Goal: Task Accomplishment & Management: Manage account settings

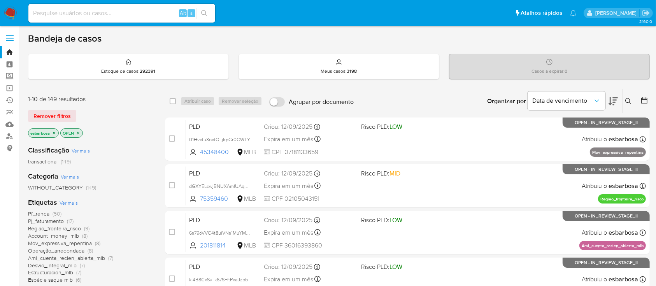
click at [12, 13] on img at bounding box center [10, 13] width 13 height 13
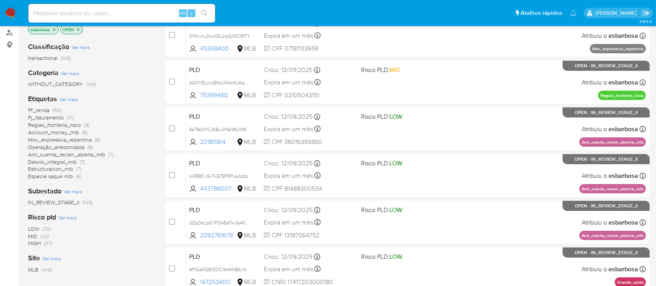
click at [35, 241] on span "HIGH" at bounding box center [34, 243] width 13 height 8
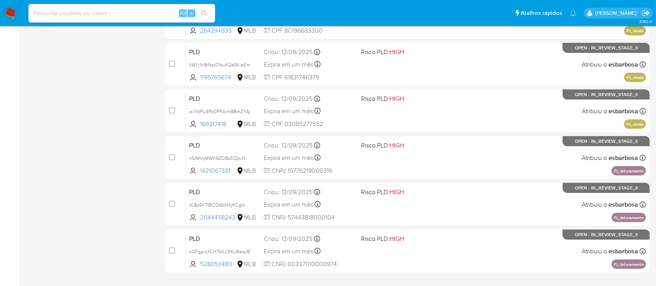
scroll to position [356, 0]
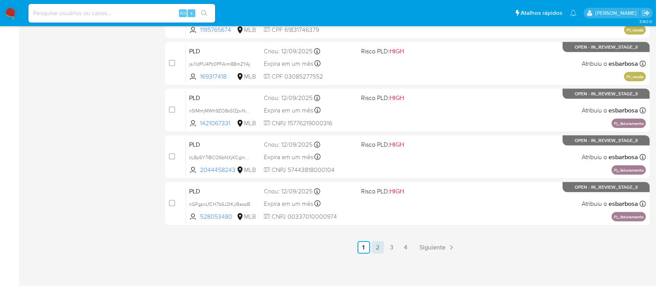
click at [377, 242] on link "2" at bounding box center [378, 247] width 12 height 12
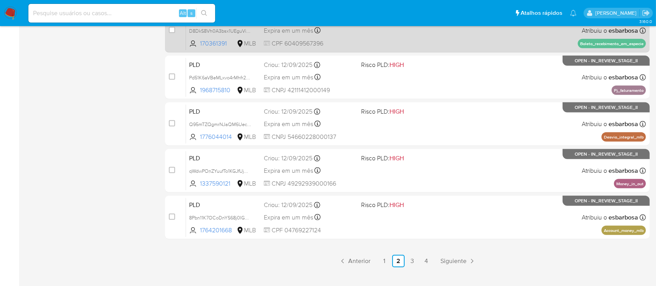
scroll to position [356, 0]
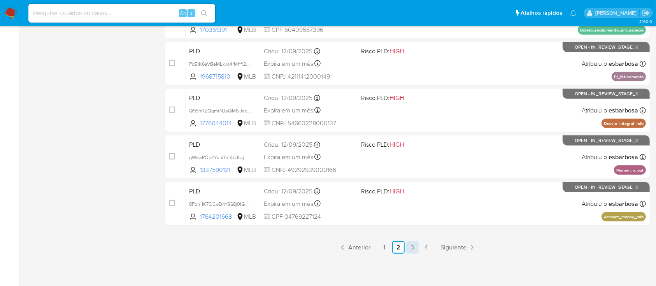
click at [411, 247] on link "3" at bounding box center [412, 247] width 12 height 12
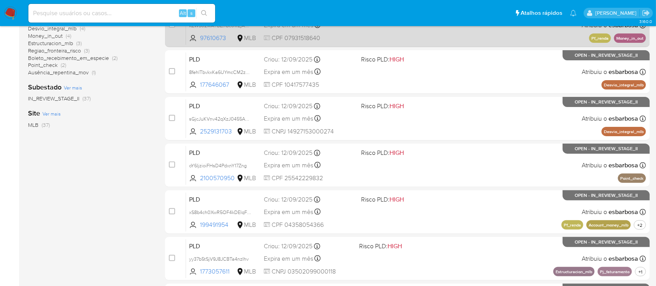
scroll to position [356, 0]
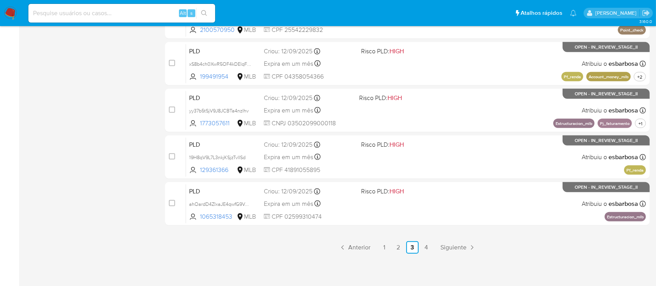
click at [433, 246] on ul "Anterior 1 2 3 4 Siguiente" at bounding box center [407, 247] width 485 height 12
click at [430, 246] on link "4" at bounding box center [426, 247] width 12 height 12
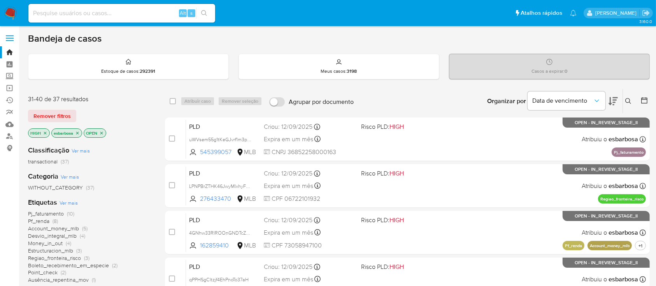
scroll to position [52, 0]
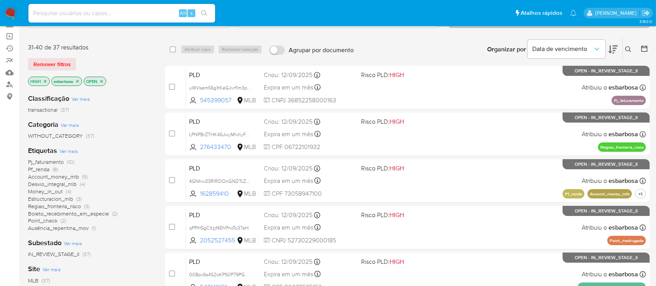
click at [46, 80] on icon "close-filter" at bounding box center [45, 81] width 3 height 3
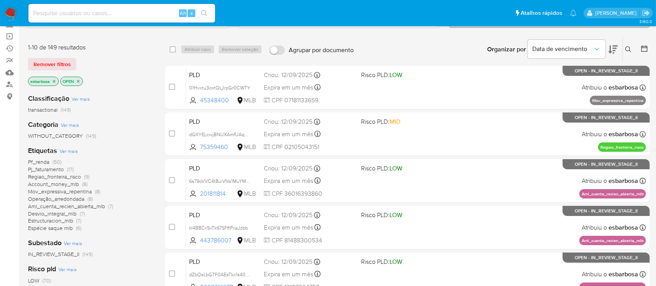
click at [47, 228] on span "Espécie saque mlb" at bounding box center [50, 228] width 45 height 8
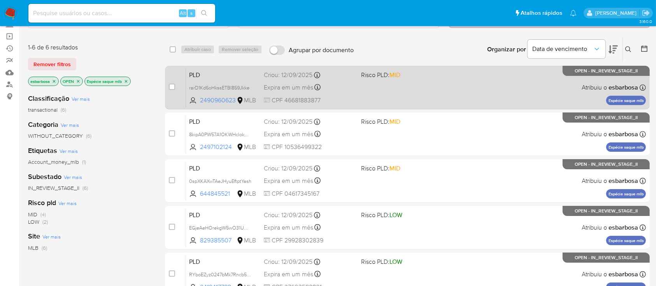
click at [452, 94] on div "PLD rarD1Kd6oHkssETBI859Jkke 2490960623 MLB Risco PLD: MID Criou: 12/09/2025 Cr…" at bounding box center [416, 87] width 460 height 39
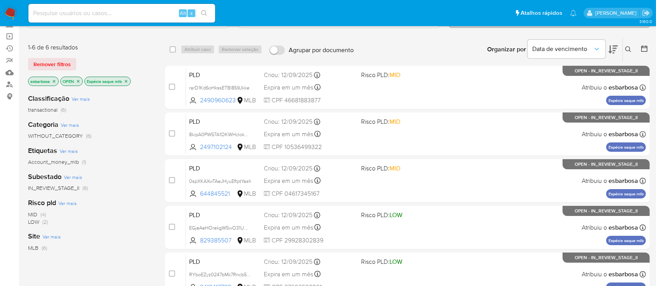
click at [126, 80] on icon "close-filter" at bounding box center [126, 81] width 3 height 3
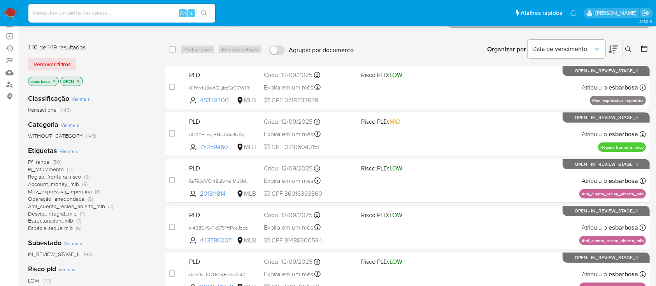
click at [56, 213] on span "Desvio_integral_mlb" at bounding box center [52, 214] width 49 height 8
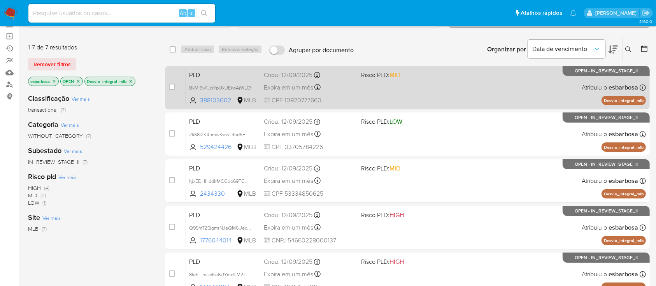
click at [461, 96] on div "PLD BkMj6w1JciYpUkUEkoAjWLCf 388103002 MLB Risco PLD: MID Criou: 12/09/2025 Cri…" at bounding box center [416, 87] width 460 height 39
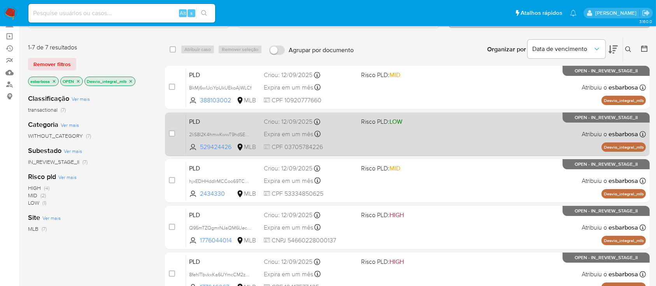
click at [464, 121] on div "PLD 2IiS8I2K4hmwKwwT9hdSEaYP 529424426 MLB Risco PLD: LOW Criou: 12/09/2025 Cri…" at bounding box center [416, 133] width 460 height 39
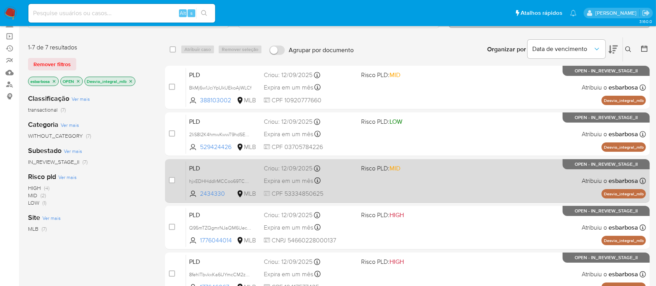
click at [458, 169] on div "PLD hjxEDHHddIrMCCoo69TC07jn 2434330 MLB Risco PLD: MID Criou: 12/09/2025 Criou…" at bounding box center [416, 180] width 460 height 39
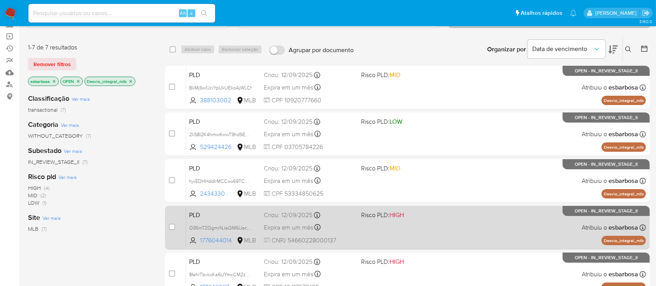
click at [461, 227] on div "PLD Q95mTZQgmrNJaQM6Uec1o2st 1776044014 MLB Risco PLD: HIGH Criou: 12/09/2025 C…" at bounding box center [416, 227] width 460 height 39
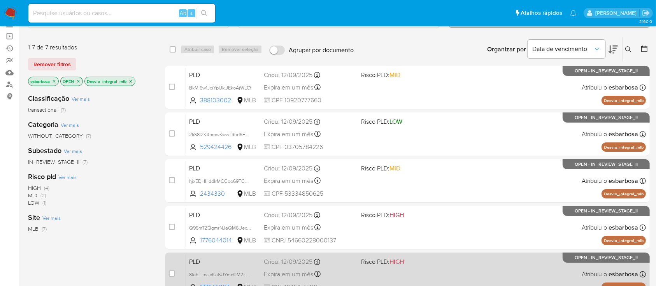
click at [461, 263] on div "PLD 8fehlTbvkxKa6UYmcCM2z2LA 177646067 MLB Risco PLD: HIGH Criou: 12/09/2025 Cr…" at bounding box center [416, 273] width 460 height 39
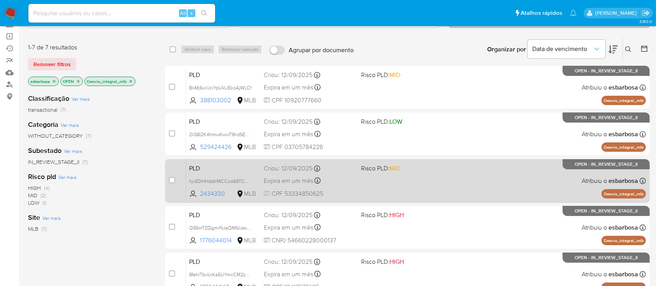
scroll to position [156, 0]
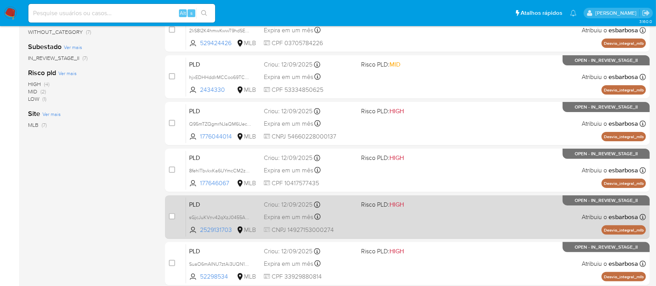
click at [435, 221] on div "PLD sGjcJuKVnv42qXzJ0455A5vq 2529131703 MLB Risco PLD: HIGH Criou: 12/09/2025 C…" at bounding box center [416, 216] width 460 height 39
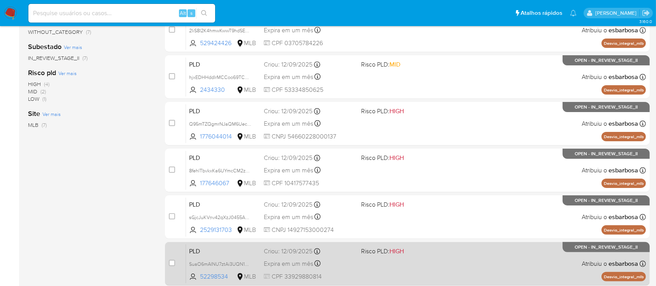
click at [433, 256] on div "PLD SuaO6mAINU7ztAi3UQN14hC9 52298534 MLB Risco PLD: HIGH Criou: 12/09/2025 Cri…" at bounding box center [416, 263] width 460 height 39
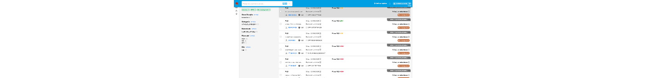
scroll to position [8, 0]
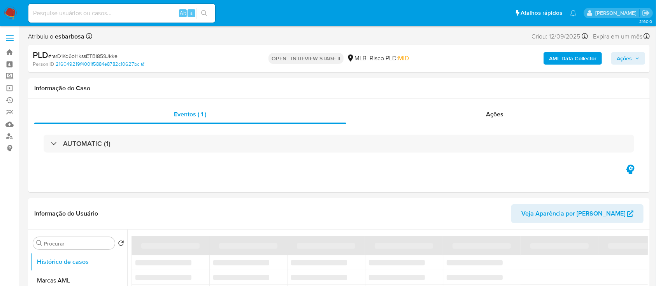
select select "10"
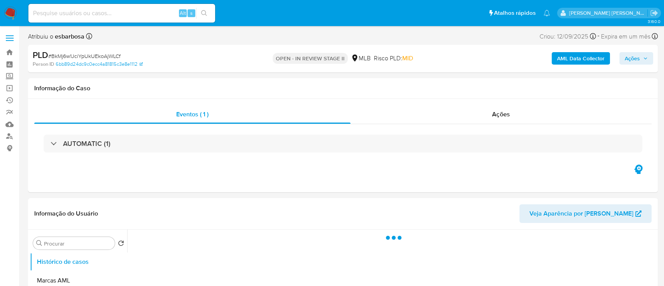
select select "10"
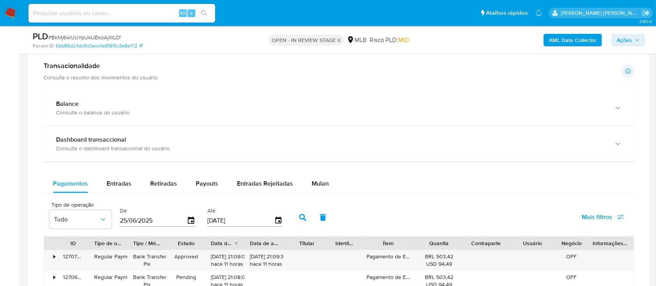
scroll to position [570, 0]
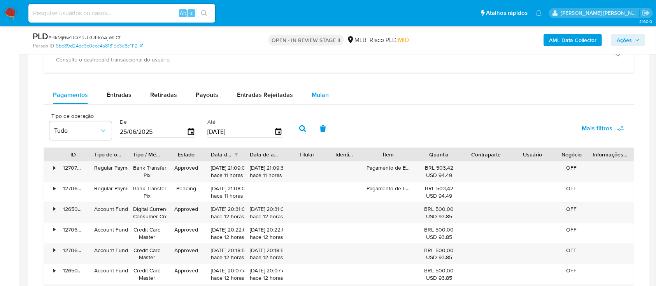
click at [316, 93] on span "Mulan" at bounding box center [320, 94] width 17 height 9
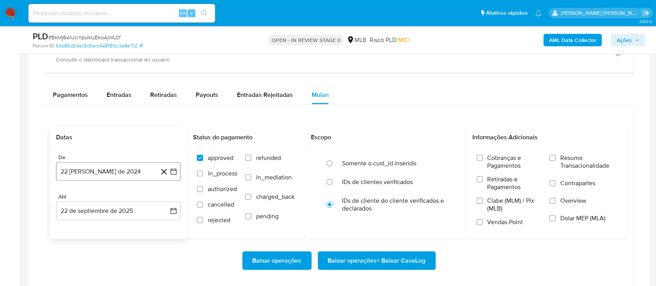
click at [128, 169] on button "22 de agosto de 2024" at bounding box center [118, 171] width 125 height 19
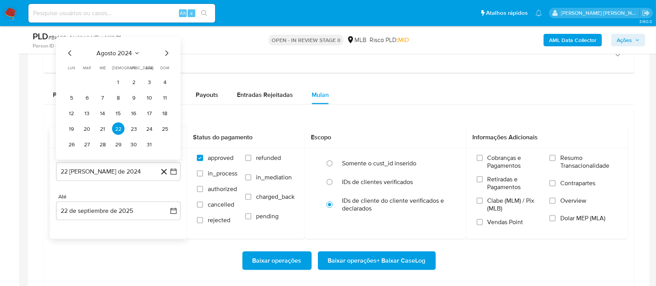
drag, startPoint x: 115, startPoint y: 47, endPoint x: 140, endPoint y: 56, distance: 26.6
click at [116, 47] on div "agosto 2024 agosto 2024 lun lunes mar martes mié miércoles jue jueves vie viern…" at bounding box center [118, 98] width 125 height 123
click at [134, 50] on icon "Seleccionar mes y año" at bounding box center [137, 53] width 6 height 6
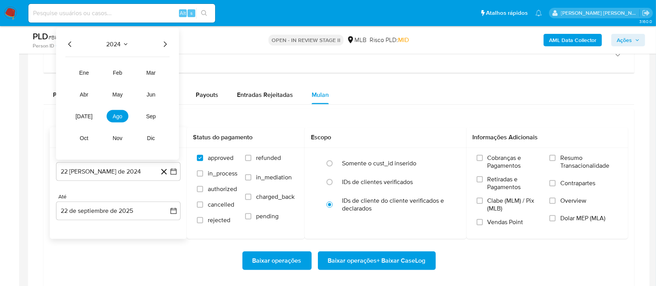
click at [163, 42] on icon "Año siguiente" at bounding box center [164, 44] width 9 height 9
click at [114, 117] on span "ago" at bounding box center [118, 116] width 10 height 6
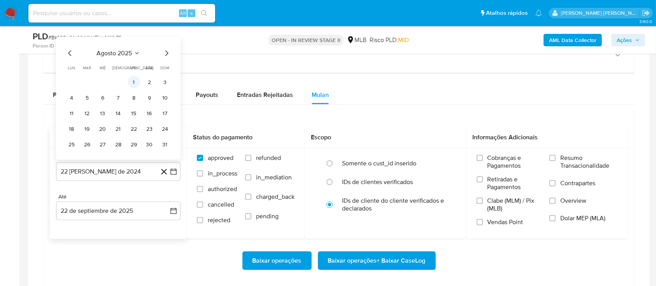
click at [135, 82] on button "1" at bounding box center [134, 82] width 12 height 12
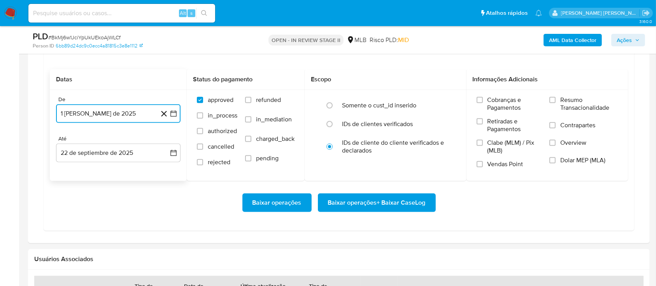
scroll to position [674, 0]
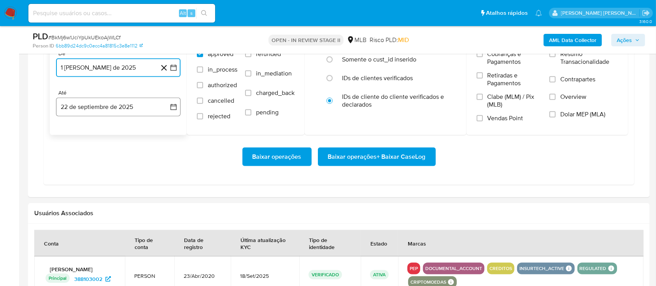
click at [168, 110] on button "22 de septiembre de 2025" at bounding box center [118, 107] width 125 height 19
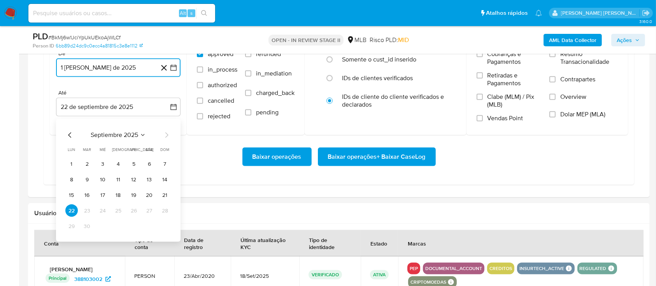
click at [146, 194] on button "20" at bounding box center [149, 195] width 12 height 12
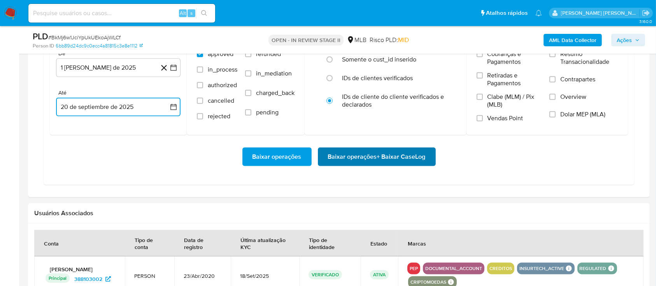
click at [352, 161] on span "Baixar operações + Baixar CaseLog" at bounding box center [377, 156] width 98 height 17
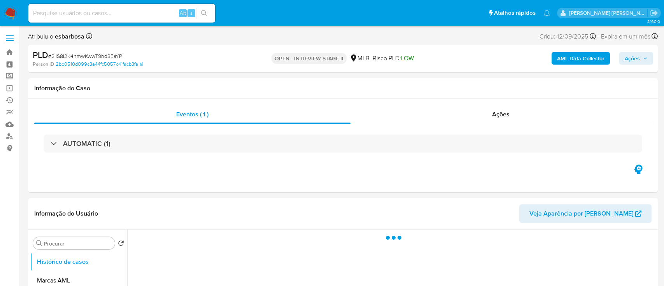
select select "10"
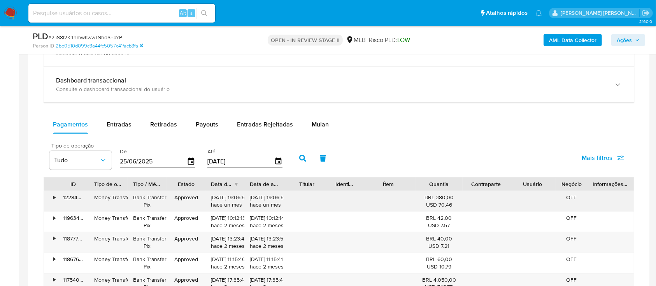
scroll to position [570, 0]
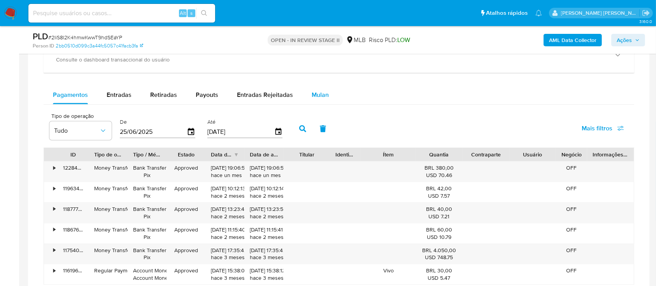
click at [313, 89] on div "Mulan" at bounding box center [320, 95] width 17 height 19
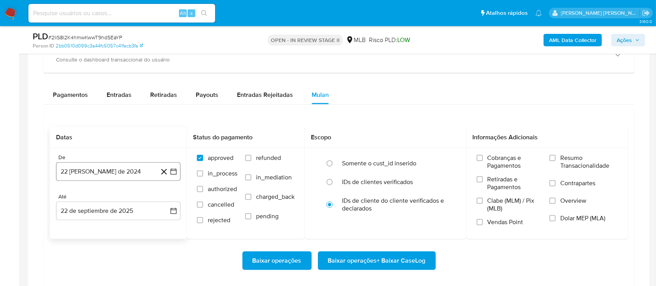
drag, startPoint x: 132, startPoint y: 173, endPoint x: 128, endPoint y: 169, distance: 5.8
click at [132, 173] on button "22 de agosto de 2024" at bounding box center [118, 171] width 125 height 19
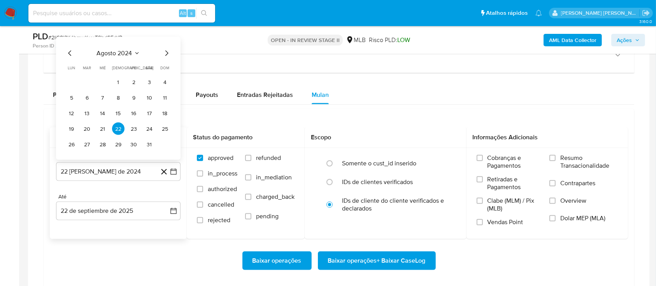
click at [112, 54] on span "agosto 2024" at bounding box center [114, 53] width 35 height 8
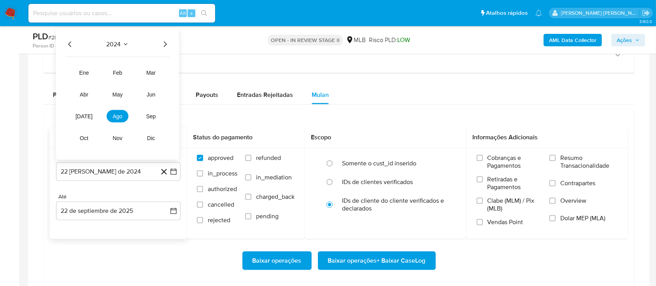
click at [165, 42] on icon "Año siguiente" at bounding box center [164, 44] width 9 height 9
click at [120, 118] on span "ago" at bounding box center [118, 116] width 10 height 6
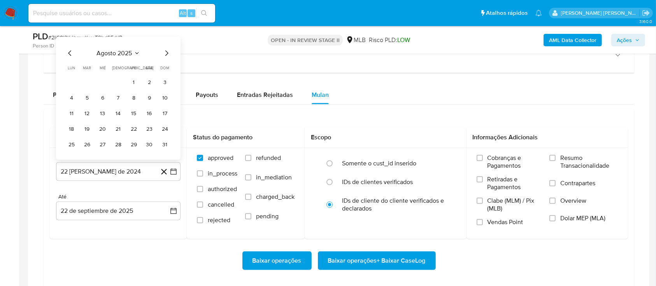
click at [130, 77] on button "1" at bounding box center [134, 82] width 12 height 12
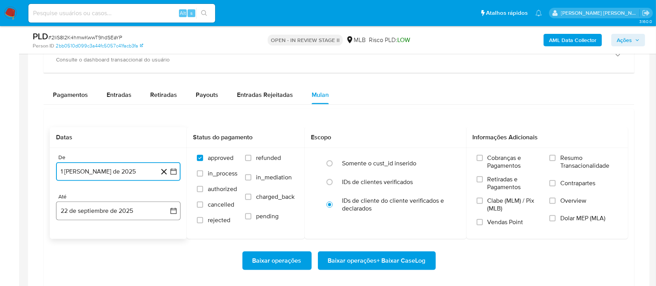
click at [125, 214] on button "22 de septiembre de 2025" at bounding box center [118, 211] width 125 height 19
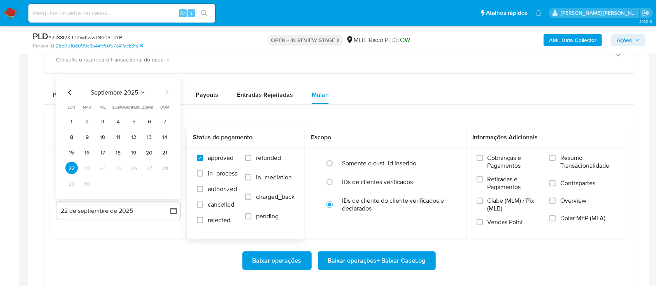
drag, startPoint x: 149, startPoint y: 152, endPoint x: 204, endPoint y: 152, distance: 54.9
click at [152, 152] on button "20" at bounding box center [149, 152] width 12 height 12
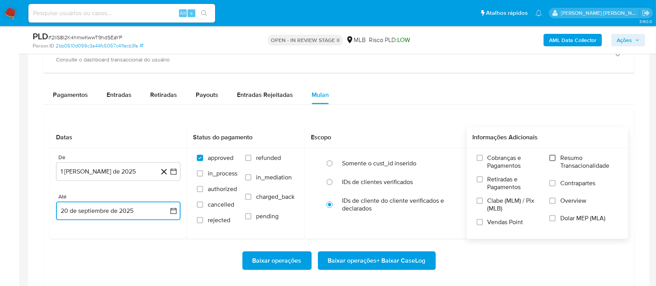
click at [555, 160] on input "Resumo Transacionalidade" at bounding box center [552, 158] width 6 height 6
drag, startPoint x: 556, startPoint y: 180, endPoint x: 547, endPoint y: 196, distance: 18.0
click at [556, 182] on input "Contrapartes" at bounding box center [552, 183] width 6 height 6
click at [482, 222] on input "Vendas Point" at bounding box center [480, 222] width 6 height 6
click at [391, 254] on span "Baixar operações + Baixar CaseLog" at bounding box center [377, 260] width 98 height 17
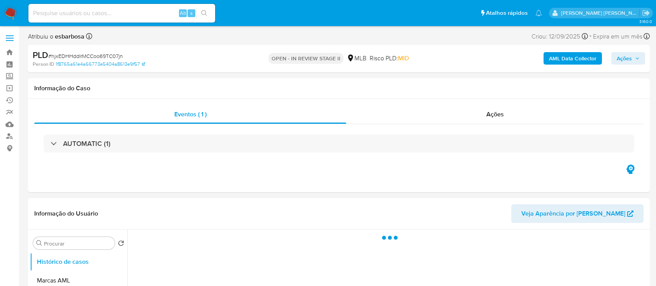
select select "10"
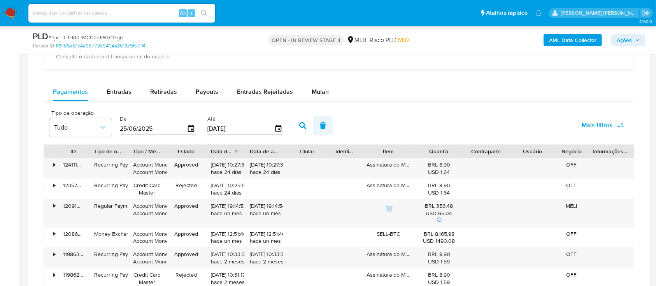
scroll to position [570, 0]
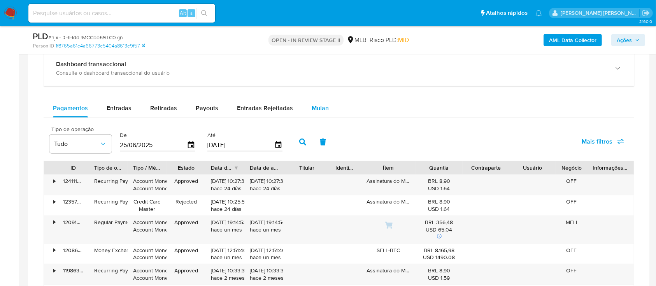
click at [315, 109] on span "Mulan" at bounding box center [320, 108] width 17 height 9
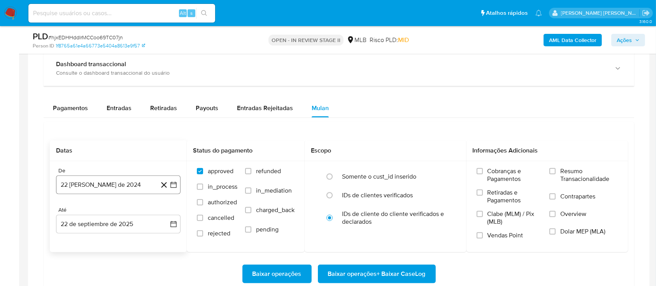
click at [103, 189] on button "22 [PERSON_NAME] de 2024" at bounding box center [118, 184] width 125 height 19
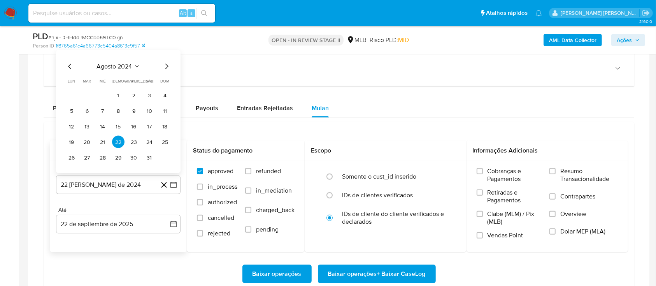
click at [128, 66] on span "agosto 2024" at bounding box center [114, 67] width 35 height 8
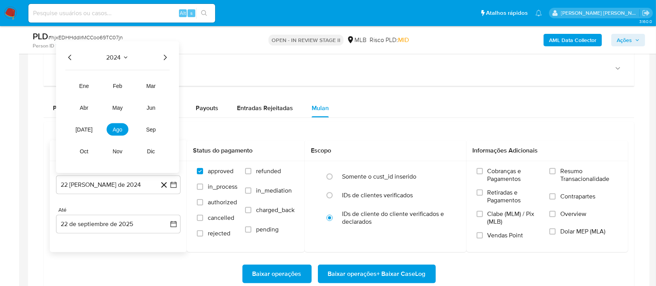
click at [171, 58] on div "2024 2024 ene feb mar abr may jun [DATE] ago sep oct nov dic" at bounding box center [117, 107] width 123 height 132
click at [168, 58] on icon "Año siguiente" at bounding box center [164, 57] width 9 height 9
click at [107, 130] on button "ago" at bounding box center [118, 129] width 22 height 12
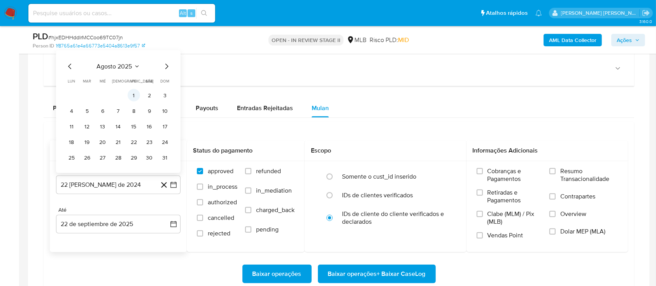
click at [139, 96] on button "1" at bounding box center [134, 95] width 12 height 12
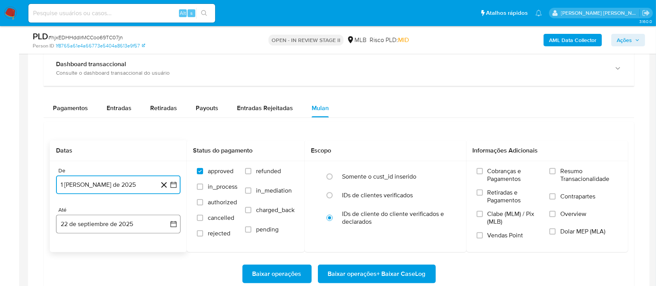
click at [133, 229] on button "22 de septiembre de 2025" at bounding box center [118, 224] width 125 height 19
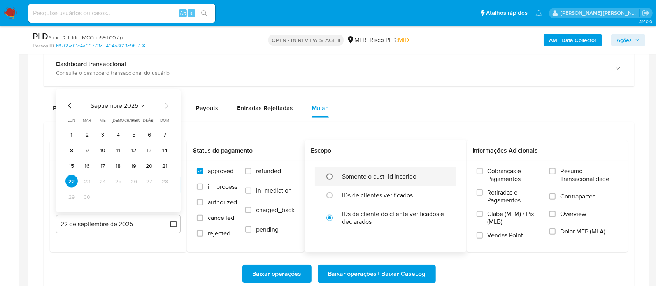
drag, startPoint x: 147, startPoint y: 164, endPoint x: 325, endPoint y: 174, distance: 178.1
click at [149, 164] on button "20" at bounding box center [149, 166] width 12 height 12
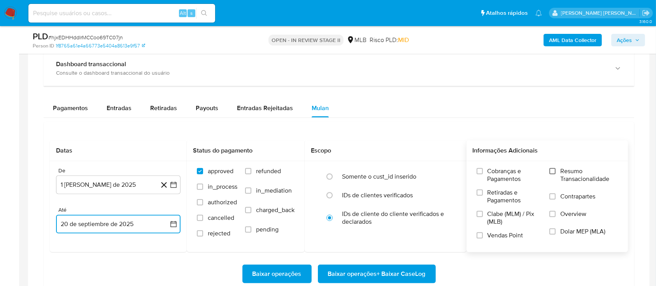
click at [553, 172] on input "Resumo Transacionalidade" at bounding box center [552, 171] width 6 height 6
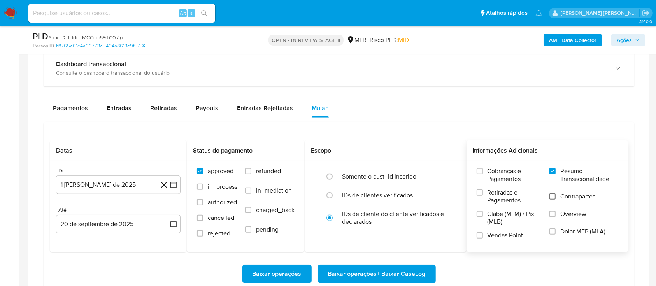
click at [555, 198] on input "Contrapartes" at bounding box center [552, 196] width 6 height 6
click at [481, 235] on input "Vendas Point" at bounding box center [480, 235] width 6 height 6
click at [389, 274] on span "Baixar operações + Baixar CaseLog" at bounding box center [377, 273] width 98 height 17
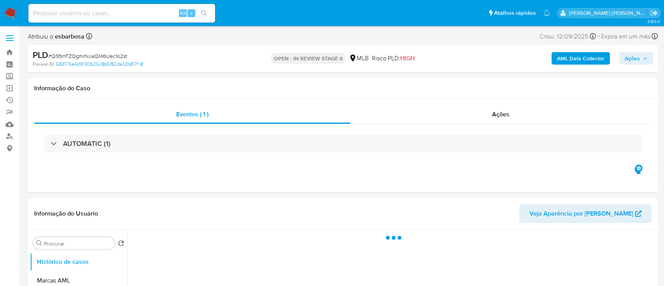
select select "10"
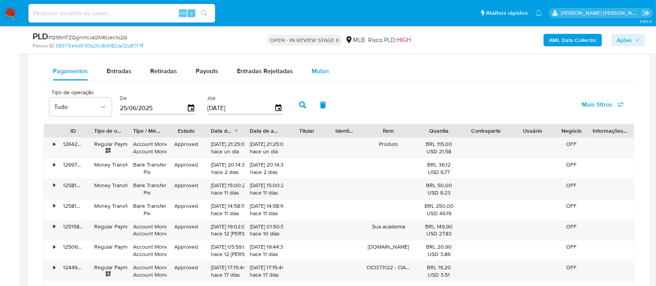
scroll to position [570, 0]
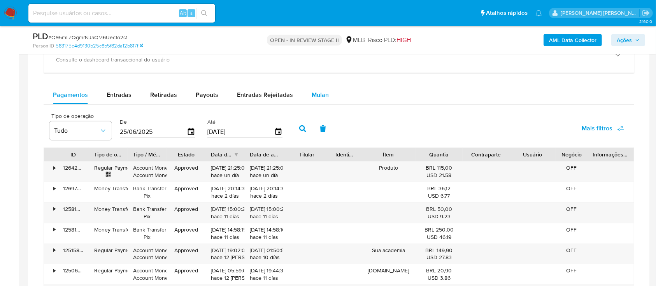
click at [319, 96] on span "Mulan" at bounding box center [320, 94] width 17 height 9
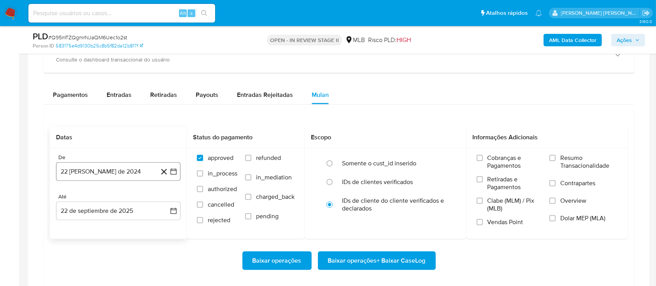
click at [110, 170] on button "22 [PERSON_NAME] de 2024" at bounding box center [118, 171] width 125 height 19
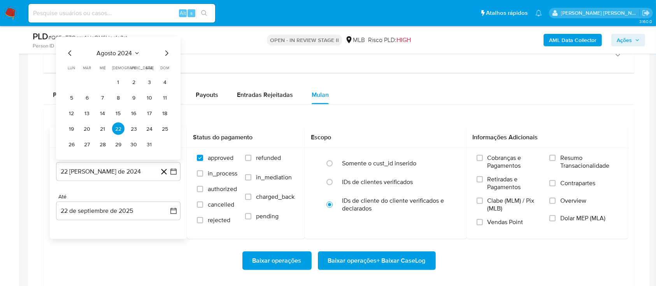
click at [130, 51] on span "agosto 2024" at bounding box center [114, 53] width 35 height 8
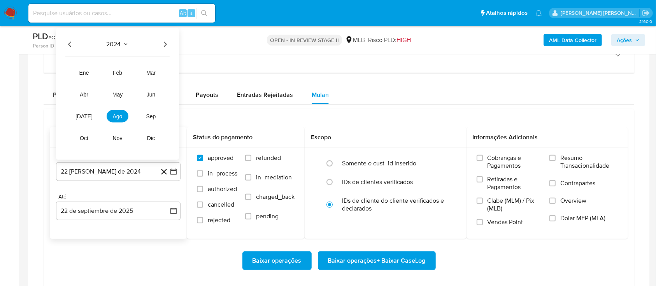
click at [161, 42] on icon "Año siguiente" at bounding box center [164, 44] width 9 height 9
click at [118, 115] on span "ago" at bounding box center [118, 116] width 10 height 6
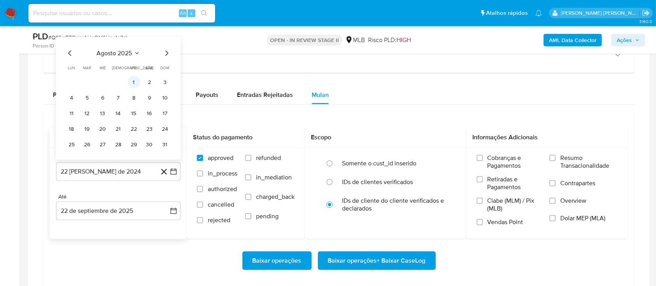
click at [133, 80] on button "1" at bounding box center [134, 82] width 12 height 12
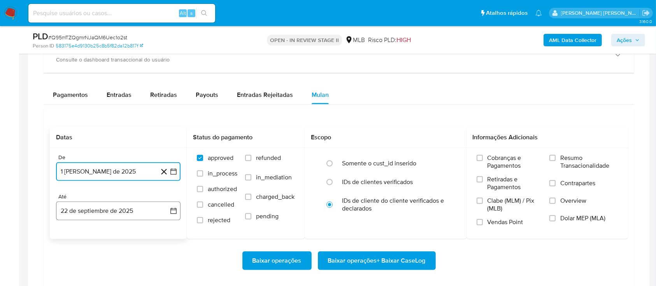
click at [120, 210] on button "22 de septiembre de 2025" at bounding box center [118, 211] width 125 height 19
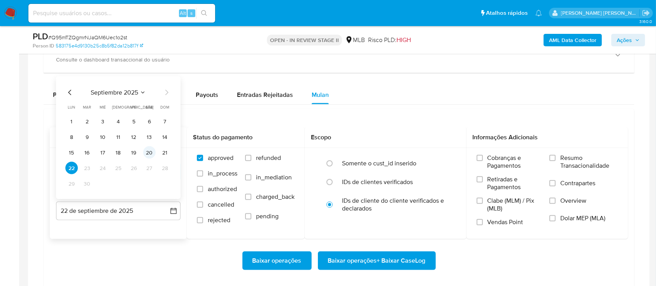
click at [146, 156] on button "20" at bounding box center [149, 152] width 12 height 12
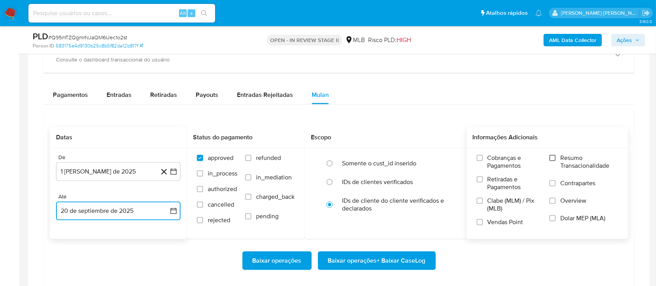
click at [554, 158] on input "Resumo Transacionalidade" at bounding box center [552, 158] width 6 height 6
click at [556, 184] on label "Contrapartes" at bounding box center [583, 188] width 68 height 18
click at [556, 184] on input "Contrapartes" at bounding box center [552, 183] width 6 height 6
click at [478, 221] on input "Vendas Point" at bounding box center [480, 222] width 6 height 6
click at [383, 259] on span "Baixar operações + Baixar CaseLog" at bounding box center [377, 260] width 98 height 17
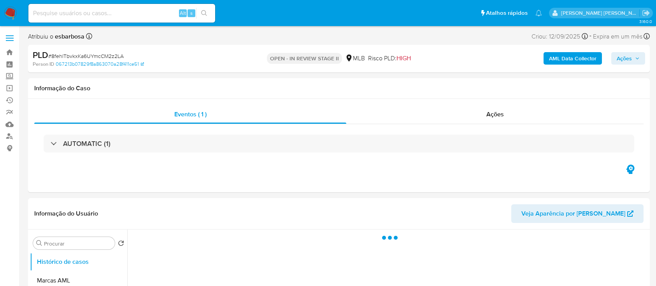
select select "10"
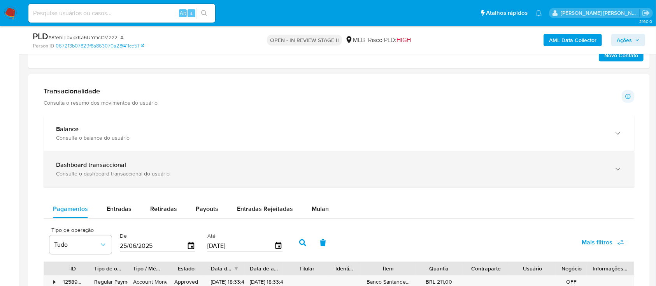
scroll to position [570, 0]
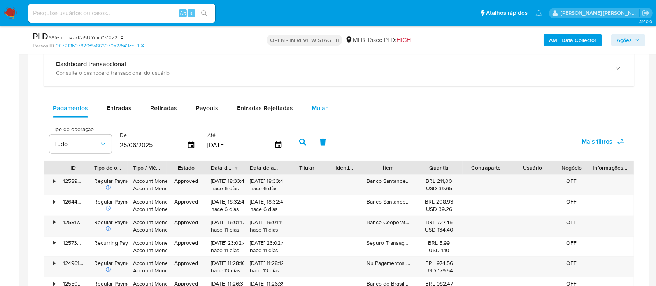
click at [324, 104] on span "Mulan" at bounding box center [320, 108] width 17 height 9
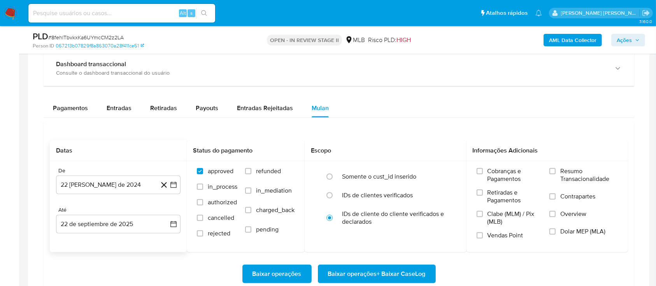
drag, startPoint x: 122, startPoint y: 180, endPoint x: 126, endPoint y: 173, distance: 8.5
click at [122, 181] on button "22 [PERSON_NAME] de 2024" at bounding box center [118, 184] width 125 height 19
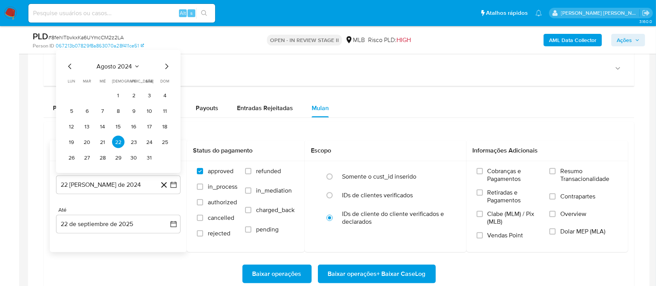
click at [128, 65] on span "agosto 2024" at bounding box center [114, 67] width 35 height 8
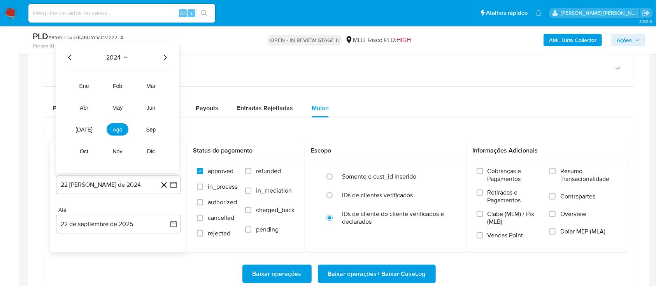
click at [165, 58] on icon "Año siguiente" at bounding box center [165, 57] width 3 height 5
click at [111, 130] on button "ago" at bounding box center [118, 129] width 22 height 12
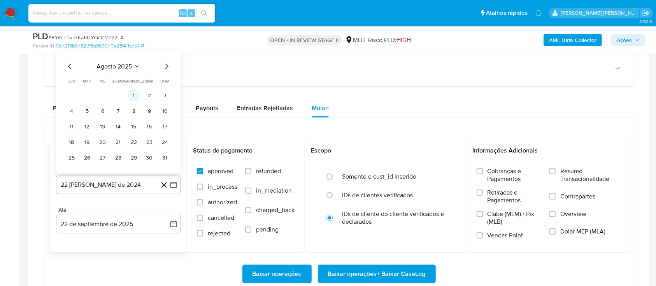
click at [134, 92] on button "1" at bounding box center [134, 95] width 12 height 12
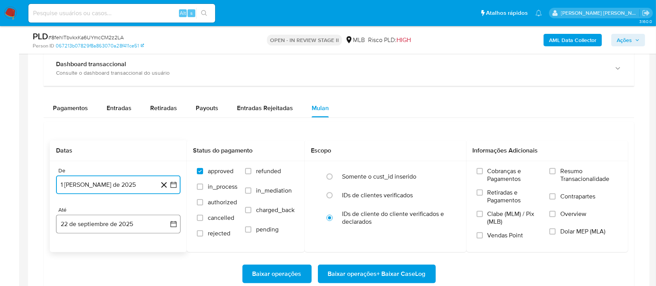
click at [128, 226] on button "22 de septiembre de 2025" at bounding box center [118, 224] width 125 height 19
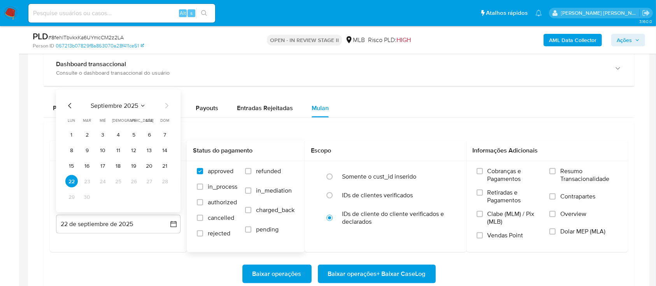
drag, startPoint x: 147, startPoint y: 165, endPoint x: 279, endPoint y: 164, distance: 131.9
click at [150, 165] on button "20" at bounding box center [149, 166] width 12 height 12
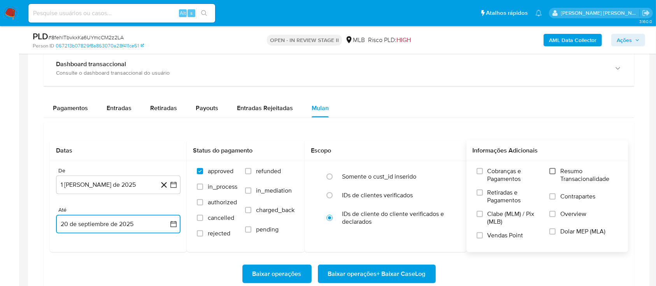
click at [553, 172] on input "Resumo Transacionalidade" at bounding box center [552, 171] width 6 height 6
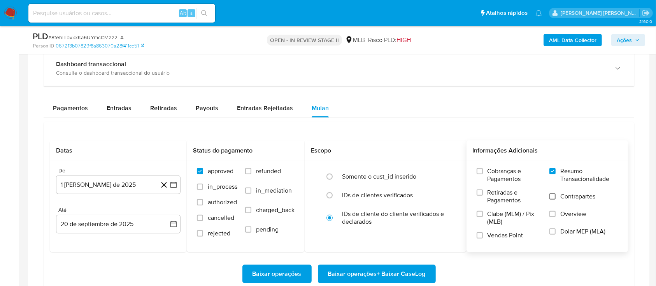
click at [551, 198] on input "Contrapartes" at bounding box center [552, 196] width 6 height 6
click at [480, 236] on input "Vendas Point" at bounding box center [480, 235] width 6 height 6
click at [388, 269] on span "Baixar operações + Baixar CaseLog" at bounding box center [377, 273] width 98 height 17
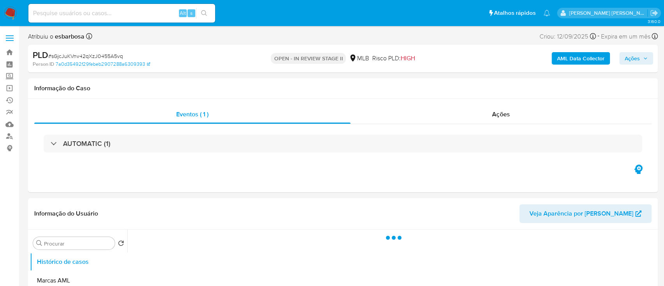
select select "10"
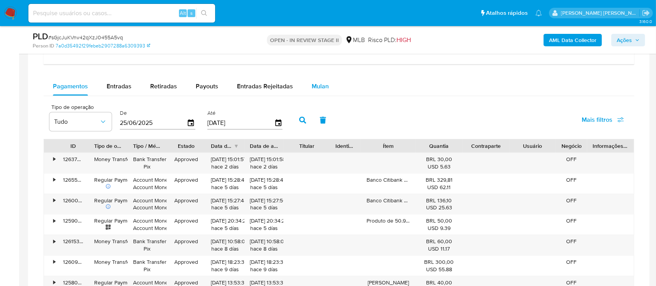
scroll to position [623, 0]
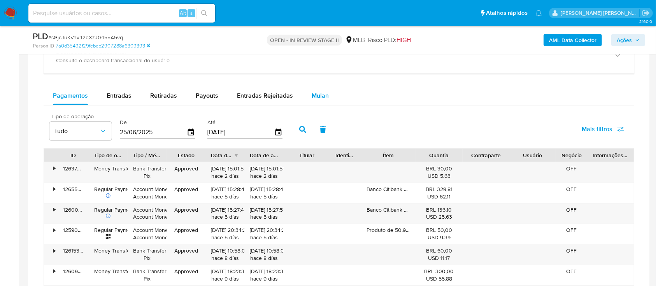
click at [316, 97] on span "Mulan" at bounding box center [320, 95] width 17 height 9
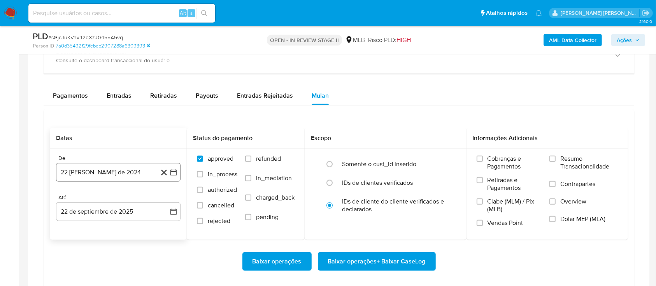
drag, startPoint x: 104, startPoint y: 176, endPoint x: 120, endPoint y: 163, distance: 20.4
click at [104, 175] on button "[DATE]" at bounding box center [118, 172] width 125 height 19
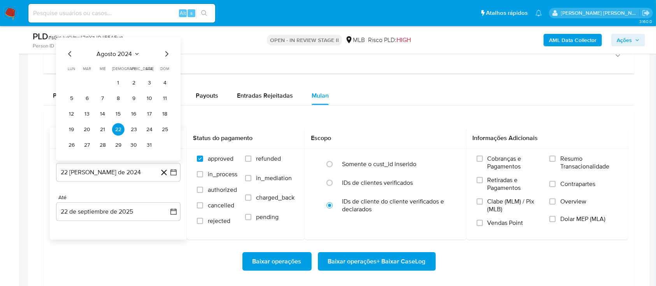
click at [123, 54] on span "agosto 2024" at bounding box center [114, 54] width 35 height 8
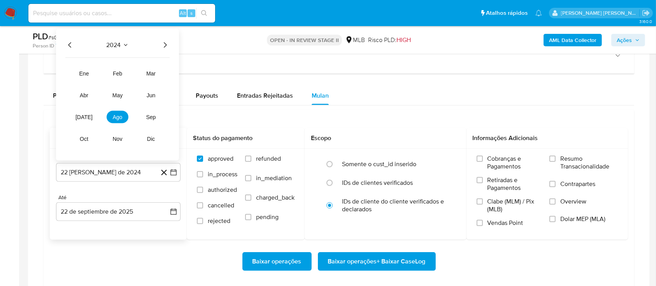
click at [165, 45] on icon "Año siguiente" at bounding box center [164, 44] width 9 height 9
click at [114, 117] on span "ago" at bounding box center [118, 117] width 10 height 6
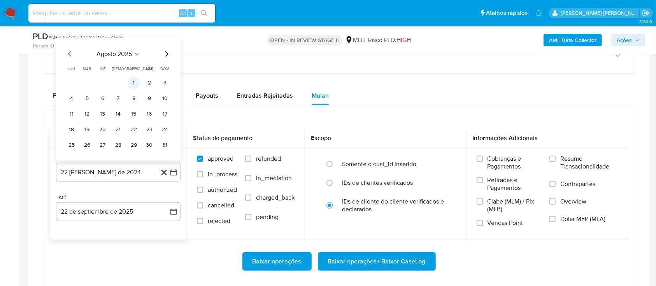
click at [133, 80] on button "1" at bounding box center [134, 83] width 12 height 12
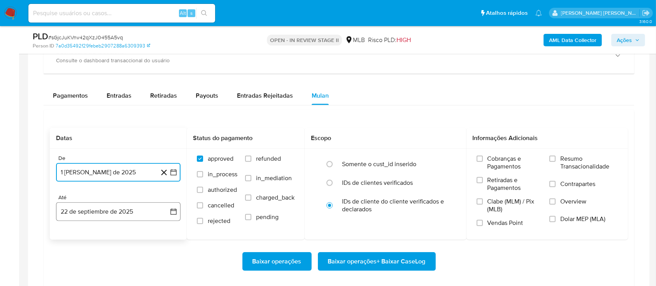
click at [130, 218] on button "22 de septiembre de 2025" at bounding box center [118, 211] width 125 height 19
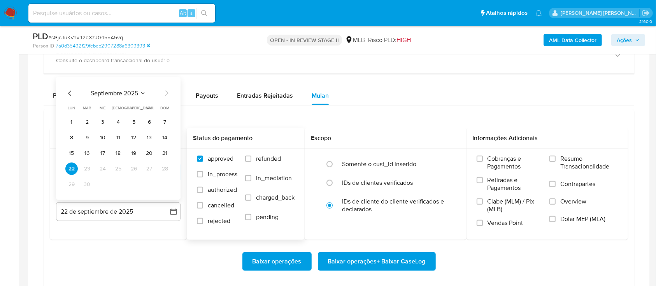
drag, startPoint x: 147, startPoint y: 152, endPoint x: 228, endPoint y: 157, distance: 80.7
click at [148, 152] on button "20" at bounding box center [149, 153] width 12 height 12
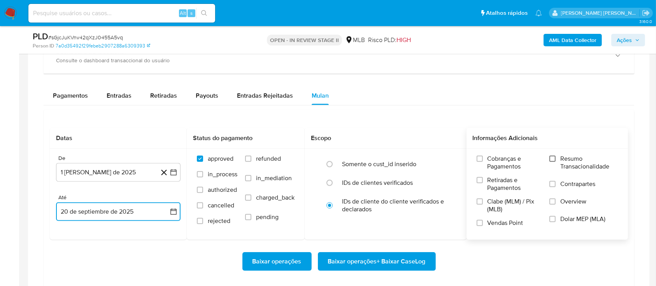
click at [552, 160] on input "Resumo Transacionalidade" at bounding box center [552, 159] width 6 height 6
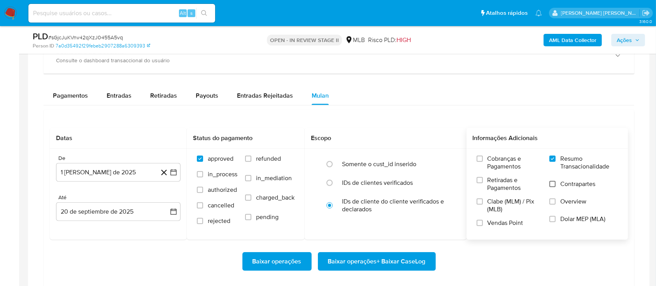
click at [555, 183] on input "Contrapartes" at bounding box center [552, 184] width 6 height 6
click at [477, 222] on input "Vendas Point" at bounding box center [480, 223] width 6 height 6
click at [383, 260] on span "Baixar operações + Baixar CaseLog" at bounding box center [377, 261] width 98 height 17
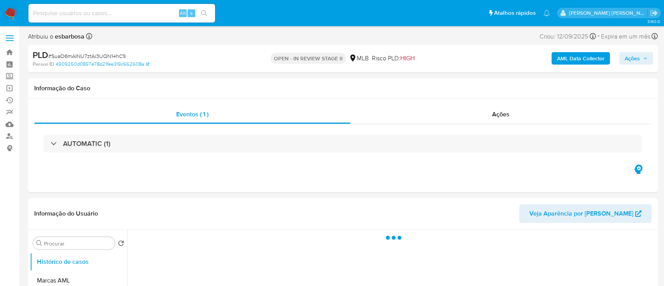
select select "10"
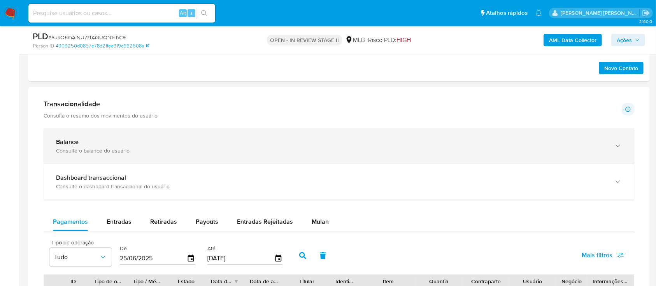
scroll to position [570, 0]
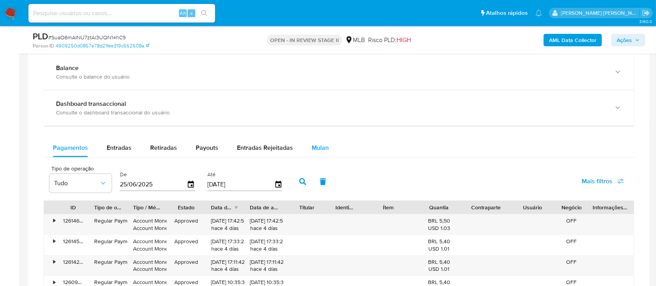
click at [318, 146] on span "Mulan" at bounding box center [320, 147] width 17 height 9
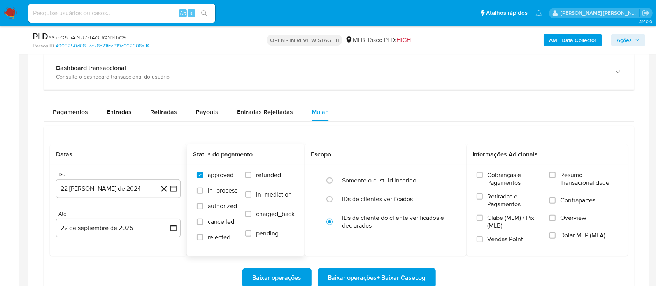
scroll to position [623, 0]
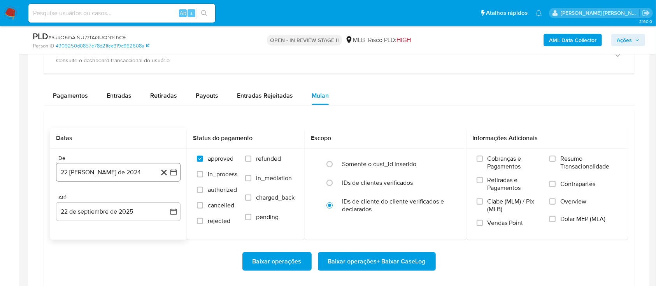
click at [125, 171] on button "22 de agosto de 2024" at bounding box center [118, 172] width 125 height 19
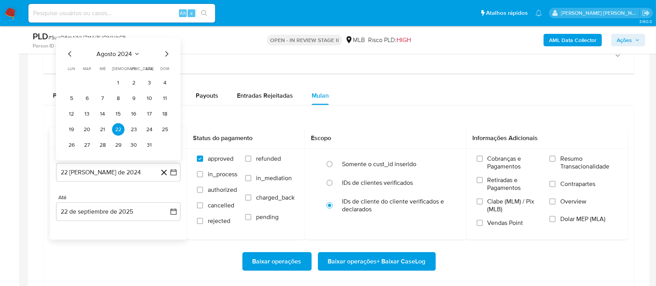
click at [118, 53] on span "agosto 2024" at bounding box center [114, 54] width 35 height 8
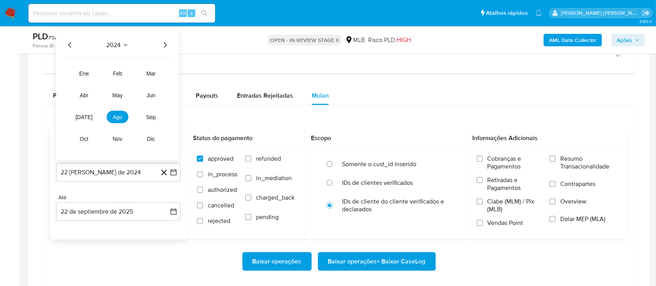
click at [165, 46] on icon "Año siguiente" at bounding box center [165, 44] width 3 height 5
click at [116, 118] on span "ago" at bounding box center [118, 117] width 10 height 6
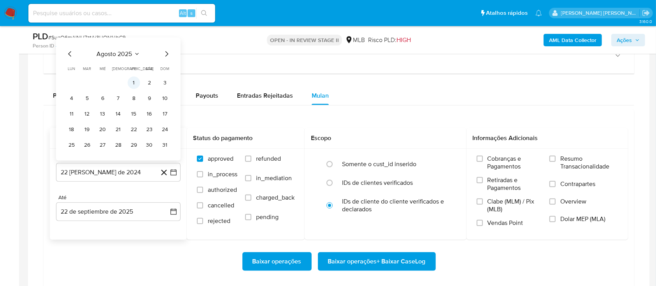
click at [135, 77] on button "1" at bounding box center [134, 83] width 12 height 12
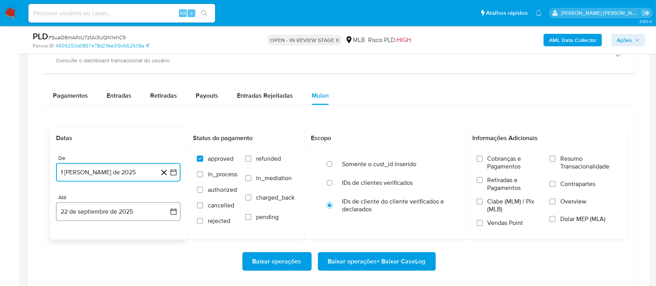
click at [133, 218] on button "22 de septiembre de 2025" at bounding box center [118, 211] width 125 height 19
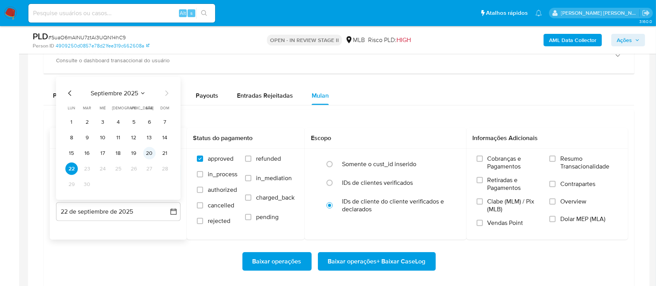
click at [150, 150] on button "20" at bounding box center [149, 153] width 12 height 12
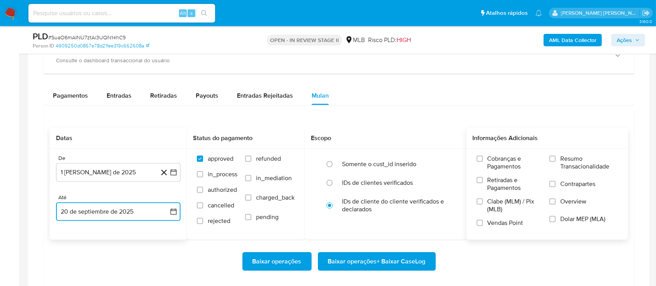
drag, startPoint x: 551, startPoint y: 158, endPoint x: 553, endPoint y: 177, distance: 19.2
click at [553, 177] on label "Resumo Transacionalidade" at bounding box center [583, 167] width 68 height 25
click at [553, 162] on input "Resumo Transacionalidade" at bounding box center [552, 159] width 6 height 6
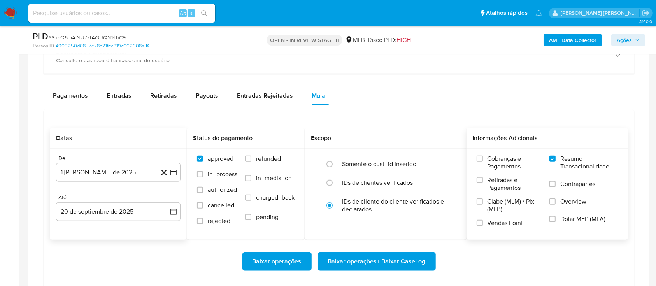
click at [554, 183] on input "Contrapartes" at bounding box center [552, 184] width 6 height 6
click at [480, 222] on input "Vendas Point" at bounding box center [480, 223] width 6 height 6
click at [404, 261] on span "Baixar operações + Baixar CaseLog" at bounding box center [377, 261] width 98 height 17
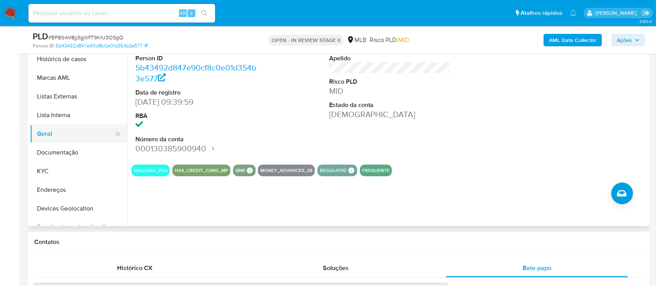
scroll to position [156, 0]
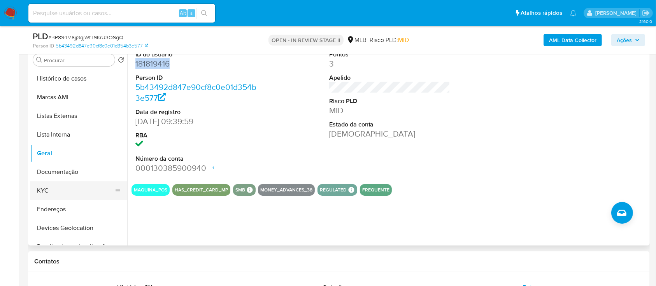
click at [63, 188] on button "KYC" at bounding box center [75, 190] width 91 height 19
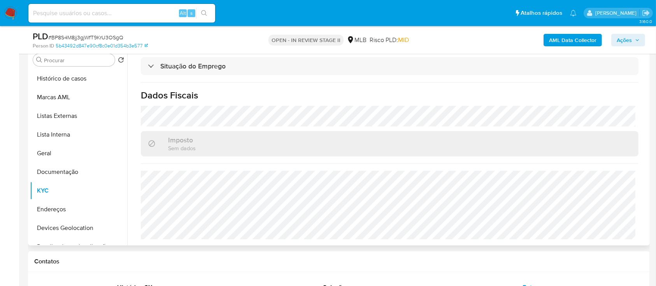
scroll to position [331, 0]
click at [62, 209] on button "Endereços" at bounding box center [75, 209] width 91 height 19
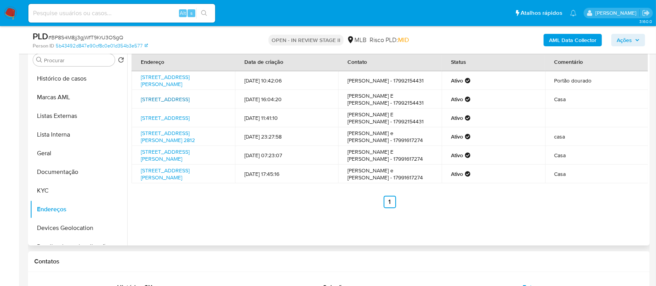
click at [174, 99] on link "[STREET_ADDRESS]" at bounding box center [165, 99] width 49 height 8
click at [60, 174] on button "Documentação" at bounding box center [75, 172] width 91 height 19
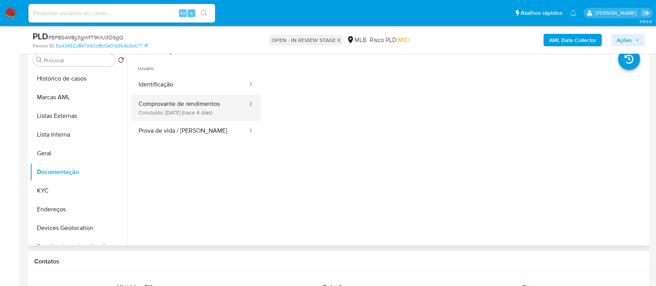
click at [200, 106] on button "Comprovante de rendimentos Concluído: 18/09/2025 (hace 4 días)" at bounding box center [190, 108] width 117 height 26
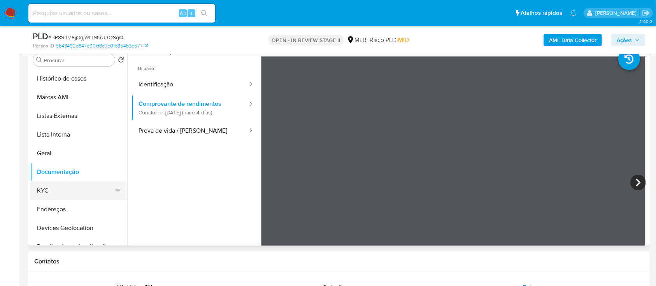
click at [61, 199] on button "KYC" at bounding box center [75, 190] width 91 height 19
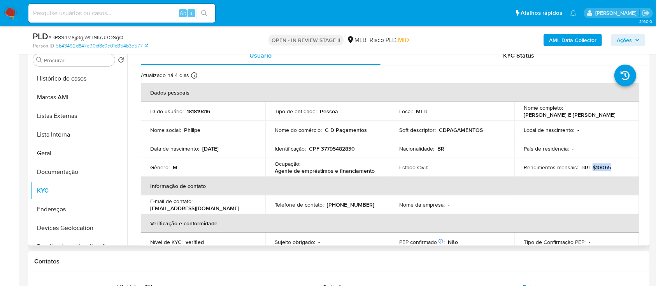
drag, startPoint x: 612, startPoint y: 168, endPoint x: 590, endPoint y: 167, distance: 23.0
click at [590, 167] on div "Rendimentos mensais : BRL $10065" at bounding box center [577, 167] width 106 height 7
copy p "$10065"
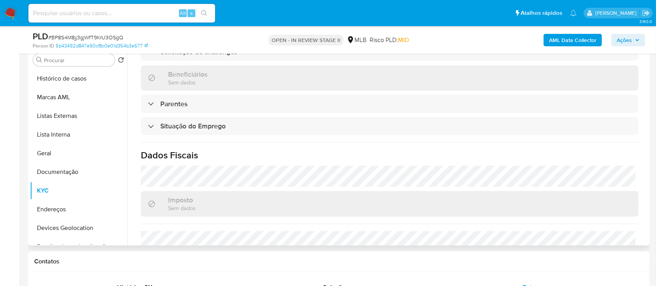
scroll to position [331, 0]
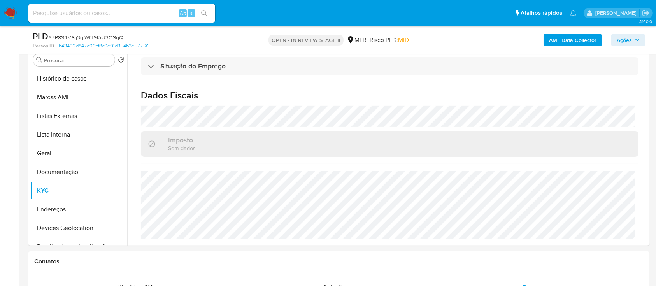
click at [619, 40] on span "Ações" at bounding box center [624, 40] width 15 height 12
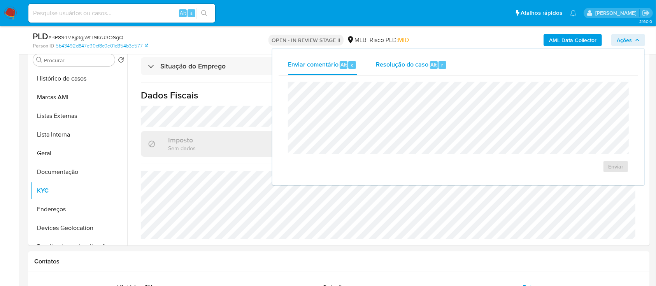
click at [404, 67] on span "Resolução do caso" at bounding box center [402, 64] width 53 height 9
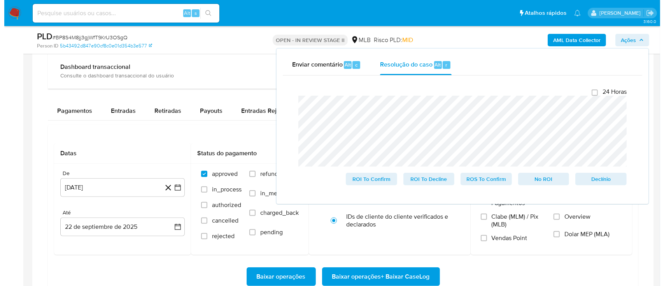
scroll to position [726, 0]
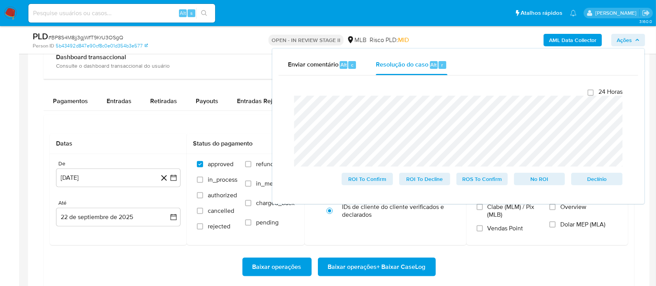
click at [78, 274] on div "Baixar operações Baixar operações + Baixar CaseLog" at bounding box center [339, 267] width 578 height 19
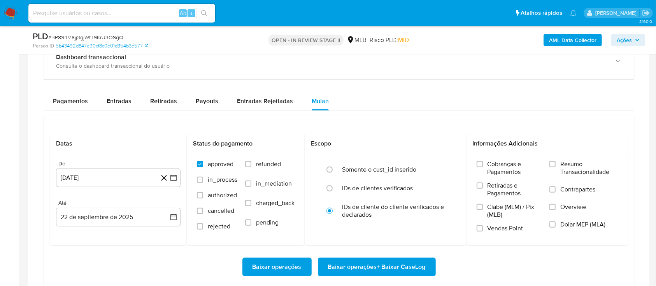
click at [368, 268] on span "Baixar operações + Baixar CaseLog" at bounding box center [377, 266] width 98 height 17
click at [566, 41] on b "AML Data Collector" at bounding box center [572, 40] width 47 height 12
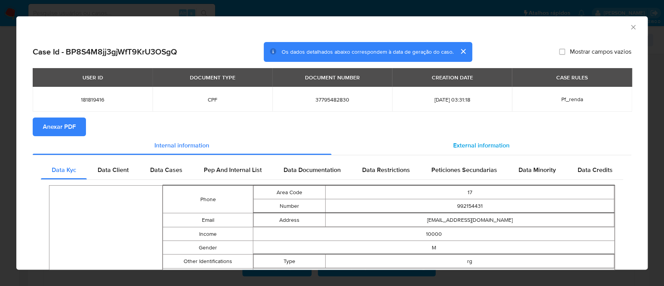
click at [475, 146] on span "External information" at bounding box center [481, 145] width 56 height 9
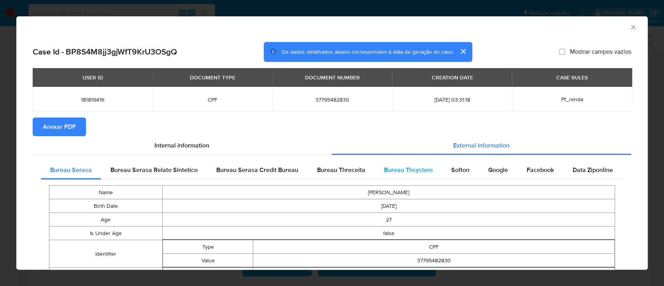
click at [405, 170] on span "Bureau Thsystem" at bounding box center [408, 169] width 49 height 9
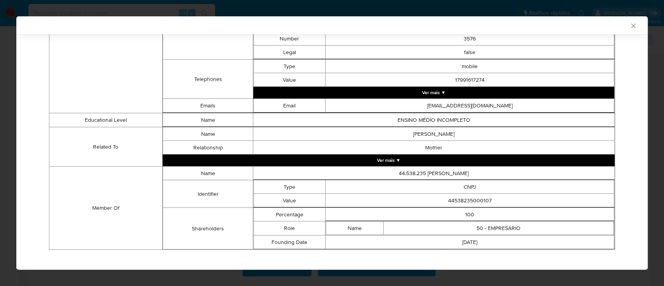
scroll to position [402, 0]
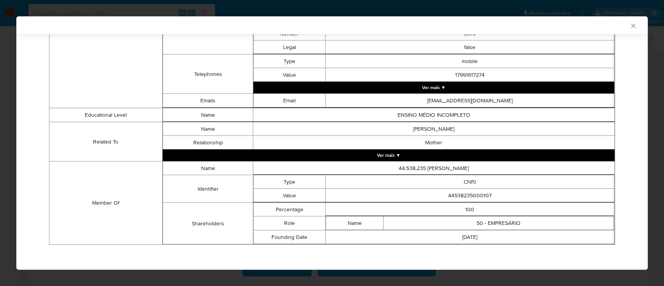
click at [462, 196] on td "44538235000107" at bounding box center [470, 196] width 289 height 14
copy td "44538235000107"
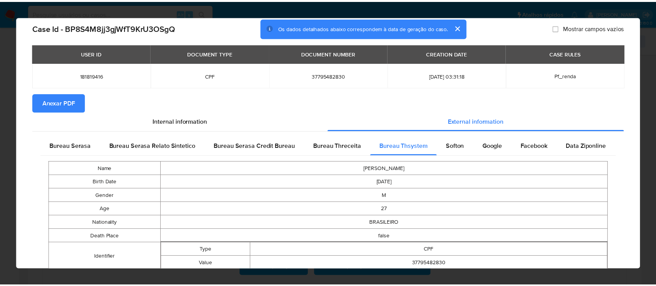
scroll to position [0, 0]
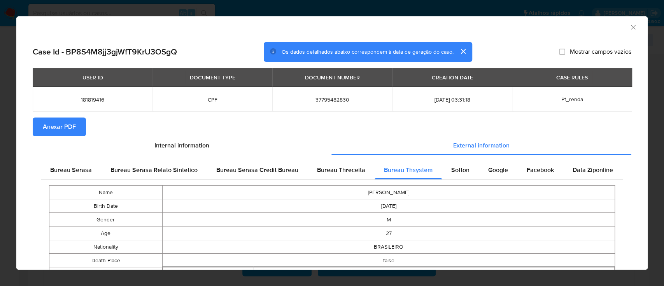
click at [66, 125] on span "Anexar PDF" at bounding box center [59, 126] width 33 height 17
click at [630, 29] on icon "Fechar a janela" at bounding box center [634, 27] width 8 height 8
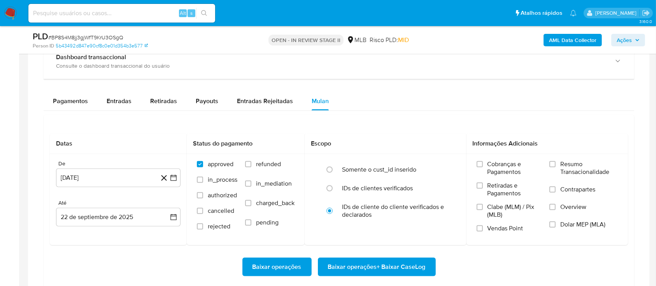
click at [626, 39] on span "Ações" at bounding box center [624, 40] width 15 height 12
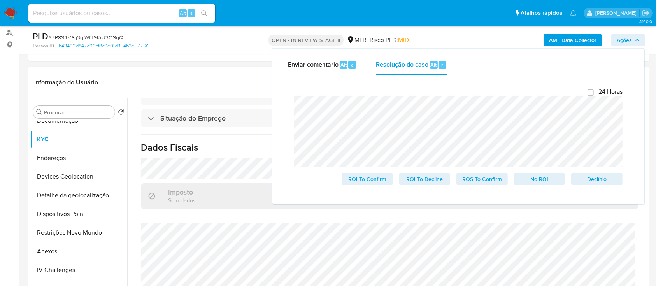
scroll to position [156, 0]
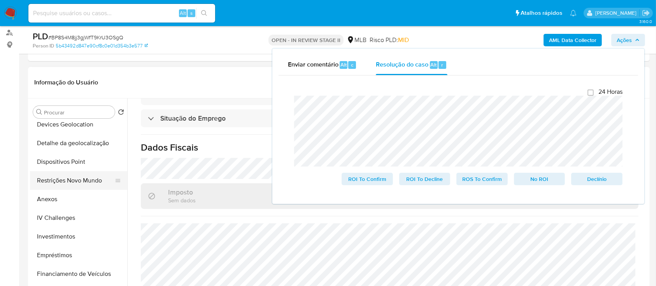
click at [80, 180] on button "Restrições Novo Mundo" at bounding box center [75, 180] width 91 height 19
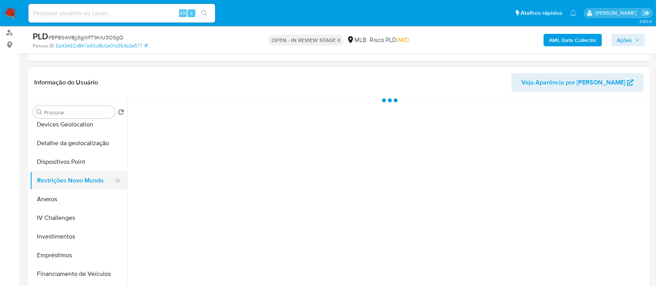
scroll to position [0, 0]
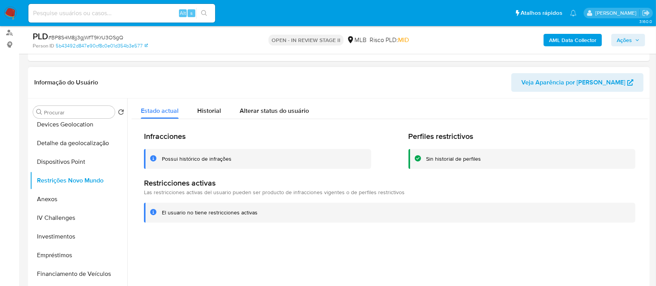
click at [195, 158] on div "Possui histórico de infrações" at bounding box center [197, 158] width 70 height 7
click at [110, 38] on span "# BP8S4M8jj3gjWfT9KrU3OSgQ" at bounding box center [85, 37] width 75 height 8
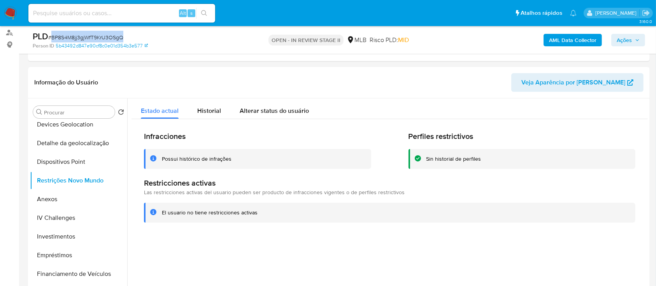
copy span "BP8S4M8jj3gjWfT9KrU3OSgQ"
click at [215, 106] on span "Historial" at bounding box center [209, 110] width 24 height 9
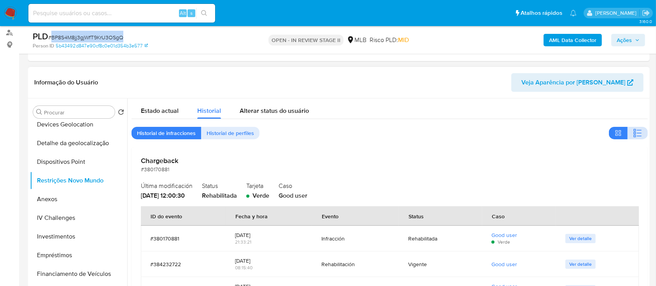
click at [640, 128] on button "button" at bounding box center [638, 133] width 20 height 12
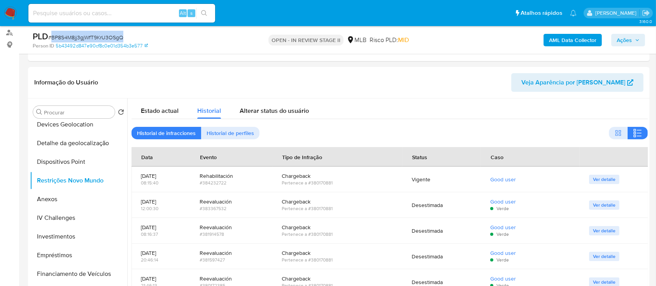
click at [110, 35] on span "# BP8S4M8jj3gjWfT9KrU3OSgQ" at bounding box center [85, 37] width 75 height 8
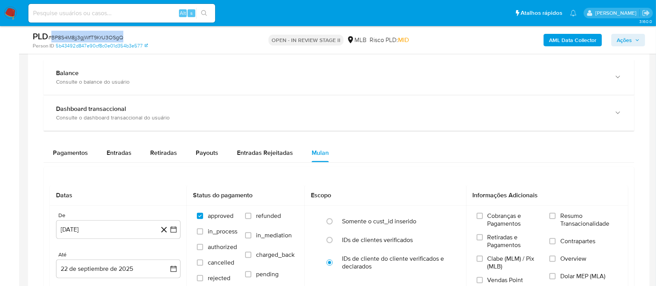
scroll to position [778, 0]
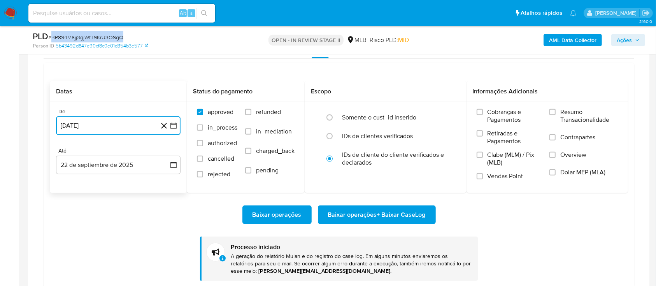
click at [106, 121] on button "22 de agosto de 2024" at bounding box center [118, 125] width 125 height 19
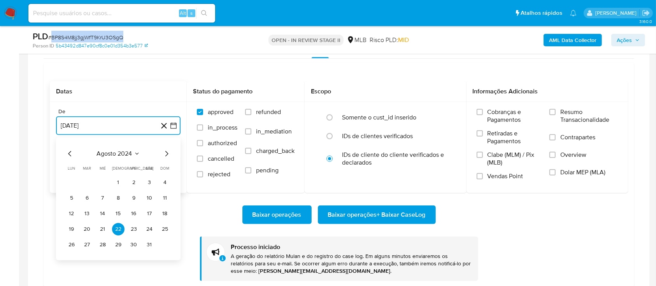
click at [106, 151] on span "agosto 2024" at bounding box center [114, 154] width 35 height 8
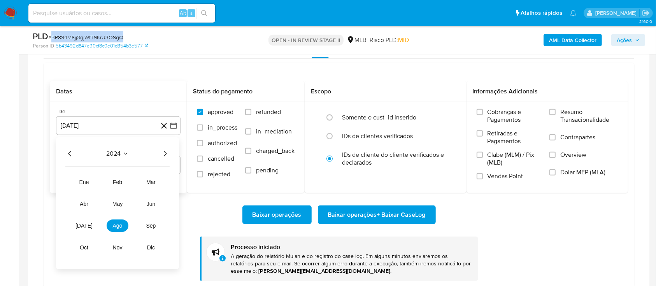
click at [167, 153] on icon "Año siguiente" at bounding box center [164, 153] width 9 height 9
click at [120, 226] on span "ago" at bounding box center [118, 226] width 10 height 6
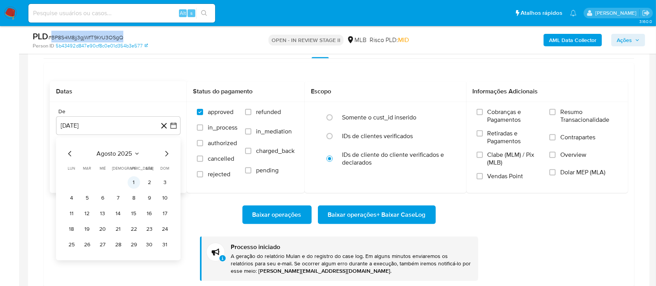
click at [138, 180] on button "1" at bounding box center [134, 182] width 12 height 12
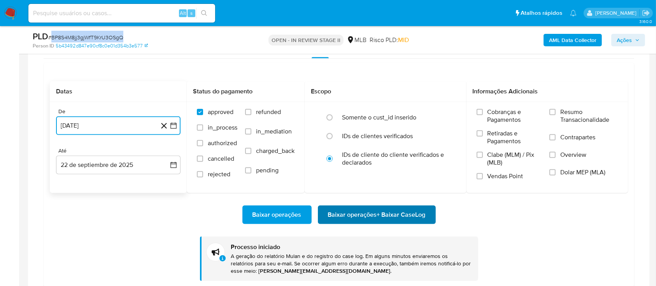
click at [365, 216] on span "Baixar operações + Baixar CaseLog" at bounding box center [377, 214] width 98 height 17
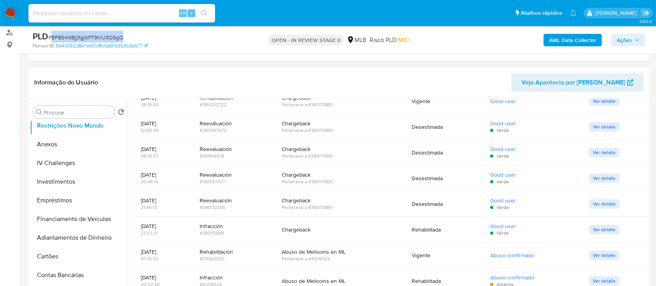
scroll to position [159, 0]
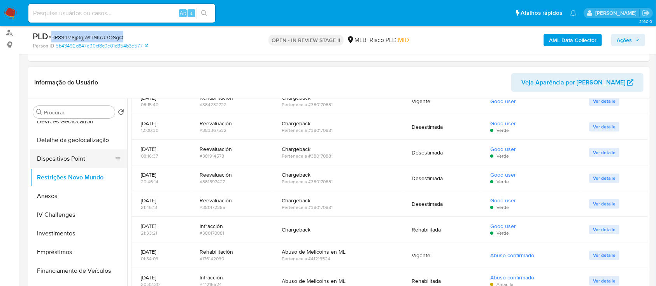
click at [80, 160] on button "Dispositivos Point" at bounding box center [75, 158] width 91 height 19
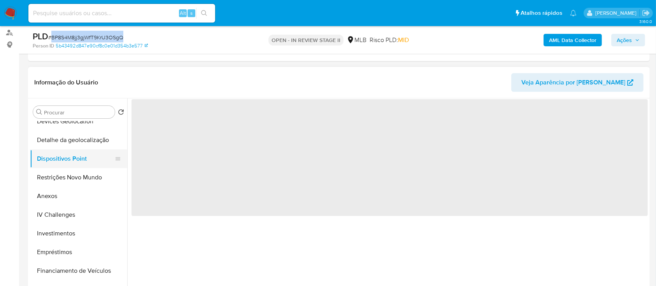
scroll to position [0, 0]
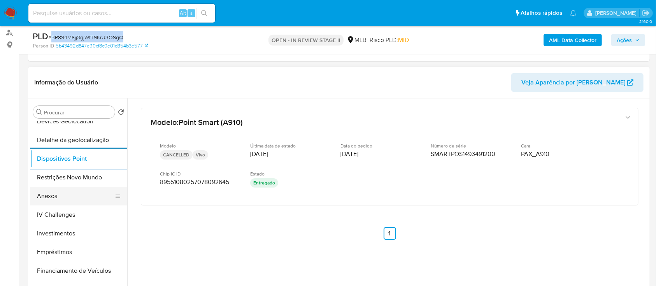
click at [55, 194] on button "Anexos" at bounding box center [75, 196] width 91 height 19
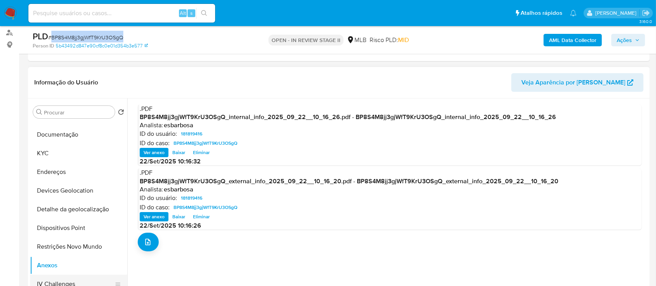
scroll to position [55, 0]
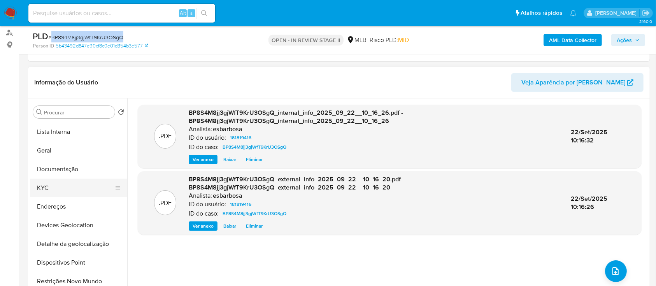
click at [60, 186] on button "KYC" at bounding box center [75, 188] width 91 height 19
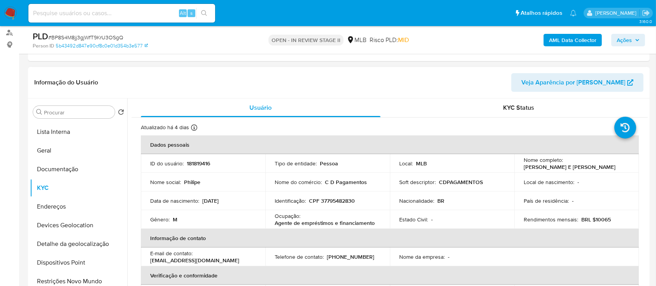
click at [321, 201] on p "CPF 37795482830" at bounding box center [332, 200] width 46 height 7
click at [329, 200] on p "CPF 37795482830" at bounding box center [332, 200] width 46 height 7
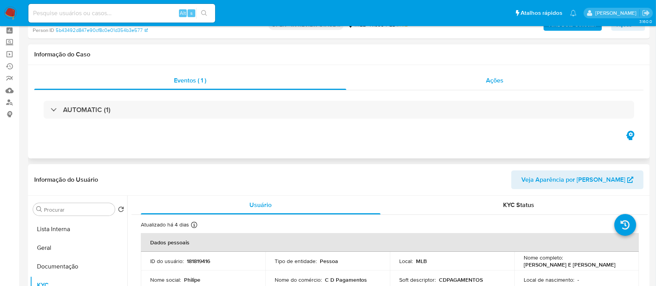
scroll to position [0, 0]
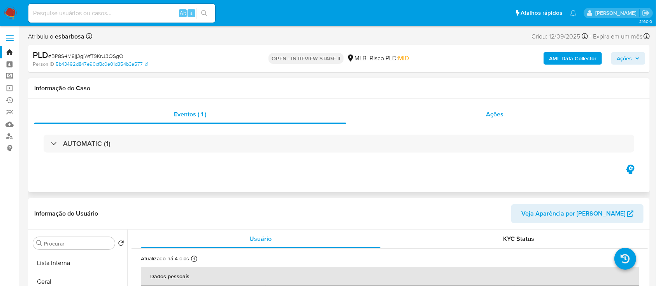
click at [407, 122] on div "Ações" at bounding box center [494, 114] width 297 height 19
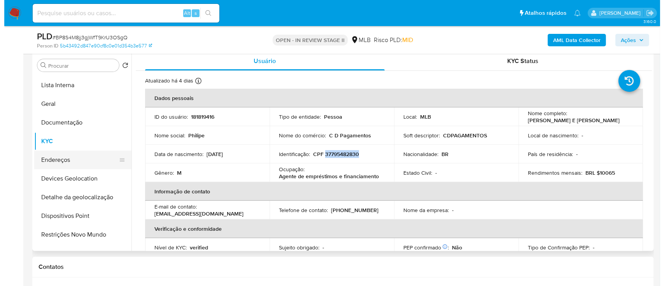
scroll to position [159, 0]
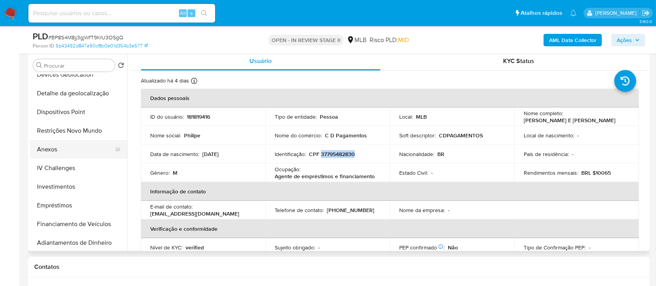
click at [59, 151] on button "Anexos" at bounding box center [75, 149] width 91 height 19
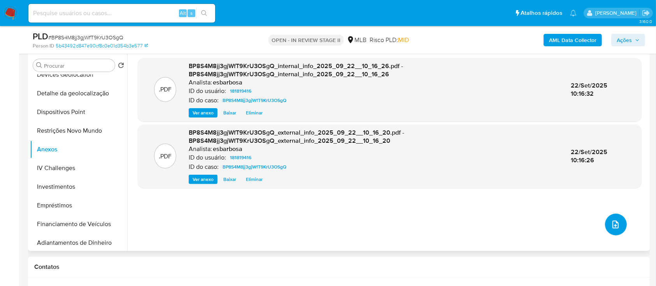
click at [611, 224] on icon "upload-file" at bounding box center [615, 224] width 9 height 9
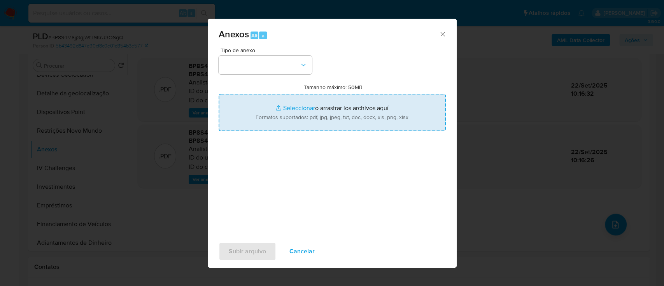
type input "C:\fakepath\Mulan 181819416_2025_09_19_06_29_51.xlsx"
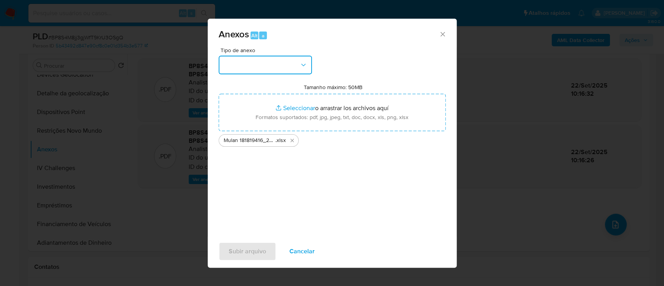
click at [289, 70] on button "button" at bounding box center [265, 65] width 93 height 19
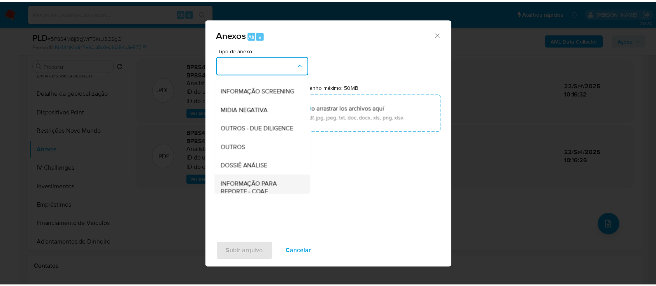
scroll to position [119, 0]
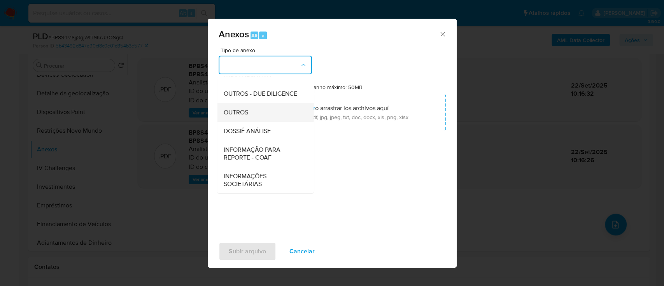
click at [239, 116] on span "OUTROS" at bounding box center [235, 113] width 25 height 8
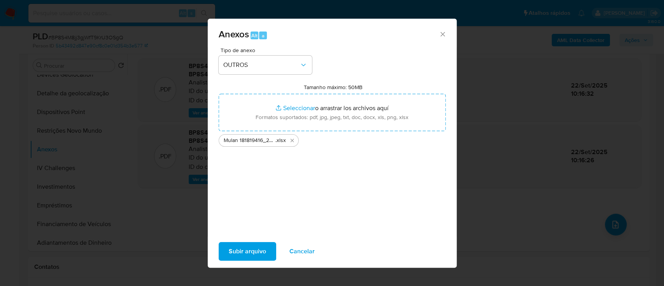
click at [247, 253] on span "Subir arquivo" at bounding box center [247, 251] width 37 height 17
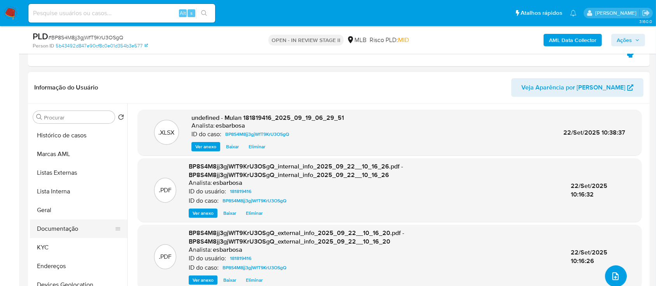
scroll to position [0, 0]
click at [56, 212] on button "Geral" at bounding box center [75, 210] width 91 height 19
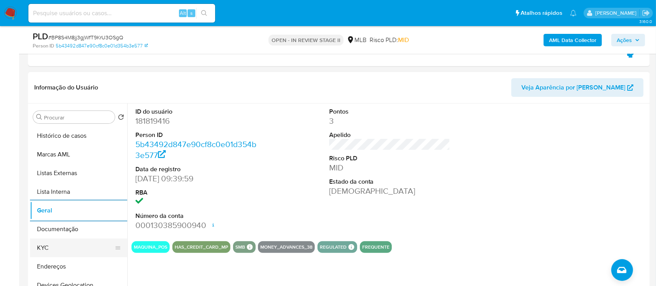
click at [50, 249] on button "KYC" at bounding box center [75, 248] width 91 height 19
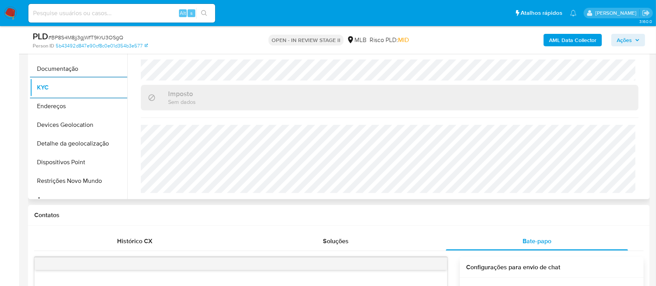
scroll to position [104, 0]
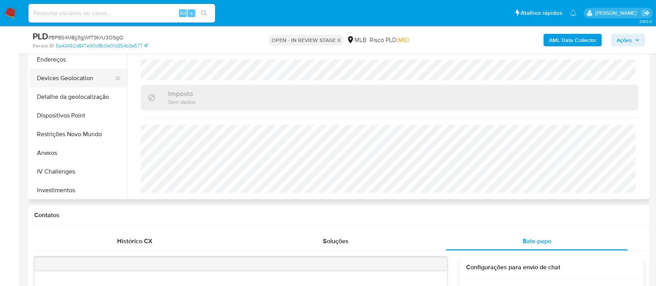
click at [78, 80] on button "Devices Geolocation" at bounding box center [75, 78] width 91 height 19
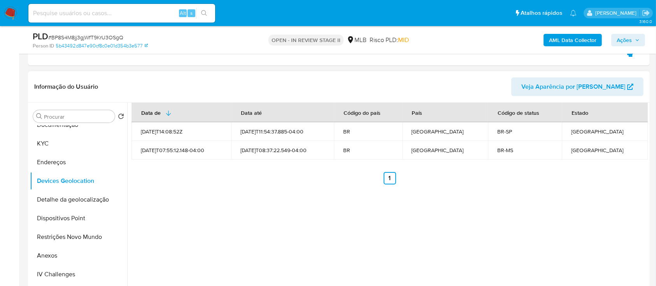
scroll to position [156, 0]
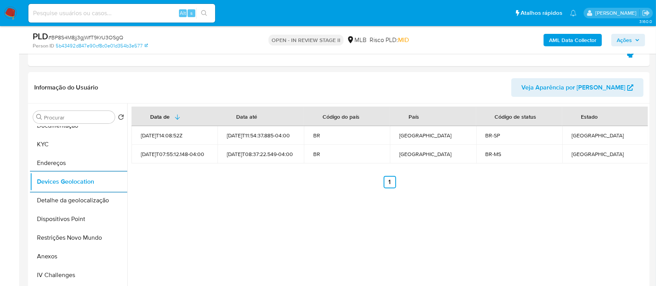
click at [72, 37] on span "# BP8S4M8jj3gjWfT9KrU3OSgQ" at bounding box center [85, 37] width 75 height 8
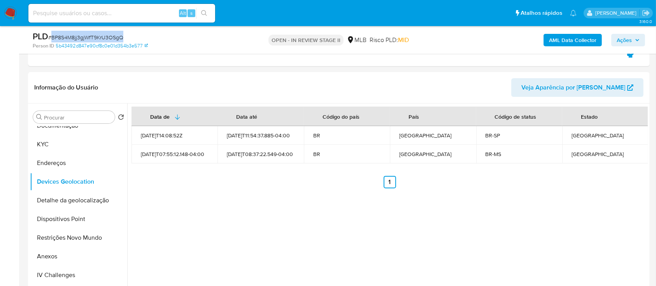
click at [72, 37] on span "# BP8S4M8jj3gjWfT9KrU3OSgQ" at bounding box center [85, 37] width 75 height 8
copy span "BP8S4M8jj3gjWfT9KrU3OSgQ"
click at [616, 41] on button "Ações" at bounding box center [628, 40] width 34 height 12
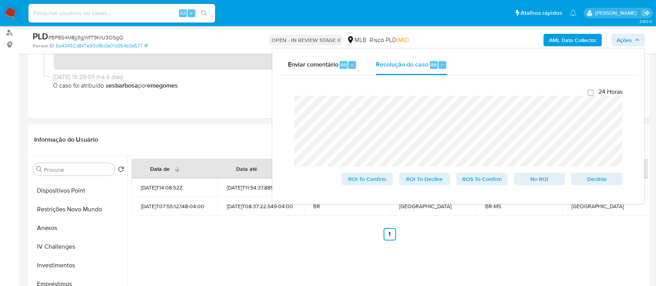
scroll to position [207, 0]
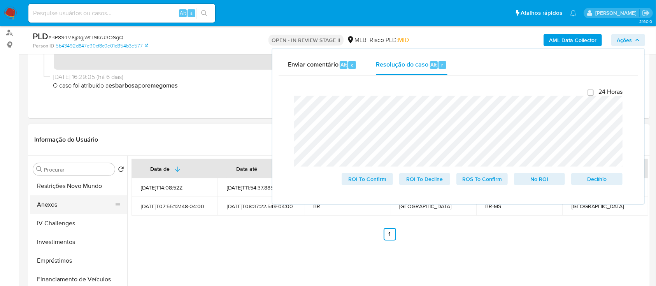
click at [68, 207] on button "Anexos" at bounding box center [75, 204] width 91 height 19
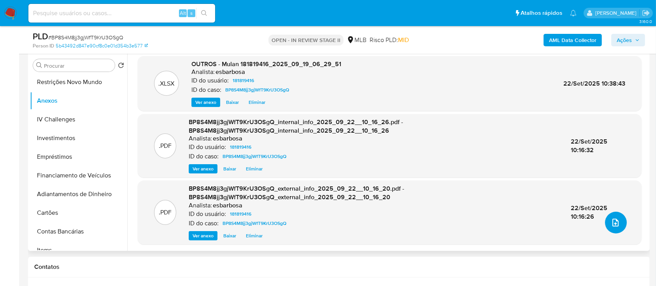
click at [613, 225] on icon "upload-file" at bounding box center [615, 223] width 6 height 8
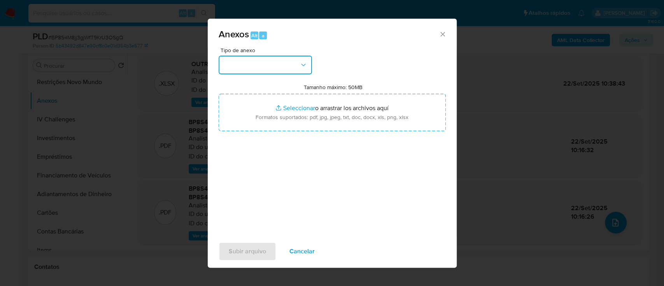
click at [284, 69] on button "button" at bounding box center [265, 65] width 93 height 19
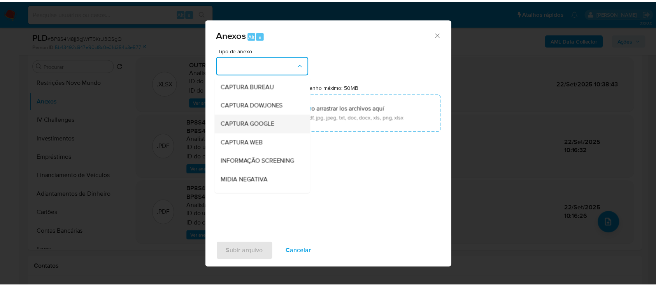
scroll to position [119, 0]
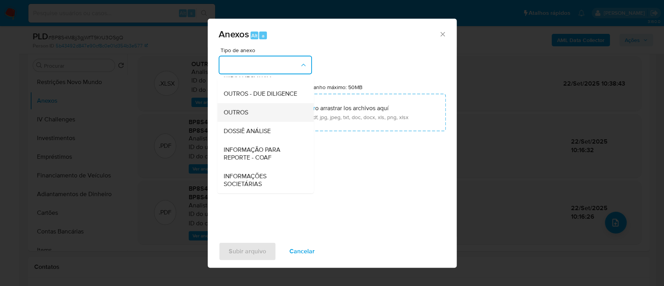
click at [253, 118] on div "OUTROS" at bounding box center [262, 112] width 79 height 19
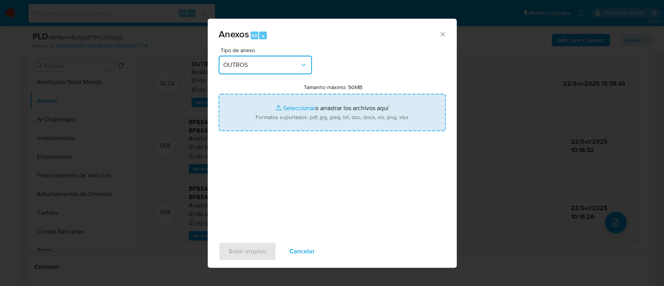
type input "C:\fakepath\SAR - XXXXX - CPF 37795482830 - PHILIPE MARTINS E SOARES.pdf"
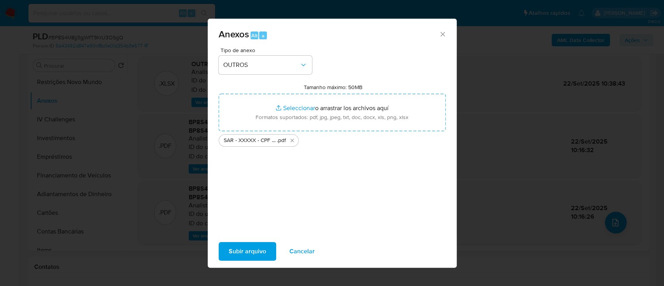
click at [245, 251] on span "Subir arquivo" at bounding box center [247, 251] width 37 height 17
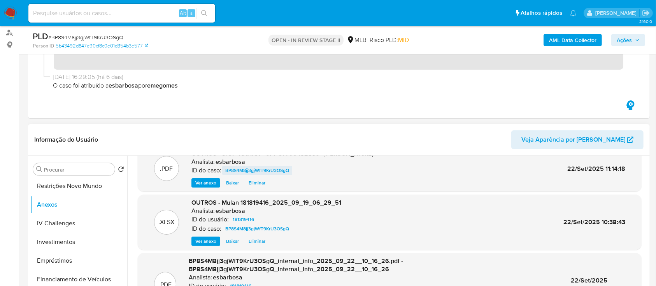
scroll to position [0, 0]
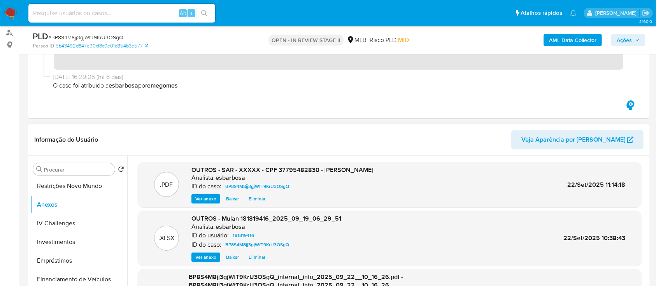
click at [256, 199] on span "Eliminar" at bounding box center [257, 199] width 17 height 8
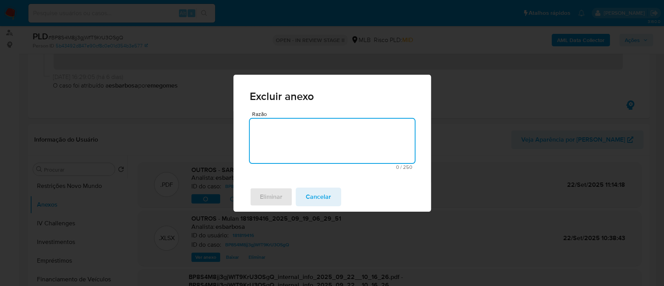
click at [293, 146] on textarea "Razão" at bounding box center [332, 141] width 165 height 44
type textarea "novo retificado"
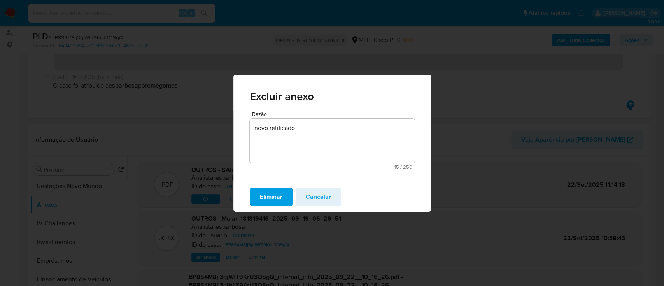
click at [365, 138] on textarea "novo retificado" at bounding box center [332, 141] width 165 height 44
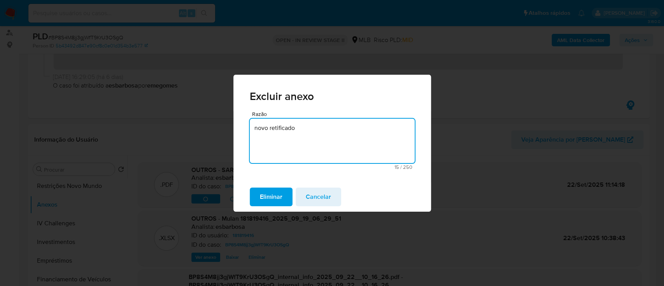
click at [267, 202] on span "Eliminar" at bounding box center [271, 196] width 23 height 17
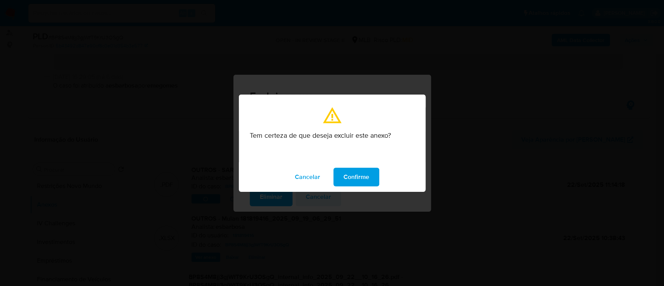
click at [354, 177] on span "Confirme" at bounding box center [357, 176] width 26 height 17
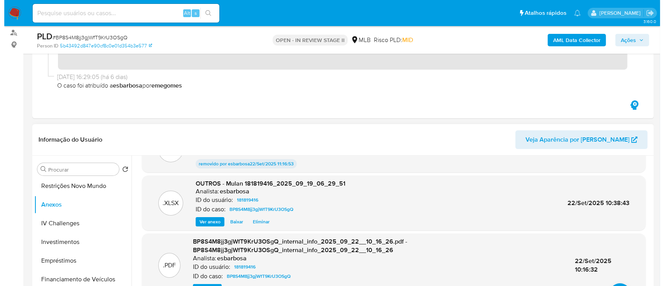
scroll to position [50, 0]
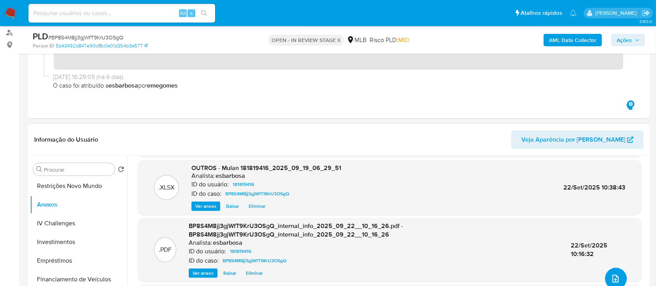
drag, startPoint x: 610, startPoint y: 271, endPoint x: 611, endPoint y: 275, distance: 4.1
click at [611, 275] on button "upload-file" at bounding box center [616, 279] width 22 height 22
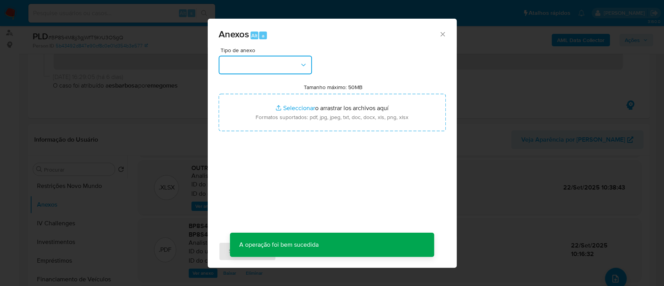
click at [302, 67] on icon "button" at bounding box center [304, 65] width 8 height 8
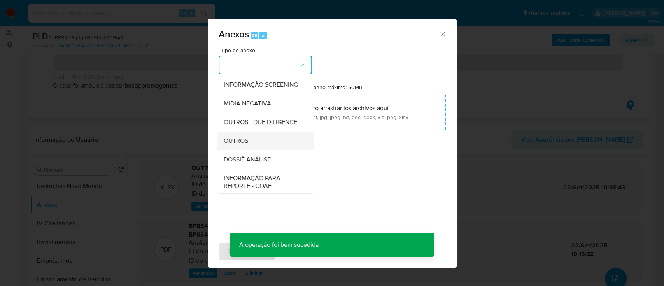
scroll to position [119, 0]
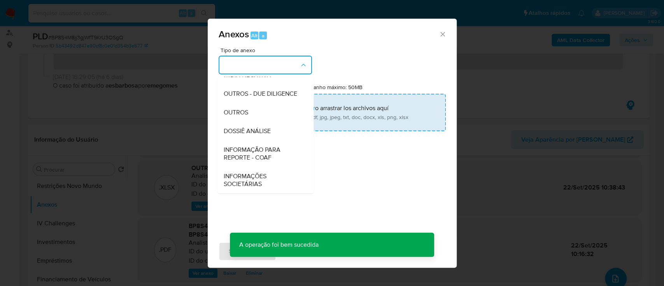
click at [239, 109] on span "OUTROS" at bounding box center [235, 113] width 25 height 8
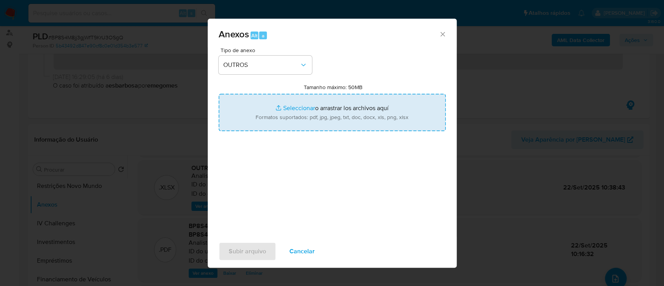
type input "C:\fakepath\SAR - XXXXX - CPF 37795482830 - PHILIPE MARTINS E SOARES (1).pdf"
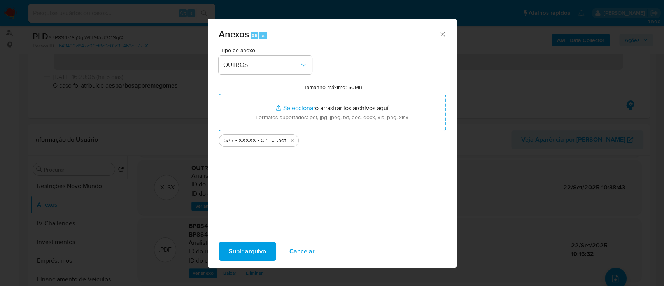
click at [233, 248] on span "Subir arquivo" at bounding box center [247, 251] width 37 height 17
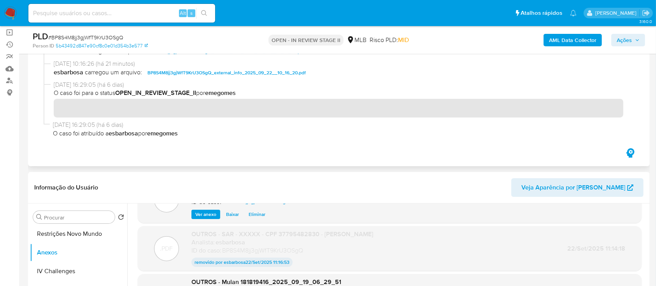
scroll to position [104, 0]
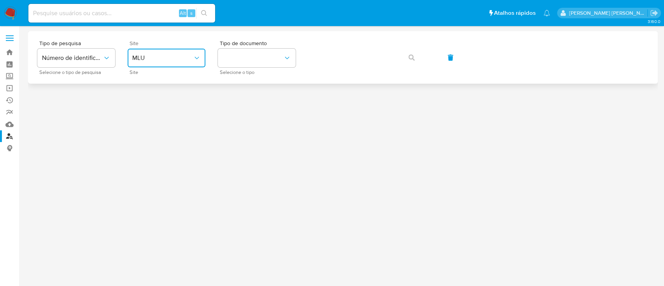
click at [177, 54] on button "MLU" at bounding box center [167, 58] width 78 height 19
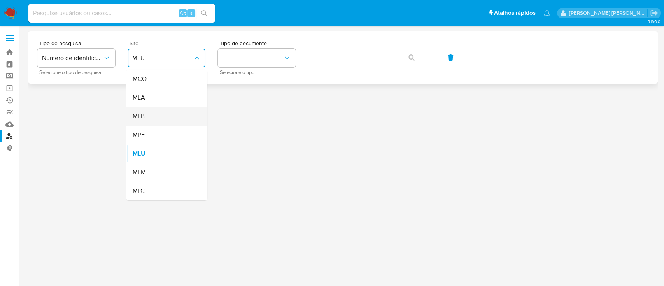
click at [162, 117] on div "MLB" at bounding box center [164, 116] width 64 height 19
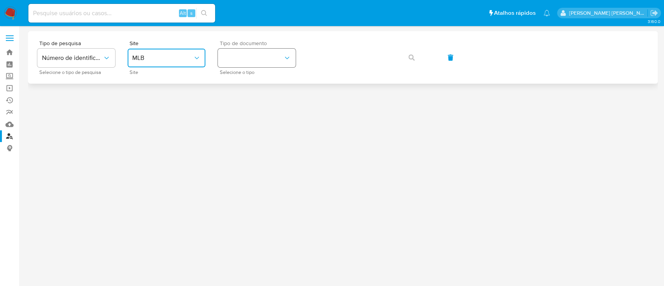
click at [291, 54] on button "identificationType" at bounding box center [257, 58] width 78 height 19
click at [248, 106] on div "CPF CPF" at bounding box center [255, 109] width 64 height 26
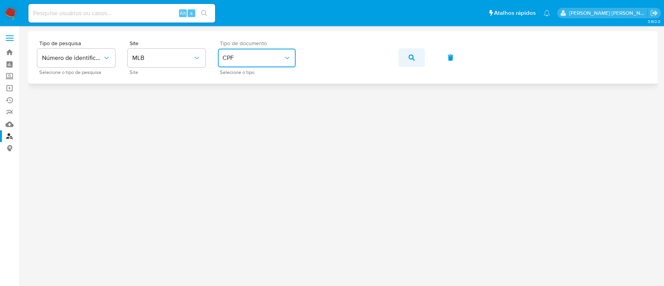
click at [411, 60] on icon "button" at bounding box center [412, 57] width 6 height 6
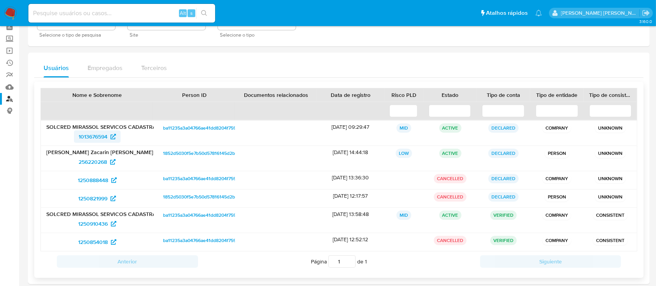
scroll to position [52, 0]
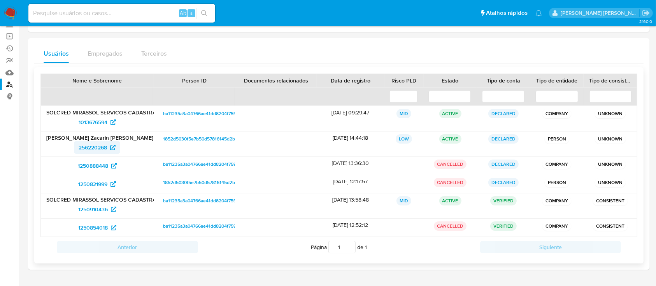
click at [93, 147] on span "256220268" at bounding box center [93, 147] width 28 height 12
click at [96, 123] on span "1013676594" at bounding box center [93, 122] width 29 height 12
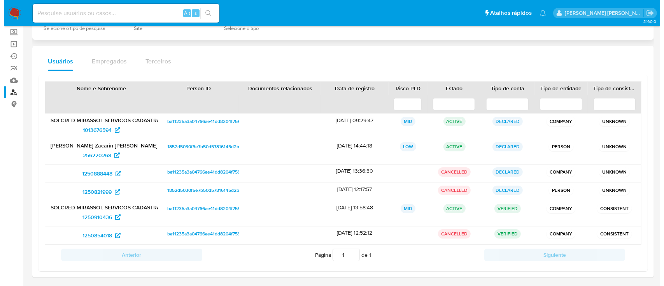
scroll to position [0, 0]
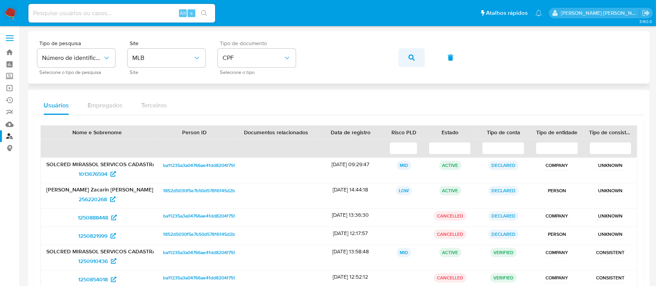
click at [415, 56] on button "button" at bounding box center [411, 57] width 26 height 19
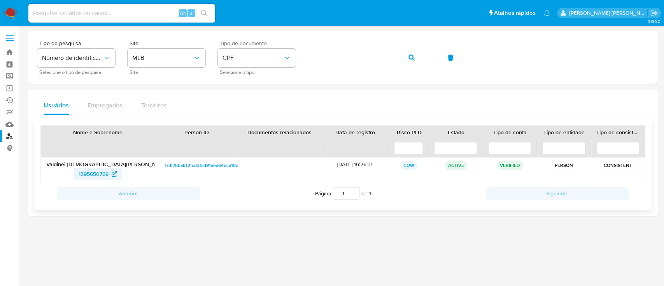
click at [89, 173] on span "1395650769" at bounding box center [94, 174] width 30 height 12
click at [410, 55] on icon "button" at bounding box center [412, 57] width 6 height 6
click at [87, 173] on span "473384448" at bounding box center [94, 174] width 28 height 12
click at [416, 54] on button "button" at bounding box center [411, 57] width 26 height 19
click at [93, 171] on span "1257112867" at bounding box center [93, 174] width 27 height 12
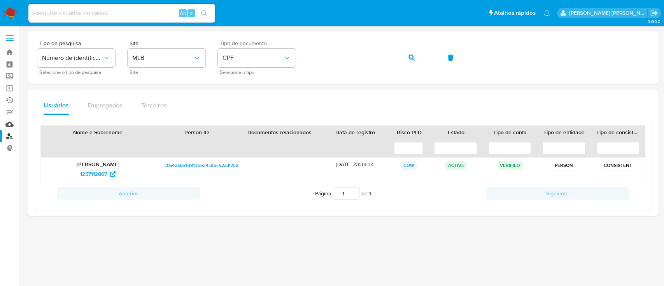
click at [6, 124] on link "Mulan" at bounding box center [46, 124] width 93 height 12
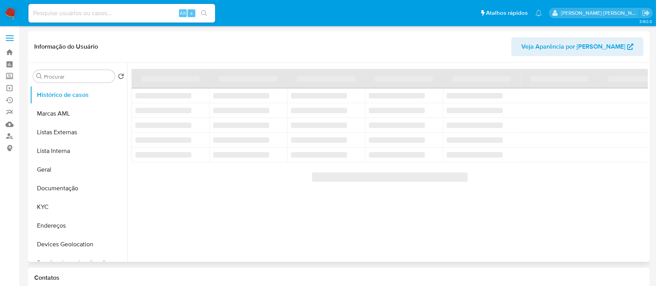
select select "10"
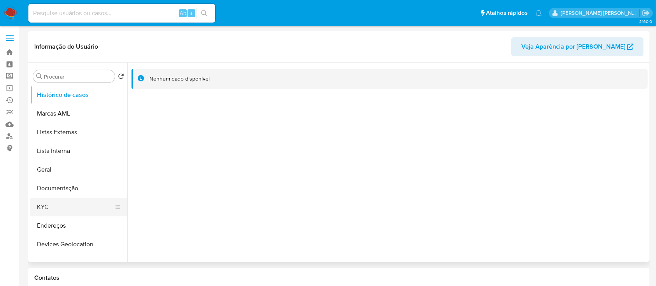
click at [47, 205] on button "KYC" at bounding box center [75, 207] width 91 height 19
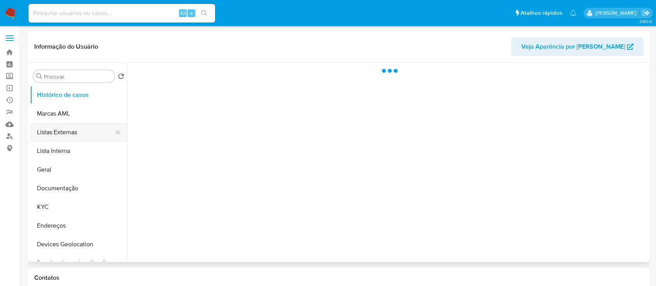
select select "10"
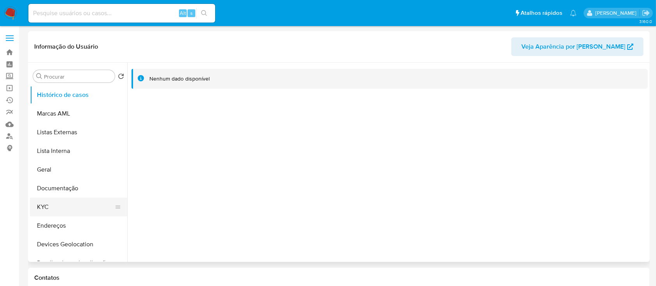
click at [67, 204] on button "KYC" at bounding box center [75, 207] width 91 height 19
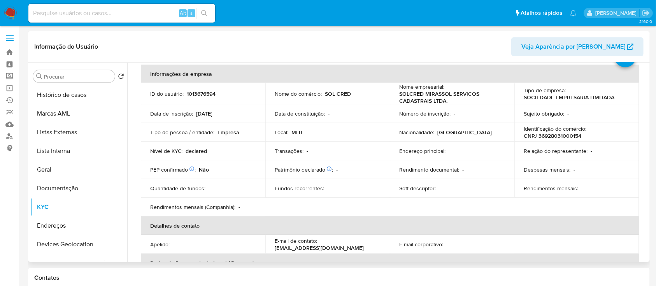
scroll to position [52, 0]
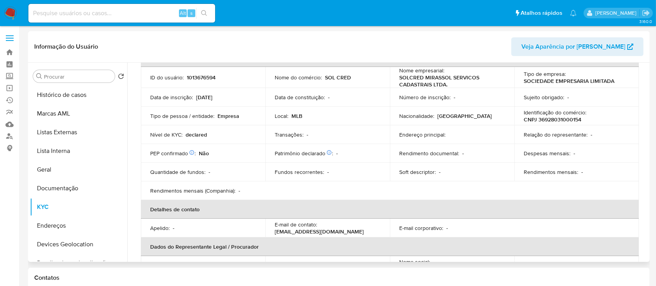
click at [572, 116] on p "CNPJ 36928031000154" at bounding box center [553, 119] width 58 height 7
click at [571, 116] on p "CNPJ 36928031000154" at bounding box center [553, 119] width 58 height 7
click at [568, 120] on p "CNPJ 36928031000154" at bounding box center [553, 119] width 58 height 7
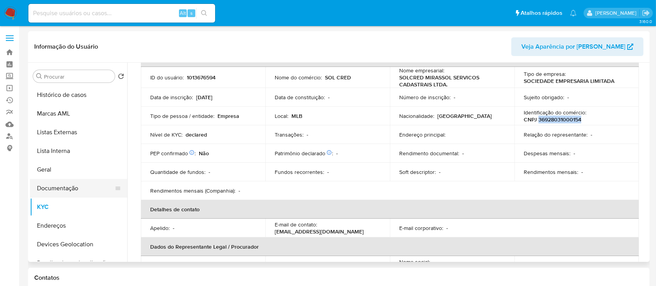
click at [67, 185] on button "Documentação" at bounding box center [75, 188] width 91 height 19
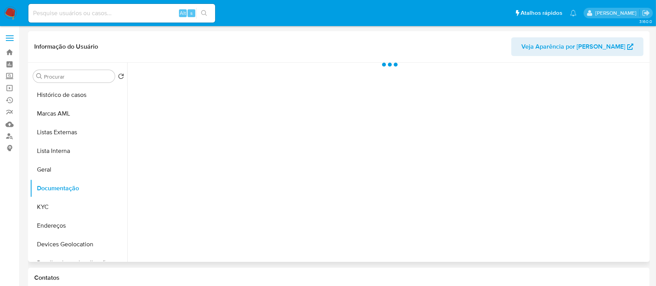
scroll to position [0, 0]
click at [41, 206] on button "KYC" at bounding box center [75, 207] width 91 height 19
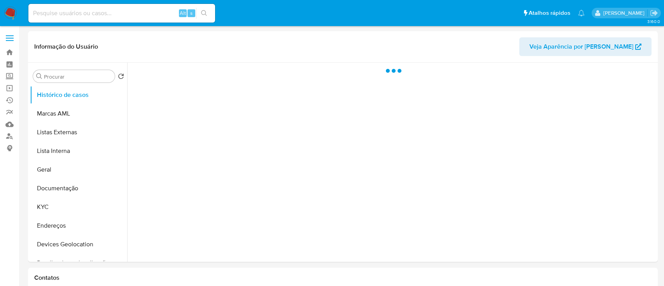
select select "10"
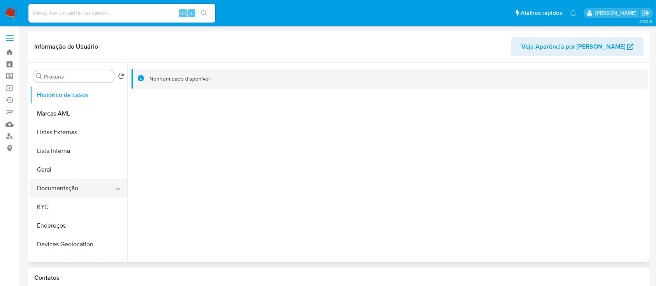
click at [48, 190] on button "Documentação" at bounding box center [75, 188] width 91 height 19
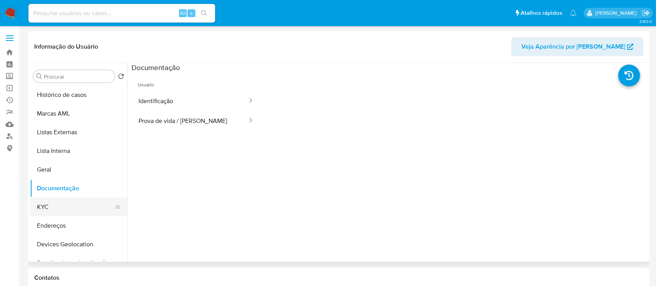
click at [75, 204] on button "KYC" at bounding box center [75, 207] width 91 height 19
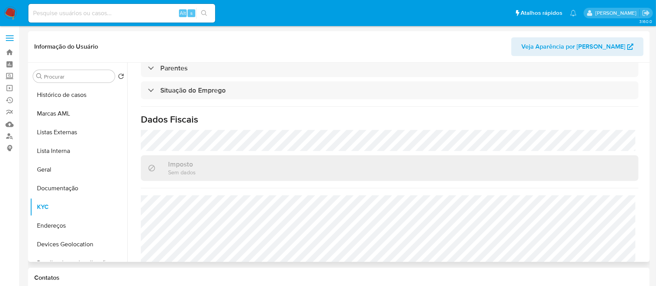
scroll to position [341, 0]
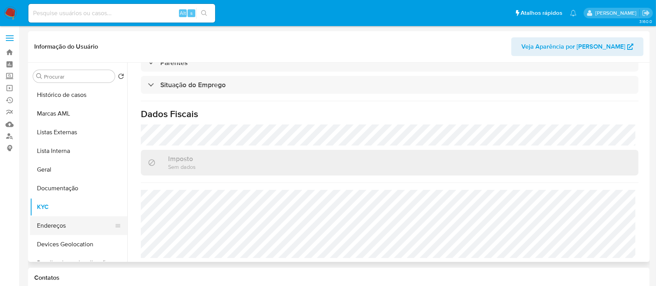
click at [67, 227] on button "Endereços" at bounding box center [75, 225] width 91 height 19
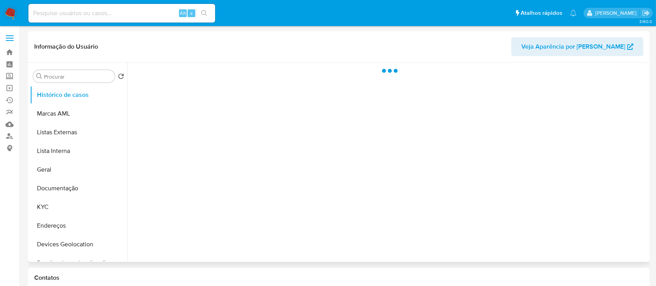
select select "10"
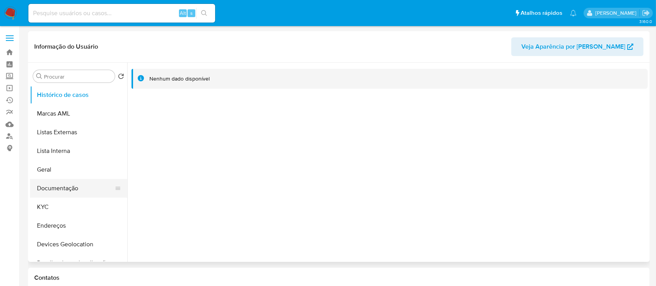
drag, startPoint x: 50, startPoint y: 207, endPoint x: 103, endPoint y: 194, distance: 54.1
click at [51, 206] on button "KYC" at bounding box center [78, 207] width 97 height 19
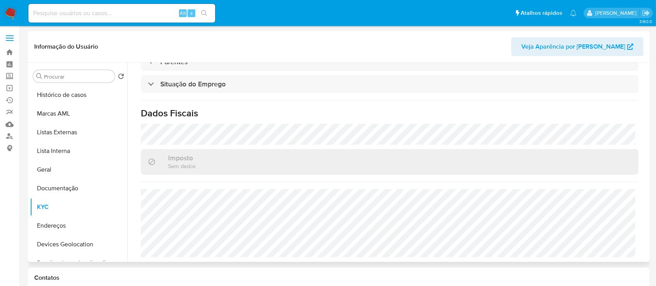
scroll to position [348, 0]
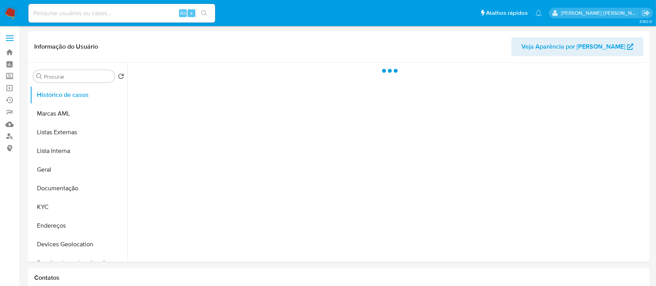
select select "10"
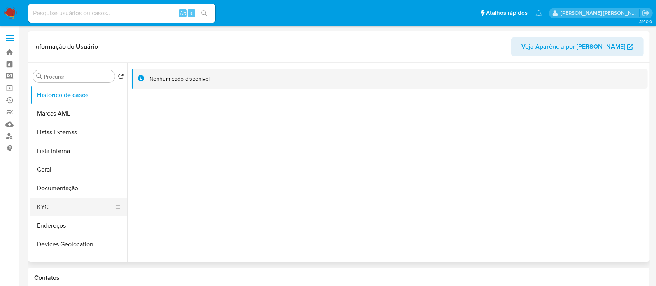
click at [58, 204] on button "KYC" at bounding box center [75, 207] width 91 height 19
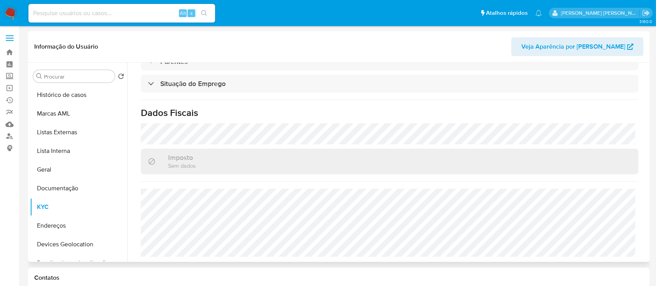
scroll to position [348, 0]
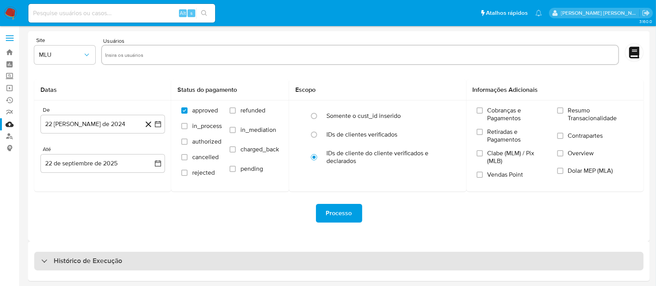
click at [68, 263] on h3 "Histórico de Execução" at bounding box center [88, 260] width 68 height 9
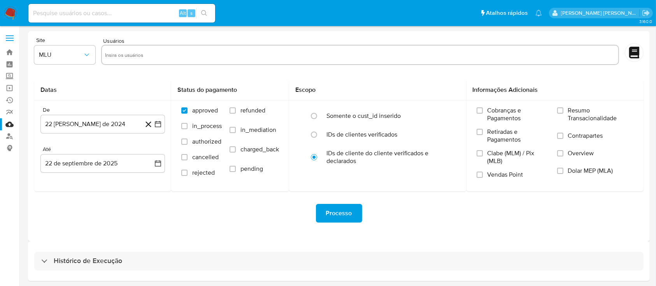
select select "10"
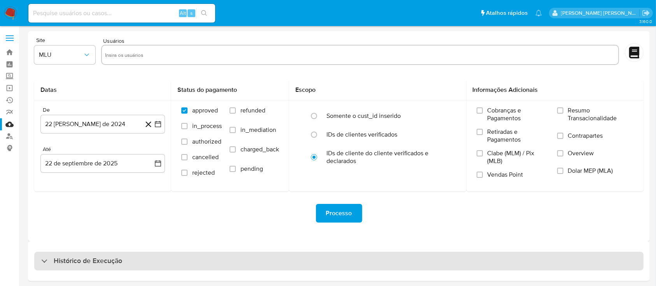
drag, startPoint x: 155, startPoint y: 262, endPoint x: 156, endPoint y: 254, distance: 7.9
click at [155, 261] on div "Histórico de Execução" at bounding box center [338, 261] width 609 height 19
select select "10"
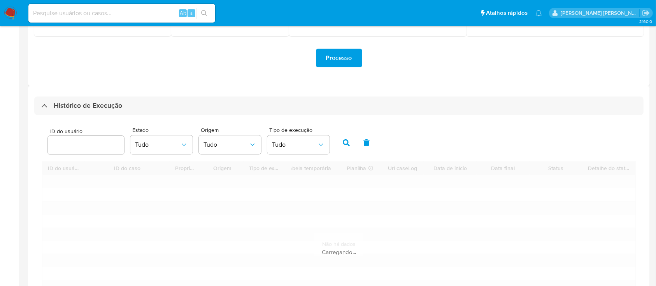
scroll to position [156, 0]
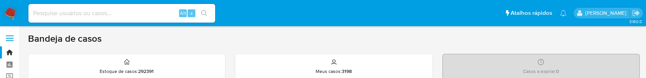
scroll to position [8, 0]
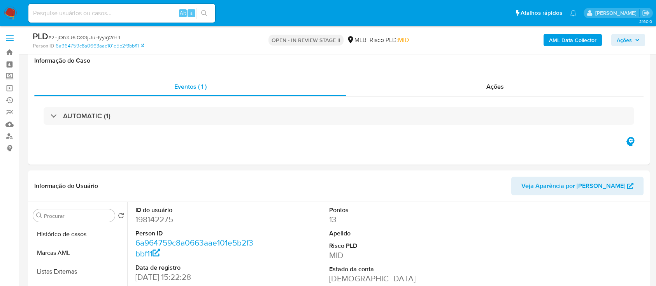
select select "10"
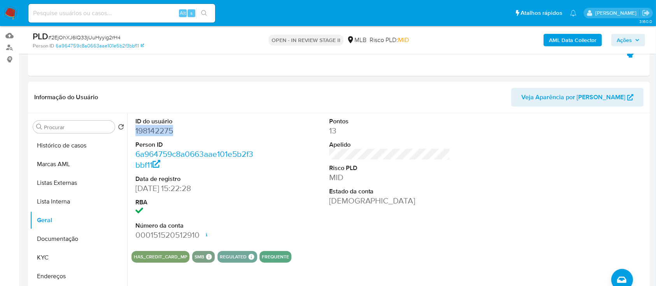
scroll to position [104, 0]
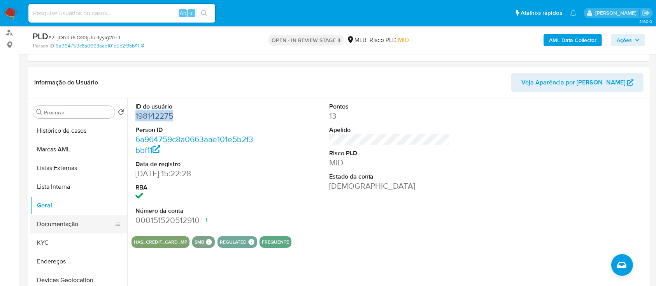
click at [69, 225] on button "Documentação" at bounding box center [75, 224] width 91 height 19
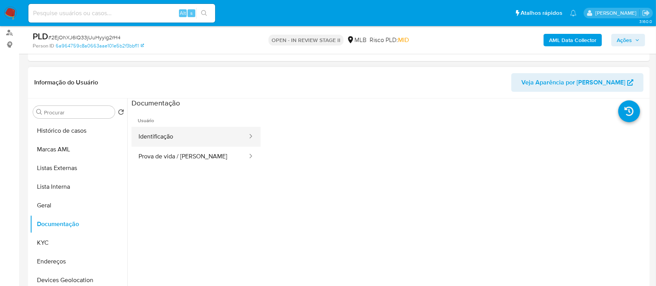
click at [163, 135] on button "Identificação" at bounding box center [190, 137] width 117 height 20
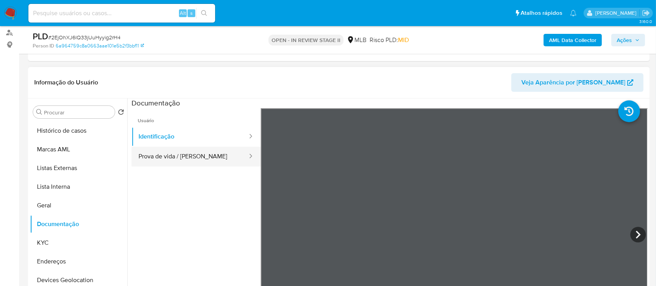
click at [194, 156] on button "Prova de vida / Selfie" at bounding box center [190, 157] width 117 height 20
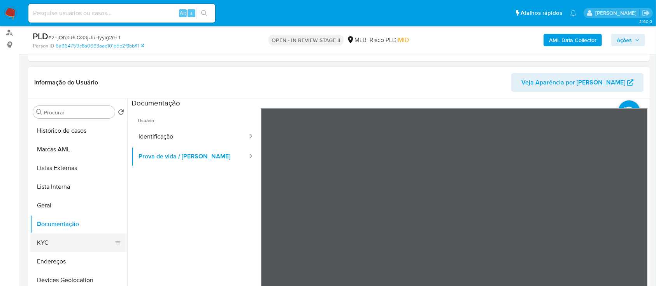
click at [49, 244] on button "KYC" at bounding box center [75, 242] width 91 height 19
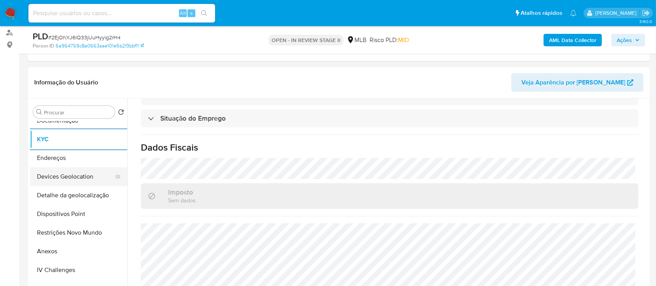
click at [88, 174] on button "Devices Geolocation" at bounding box center [75, 176] width 91 height 19
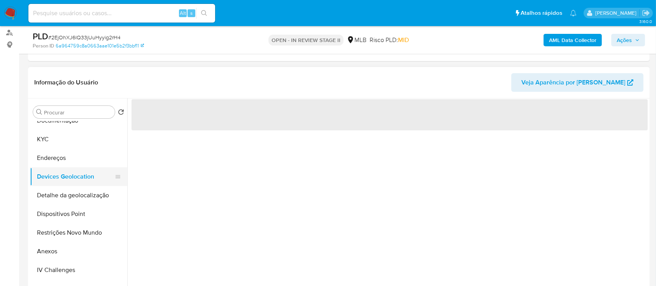
scroll to position [0, 0]
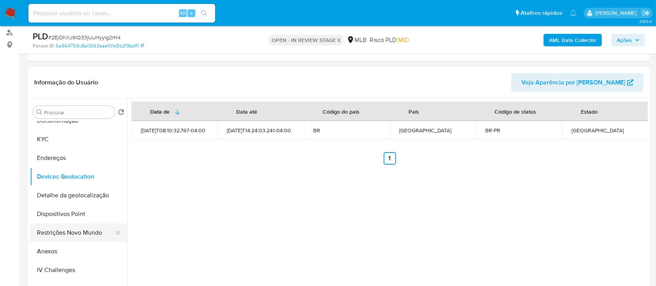
click at [81, 230] on button "Restrições Novo Mundo" at bounding box center [75, 232] width 91 height 19
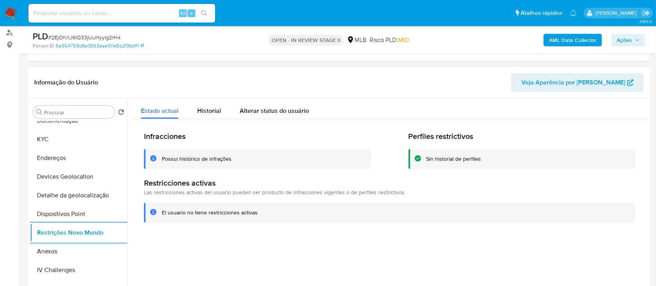
drag, startPoint x: 202, startPoint y: 111, endPoint x: 426, endPoint y: 123, distance: 224.8
click at [204, 111] on span "Historial" at bounding box center [209, 110] width 24 height 9
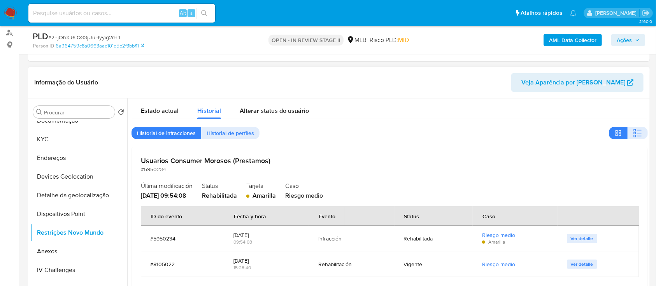
drag, startPoint x: 635, startPoint y: 135, endPoint x: 623, endPoint y: 111, distance: 26.1
click at [632, 124] on div "Estado actual Historial Alterar status do usuário Historial de infracciones His…" at bounding box center [390, 195] width 516 height 194
click at [638, 131] on icon "button" at bounding box center [637, 132] width 9 height 9
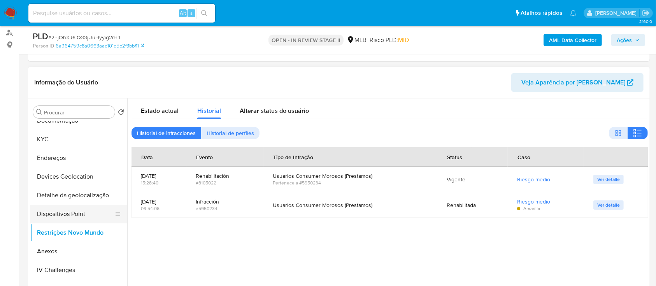
click at [83, 213] on button "Dispositivos Point" at bounding box center [75, 214] width 91 height 19
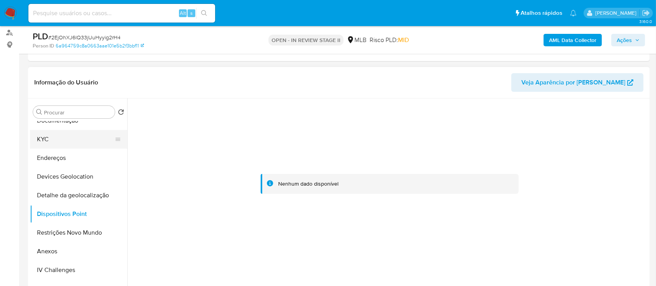
click at [87, 134] on button "KYC" at bounding box center [75, 139] width 91 height 19
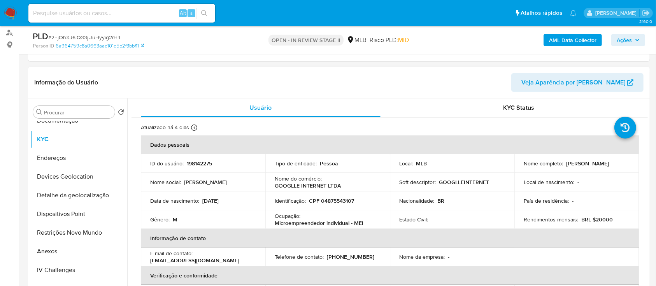
click at [566, 167] on p "Giovanni Guerreiro Carvalho da Silva" at bounding box center [587, 163] width 43 height 7
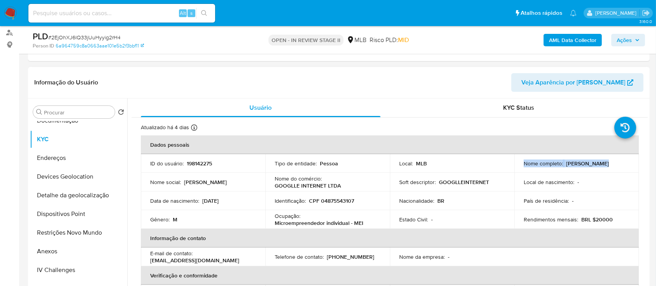
click at [566, 167] on p "Giovanni Guerreiro Carvalho da Silva" at bounding box center [587, 163] width 43 height 7
drag, startPoint x: 618, startPoint y: 167, endPoint x: 520, endPoint y: 167, distance: 98.1
click at [520, 167] on td "Nome completo : Giovanni Guerreiro Carvalho da Silva" at bounding box center [576, 163] width 125 height 19
copy p "Giovanni Guerreiro Carvalho da Silva"
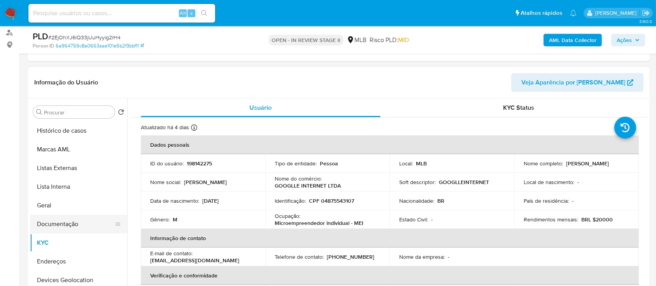
click at [66, 219] on button "Documentação" at bounding box center [75, 224] width 91 height 19
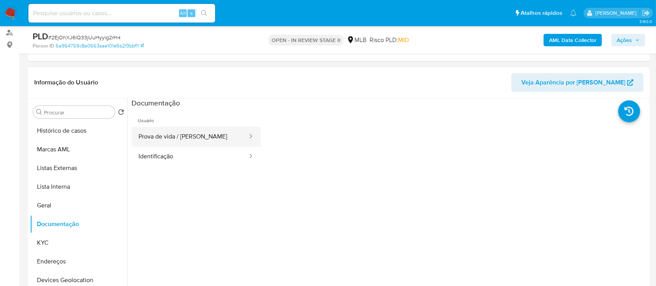
click at [205, 132] on button "Prova de vida / [PERSON_NAME]" at bounding box center [190, 137] width 117 height 20
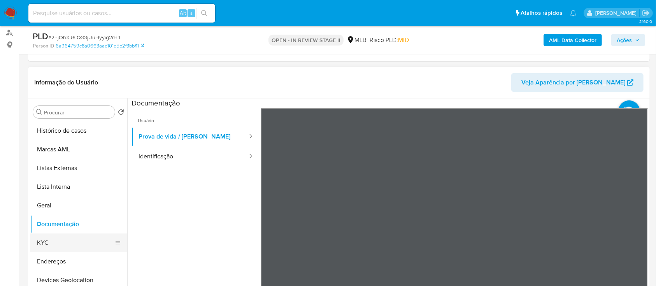
click at [51, 250] on button "KYC" at bounding box center [75, 242] width 91 height 19
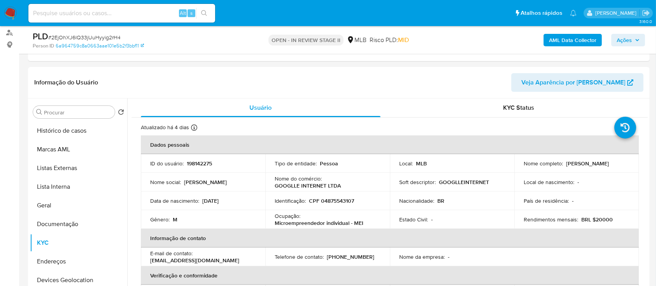
click at [572, 37] on b "AML Data Collector" at bounding box center [572, 40] width 47 height 12
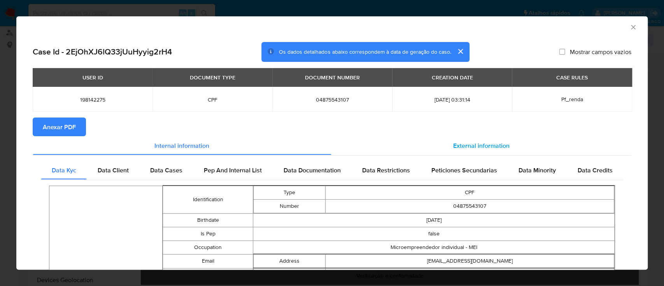
click at [472, 145] on span "External information" at bounding box center [481, 145] width 56 height 9
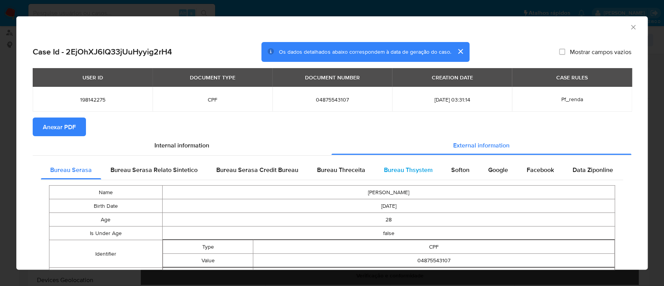
click at [404, 172] on span "Bureau Thsystem" at bounding box center [408, 169] width 49 height 9
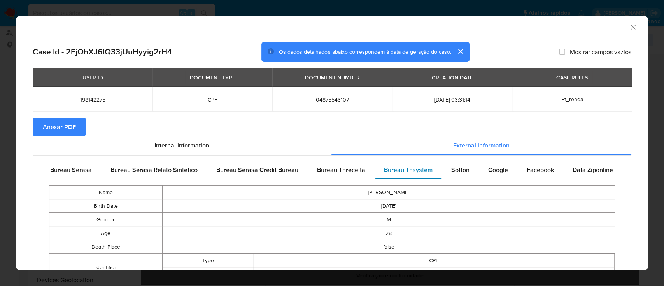
click at [404, 172] on span "Bureau Thsystem" at bounding box center [408, 169] width 49 height 9
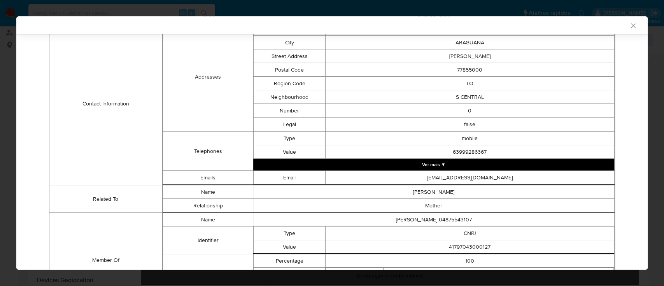
scroll to position [321, 0]
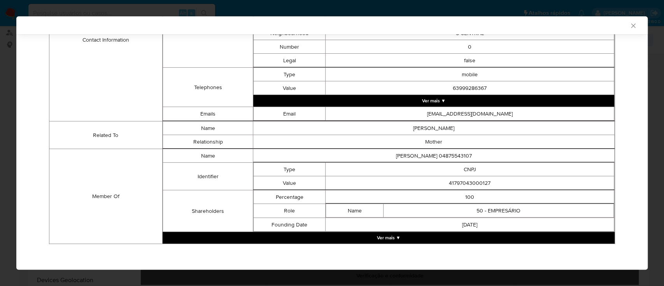
click at [386, 237] on button "Ver mais ▼" at bounding box center [389, 238] width 452 height 12
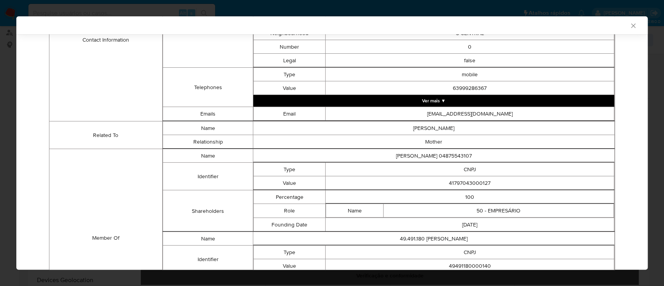
click at [470, 183] on td "41797043000127" at bounding box center [470, 183] width 289 height 14
copy td "41797043000127"
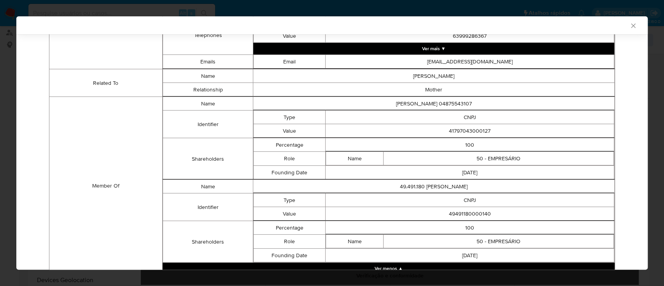
click at [469, 217] on td "49491180000140" at bounding box center [470, 214] width 289 height 14
click at [469, 210] on td "49491180000140" at bounding box center [470, 214] width 289 height 14
copy td "49491180000140"
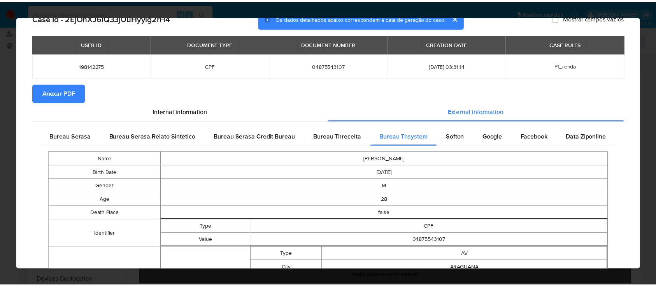
scroll to position [0, 0]
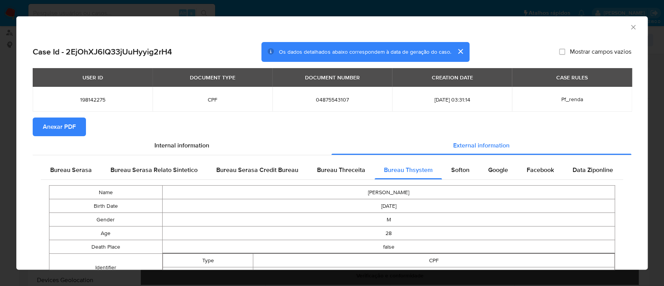
click at [57, 126] on span "Anexar PDF" at bounding box center [59, 126] width 33 height 17
click at [630, 27] on icon "Fechar a janela" at bounding box center [634, 27] width 8 height 8
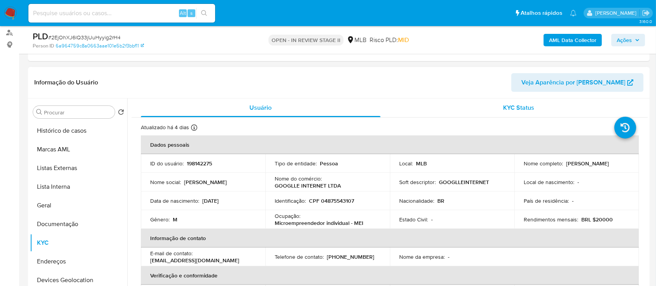
click at [455, 106] on div "KYC Status" at bounding box center [519, 107] width 240 height 19
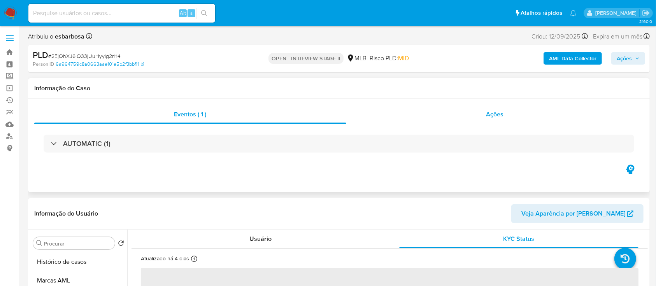
click at [454, 120] on div "Ações" at bounding box center [494, 114] width 297 height 19
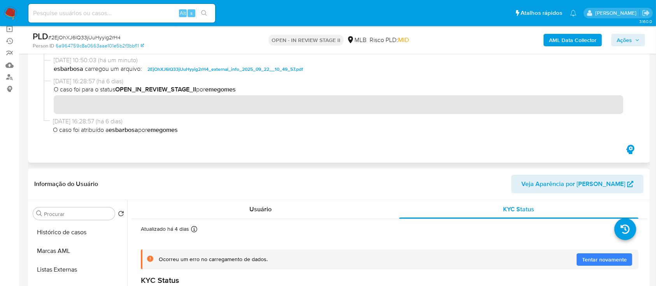
scroll to position [156, 0]
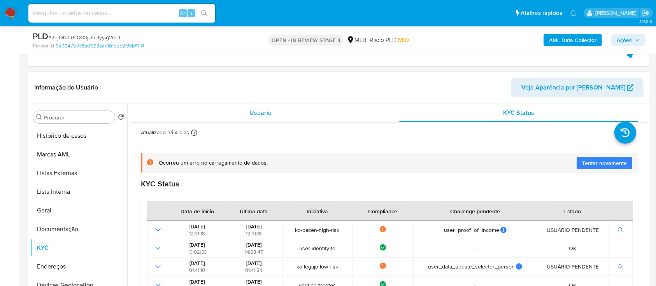
click at [264, 115] on span "Usuário" at bounding box center [260, 112] width 22 height 9
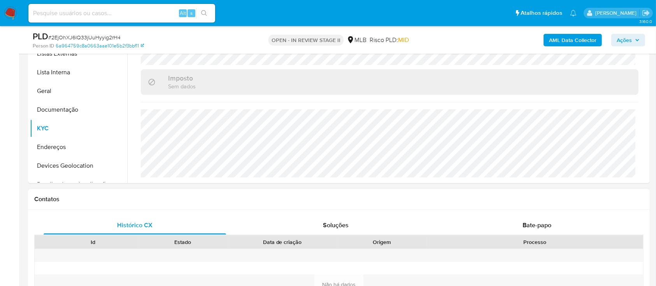
scroll to position [259, 0]
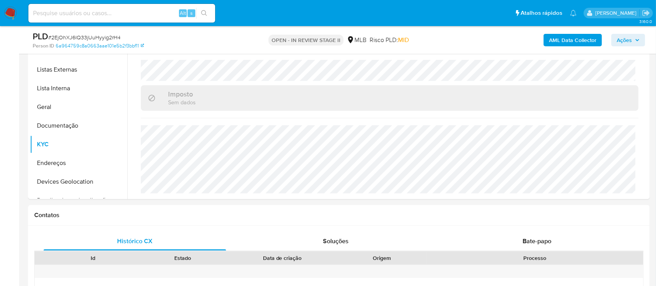
click at [628, 36] on span "Ações" at bounding box center [624, 40] width 15 height 12
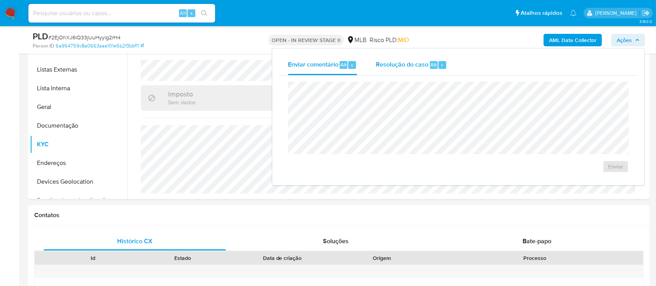
click at [405, 65] on span "Resolução do caso" at bounding box center [402, 64] width 53 height 9
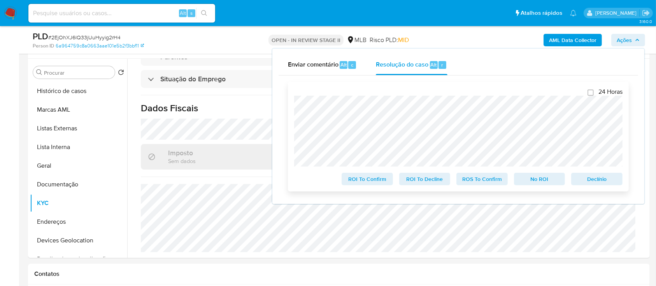
scroll to position [156, 0]
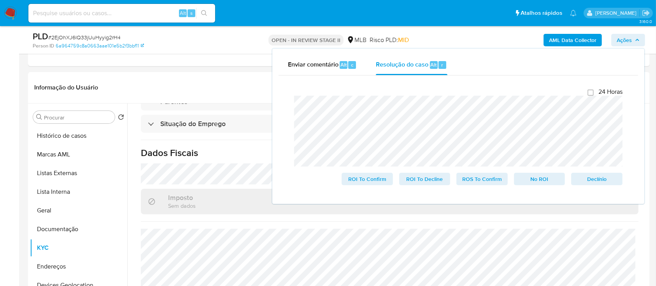
click at [0, 0] on lt-span "Pessoa" at bounding box center [0, 0] width 0 height 0
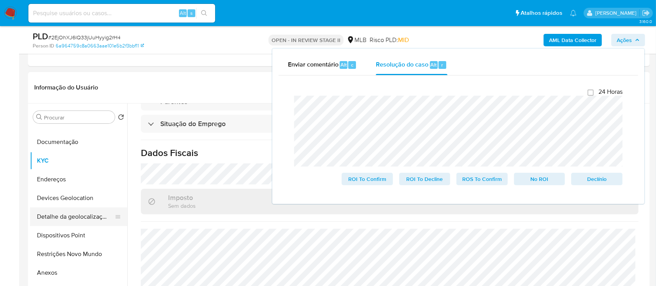
scroll to position [104, 0]
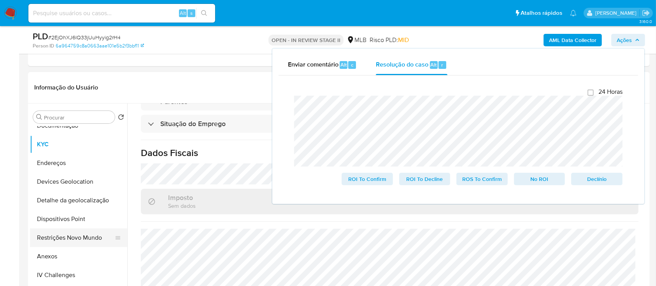
click at [74, 237] on button "Restrições Novo Mundo" at bounding box center [75, 237] width 91 height 19
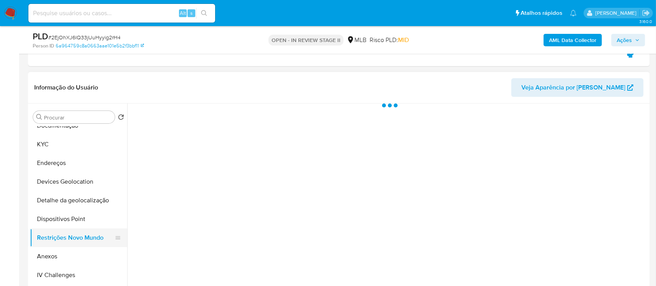
scroll to position [0, 0]
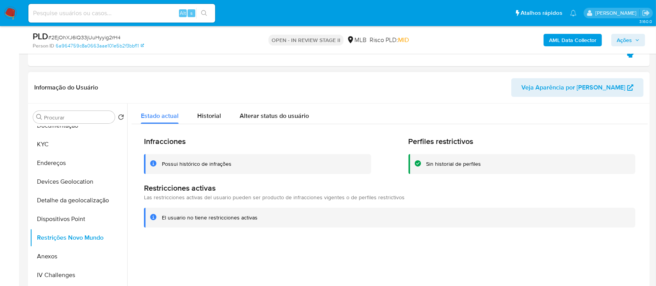
click at [203, 164] on div "Possui histórico de infrações" at bounding box center [197, 163] width 70 height 7
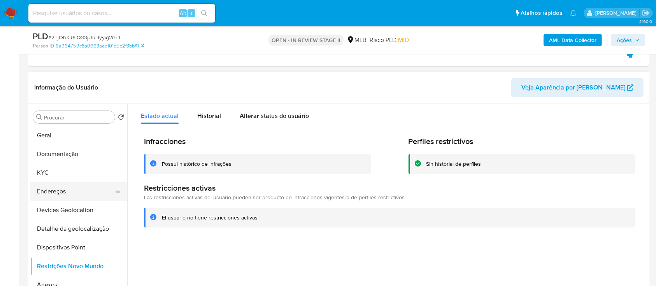
scroll to position [52, 0]
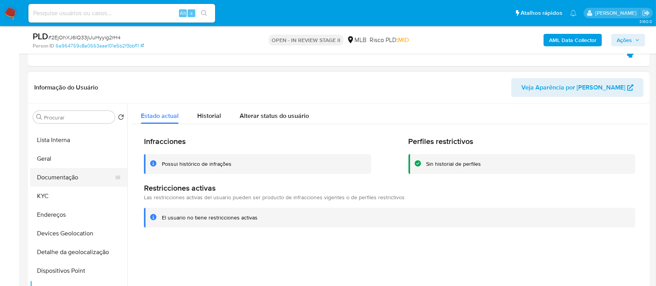
click at [65, 182] on button "Documentação" at bounding box center [75, 177] width 91 height 19
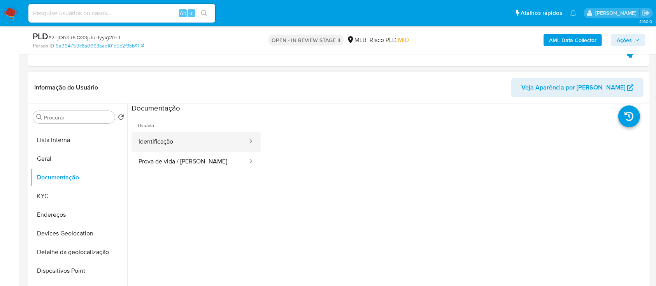
click at [164, 148] on button "Identificação" at bounding box center [190, 142] width 117 height 20
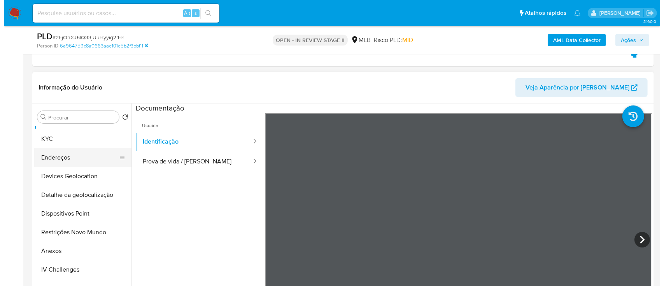
scroll to position [156, 0]
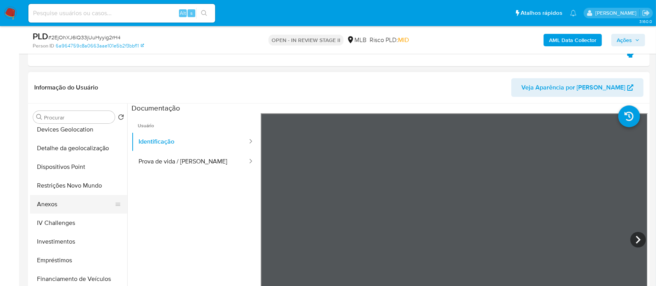
click at [65, 211] on button "Anexos" at bounding box center [75, 204] width 91 height 19
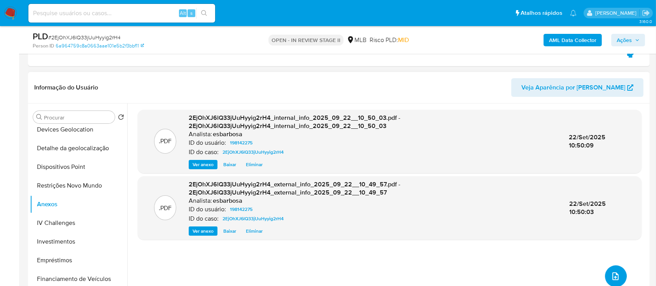
click at [611, 273] on icon "upload-file" at bounding box center [615, 276] width 9 height 9
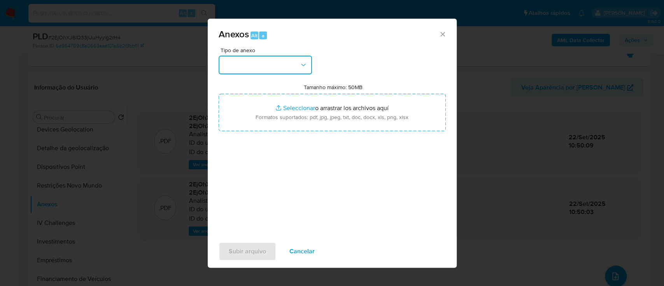
click at [275, 67] on button "button" at bounding box center [265, 65] width 93 height 19
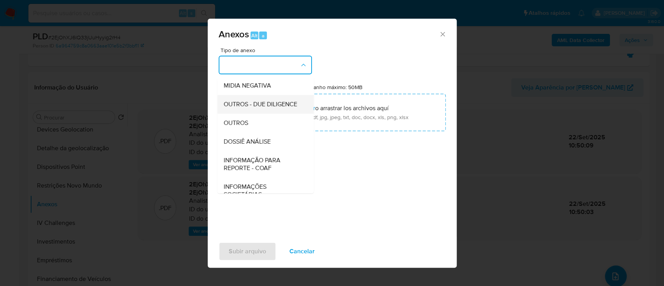
scroll to position [104, 0]
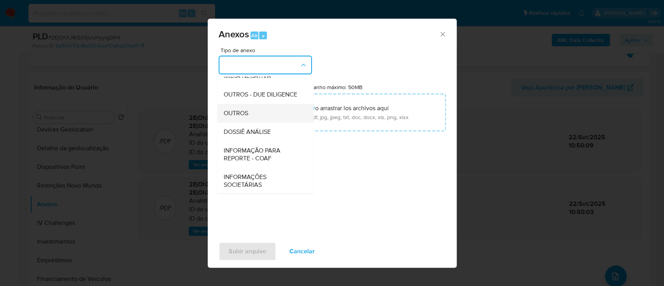
click at [230, 117] on span "OUTROS" at bounding box center [235, 113] width 25 height 8
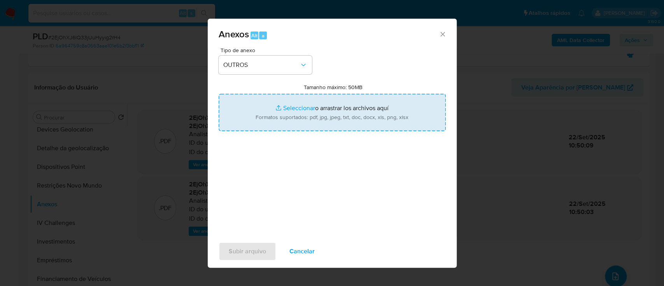
click at [295, 108] on input "Tamanho máximo: 50MB Seleccionar archivos" at bounding box center [332, 112] width 227 height 37
type input "C:\fakepath\Mulan 198142275_2025_09_19_06_27_39.xlsx"
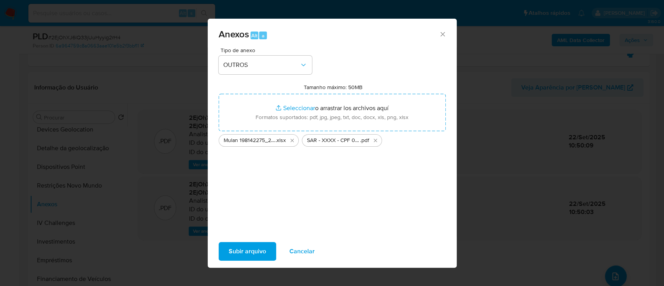
click at [256, 247] on span "Subir arquivo" at bounding box center [247, 251] width 37 height 17
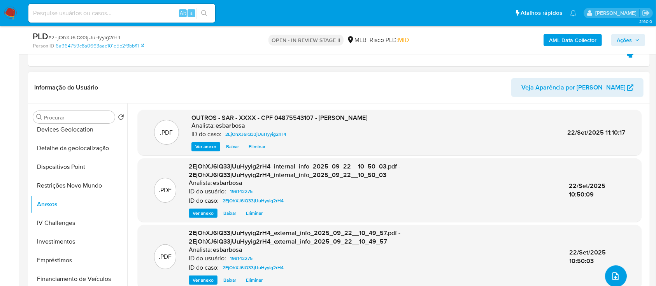
click at [618, 274] on button "upload-file" at bounding box center [616, 276] width 22 height 22
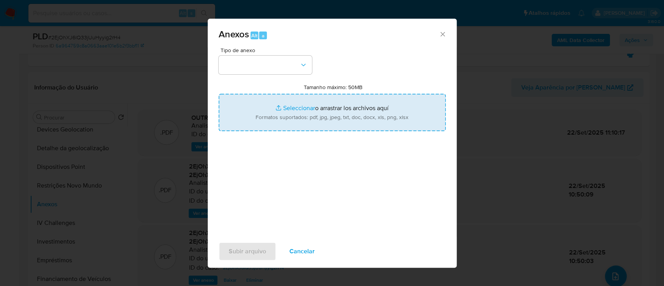
type input "C:\fakepath\Mulan 198142275_2025_09_19_06_27_39.xlsx"
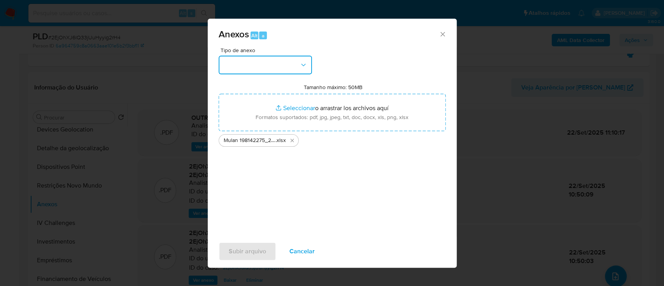
click at [280, 64] on button "button" at bounding box center [265, 65] width 93 height 19
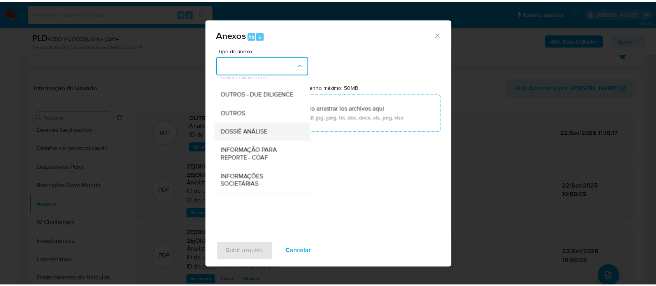
scroll to position [119, 0]
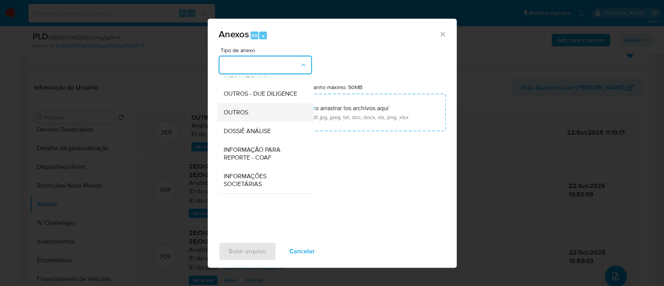
click at [230, 111] on span "OUTROS" at bounding box center [235, 113] width 25 height 8
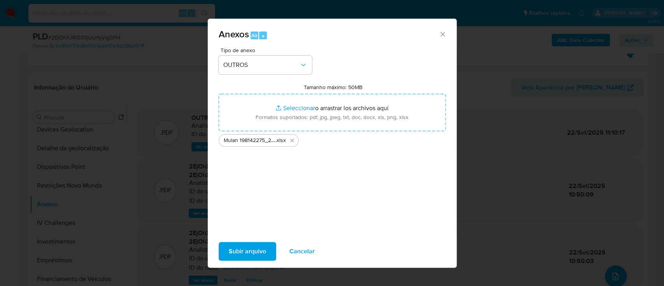
click at [246, 257] on span "Subir arquivo" at bounding box center [247, 251] width 37 height 17
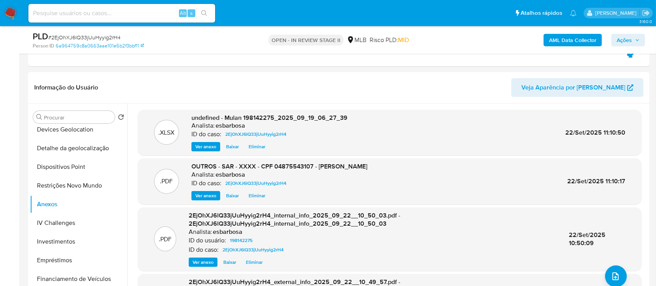
click at [625, 39] on span "Ações" at bounding box center [624, 40] width 15 height 12
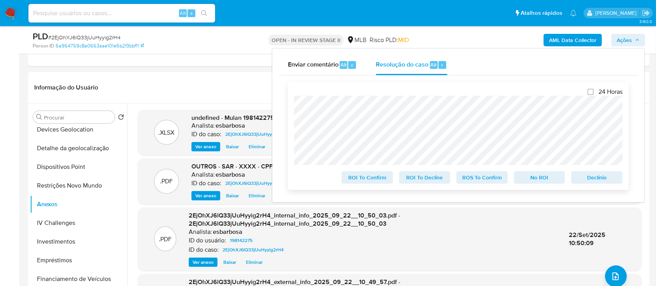
click at [482, 178] on span "ROS To Confirm" at bounding box center [482, 177] width 40 height 11
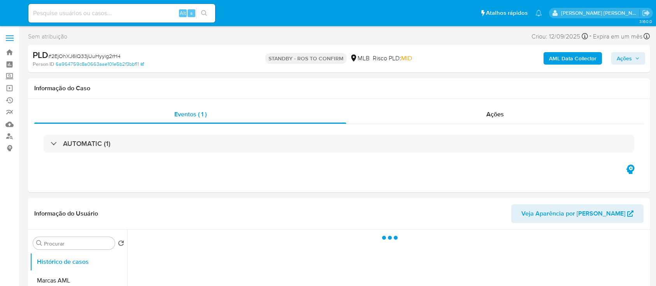
select select "10"
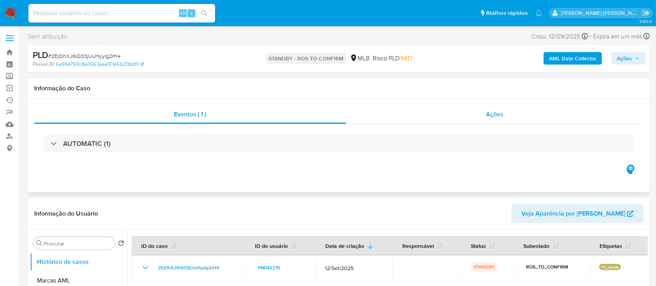
click at [422, 117] on div "Ações" at bounding box center [494, 114] width 297 height 19
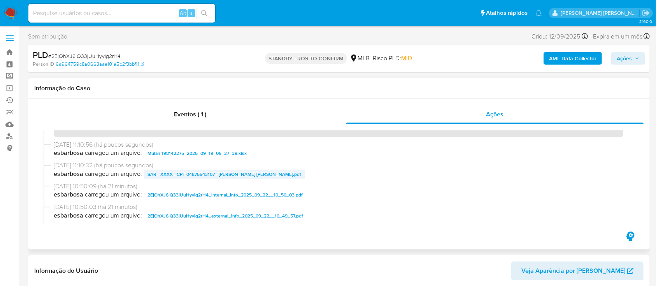
scroll to position [52, 0]
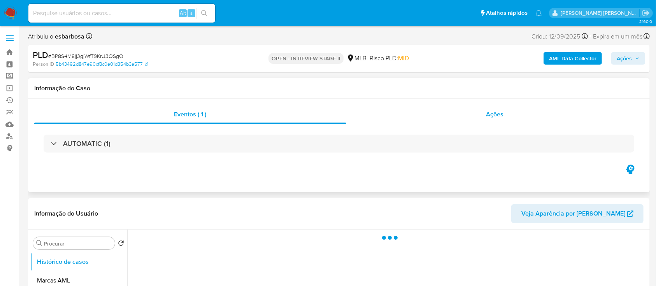
select select "10"
click at [429, 116] on div "Ações" at bounding box center [494, 114] width 297 height 19
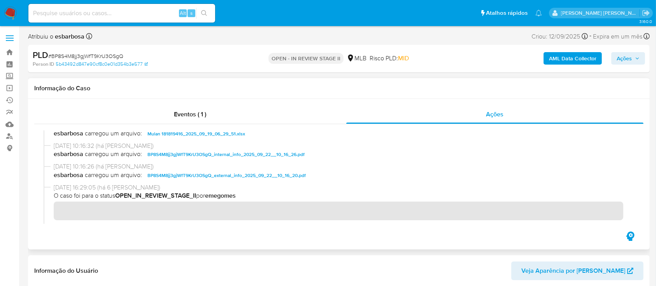
scroll to position [104, 0]
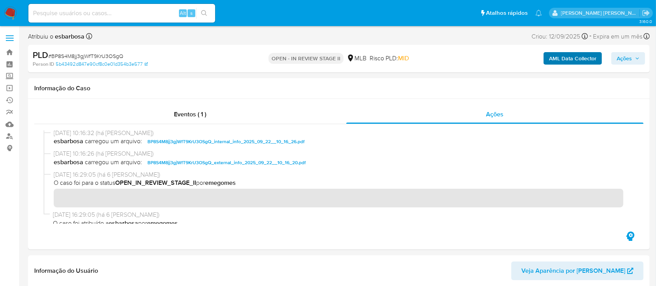
click at [618, 56] on span "Ações" at bounding box center [624, 58] width 15 height 12
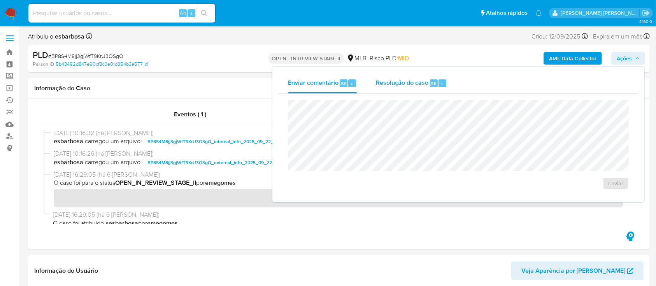
click at [415, 83] on span "Resolução do caso" at bounding box center [402, 83] width 53 height 9
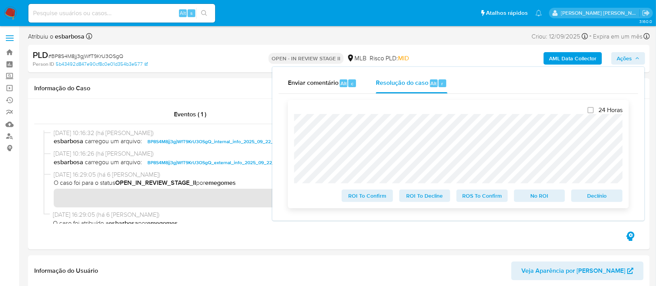
click at [474, 197] on span "ROS To Confirm" at bounding box center [482, 195] width 40 height 11
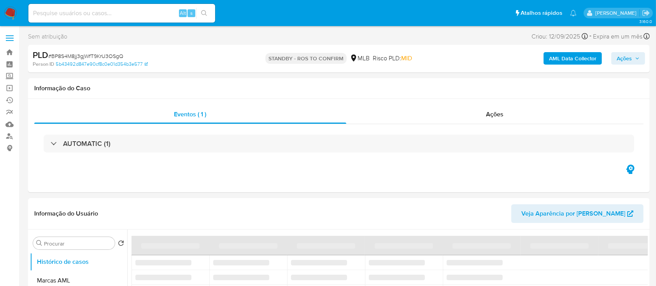
select select "10"
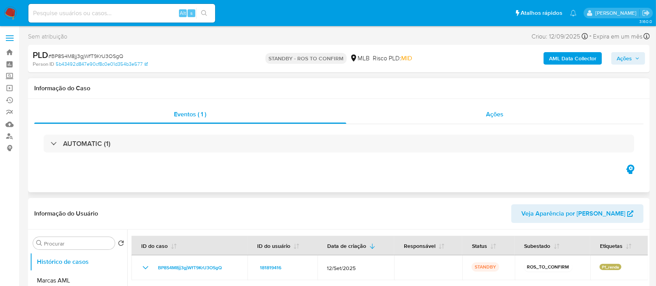
click at [439, 115] on div "Ações" at bounding box center [494, 114] width 297 height 19
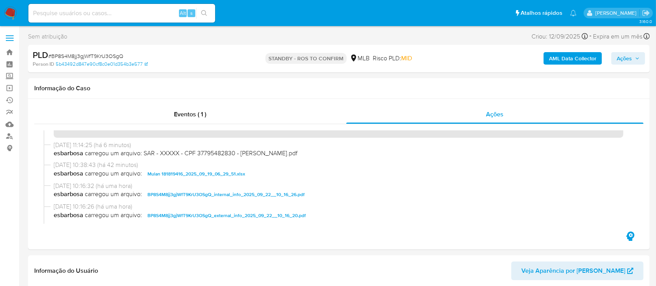
scroll to position [156, 0]
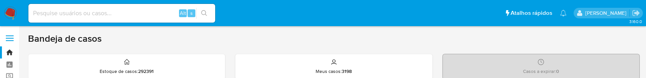
scroll to position [8, 0]
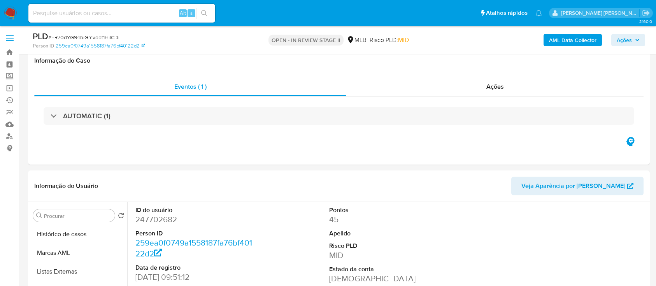
select select "10"
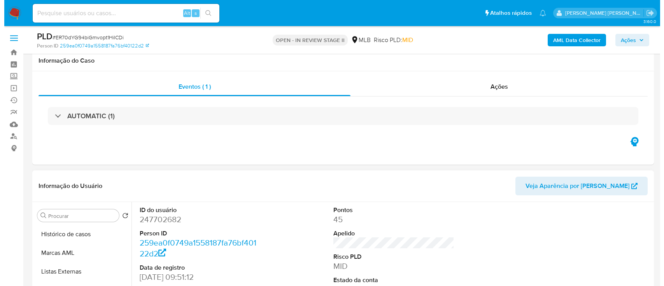
scroll to position [104, 0]
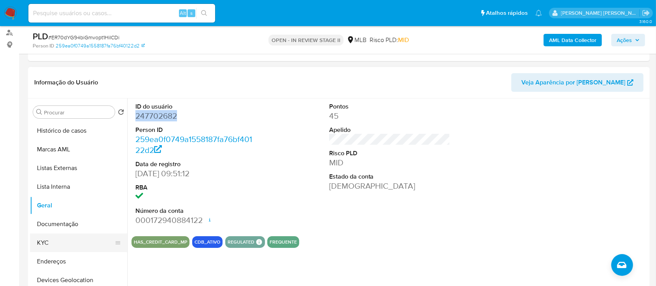
click at [54, 247] on button "KYC" at bounding box center [75, 242] width 91 height 19
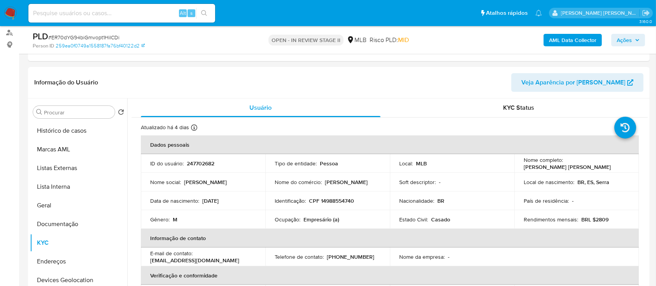
click at [582, 41] on b "AML Data Collector" at bounding box center [572, 40] width 47 height 12
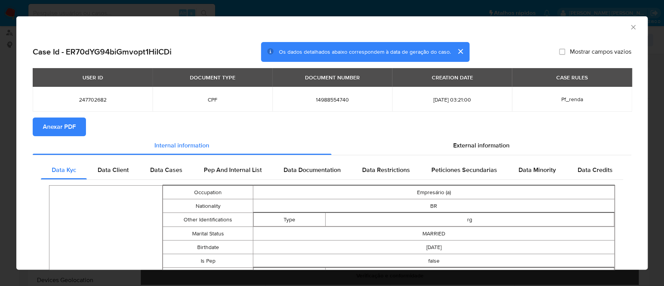
click at [72, 129] on span "Anexar PDF" at bounding box center [59, 126] width 33 height 17
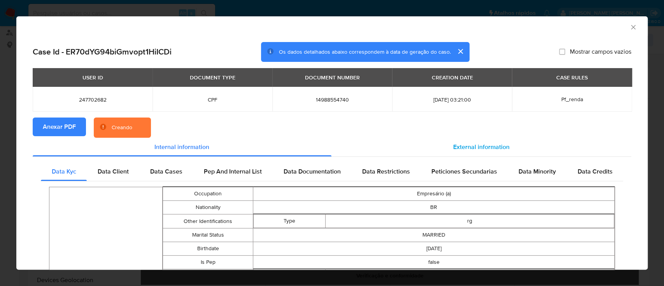
click at [463, 148] on span "External information" at bounding box center [481, 146] width 56 height 9
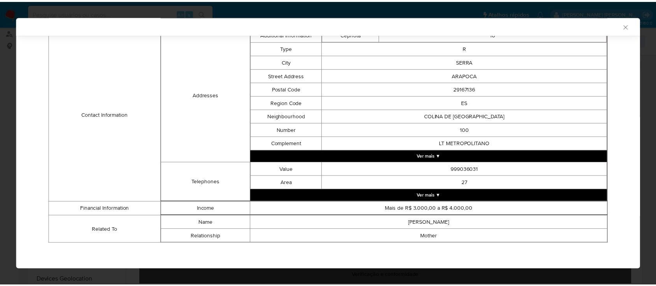
scroll to position [5, 0]
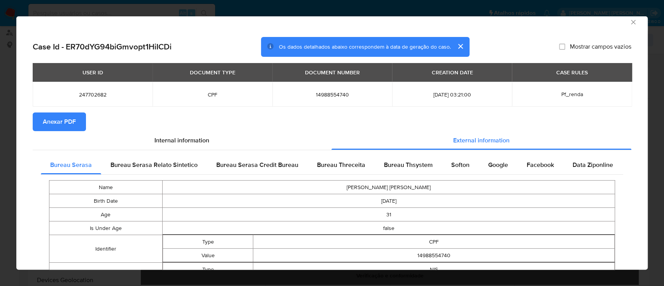
click at [630, 24] on icon "Fechar a janela" at bounding box center [634, 22] width 8 height 8
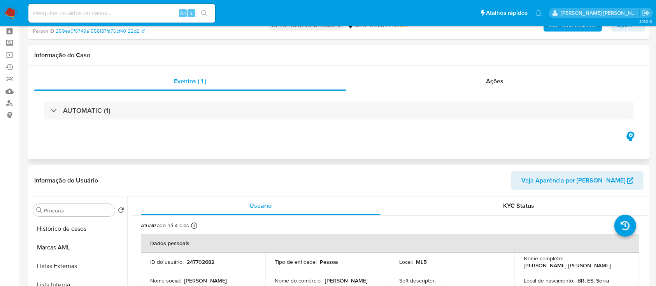
scroll to position [0, 0]
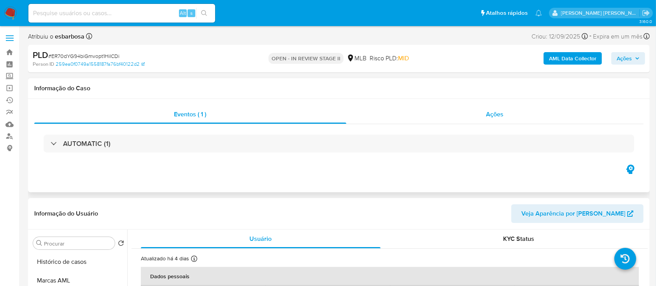
click at [449, 123] on div "Ações" at bounding box center [494, 114] width 297 height 19
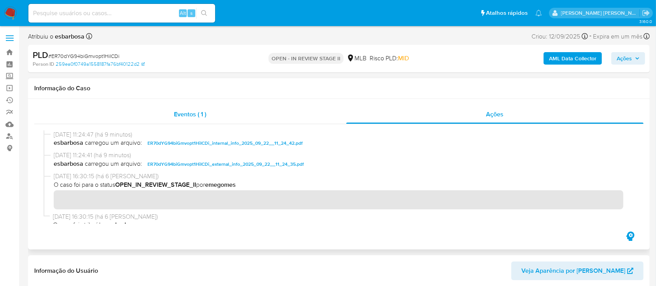
click at [279, 111] on div "Eventos ( 1 )" at bounding box center [190, 114] width 312 height 19
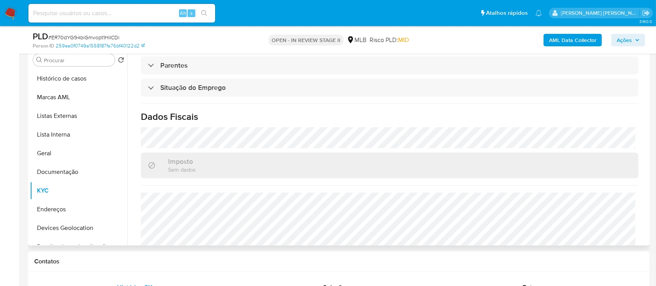
scroll to position [331, 0]
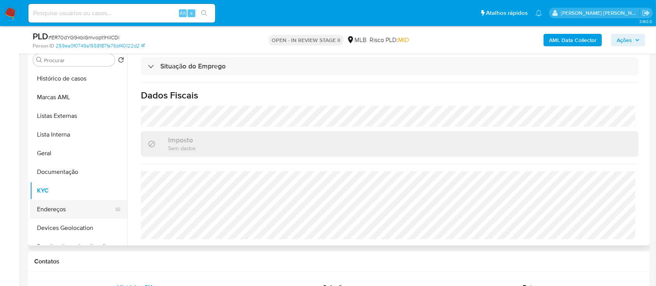
click at [49, 210] on button "Endereços" at bounding box center [75, 209] width 91 height 19
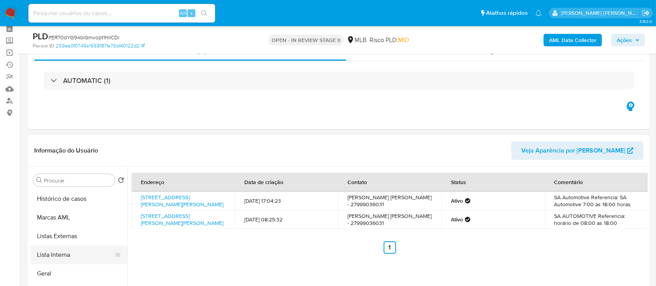
scroll to position [52, 0]
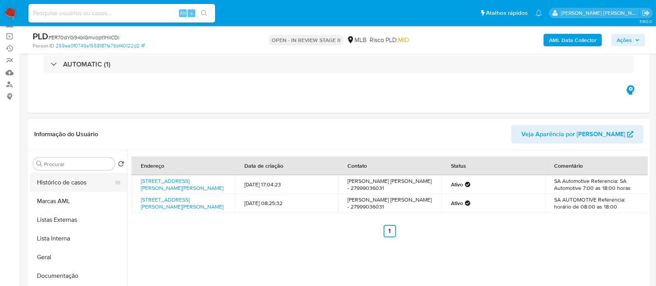
click at [76, 184] on button "Histórico de casos" at bounding box center [75, 182] width 91 height 19
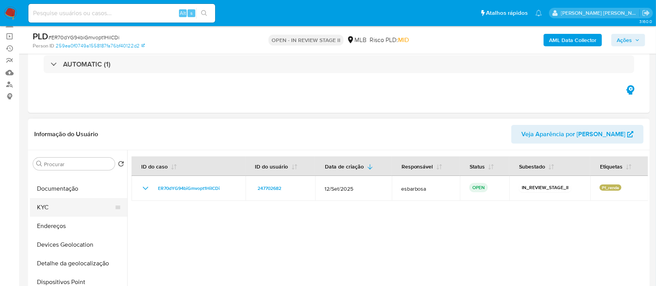
scroll to position [104, 0]
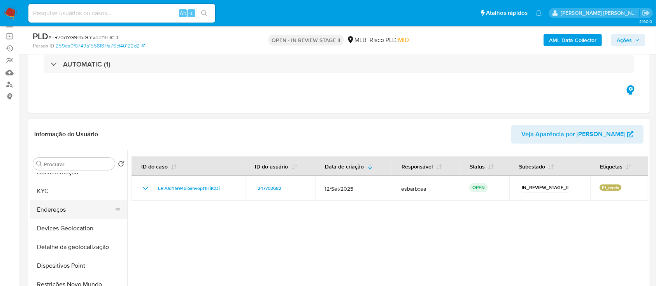
click at [65, 210] on button "Endereços" at bounding box center [75, 209] width 91 height 19
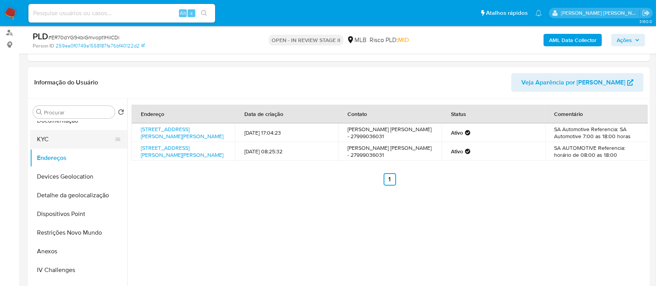
click at [63, 142] on button "KYC" at bounding box center [75, 139] width 91 height 19
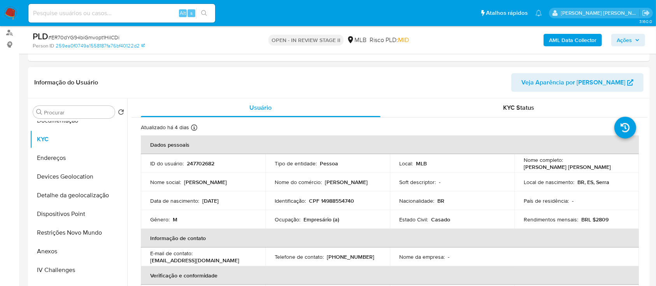
click at [335, 202] on p "CPF 14988554740" at bounding box center [331, 200] width 45 height 7
copy p "14988554740"
click at [561, 42] on b "AML Data Collector" at bounding box center [572, 40] width 47 height 12
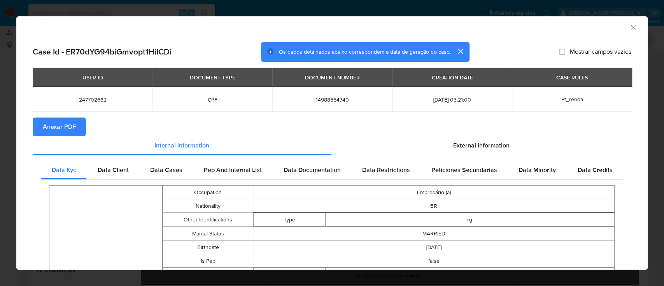
click at [631, 28] on icon "Fechar a janela" at bounding box center [633, 27] width 4 height 4
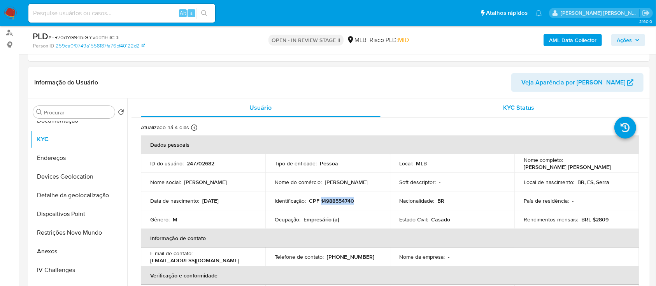
scroll to position [0, 0]
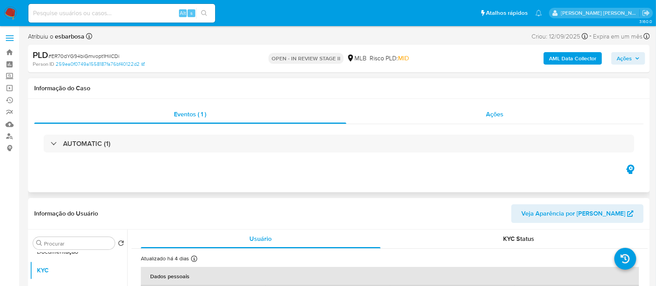
click at [439, 114] on div "Ações" at bounding box center [494, 114] width 297 height 19
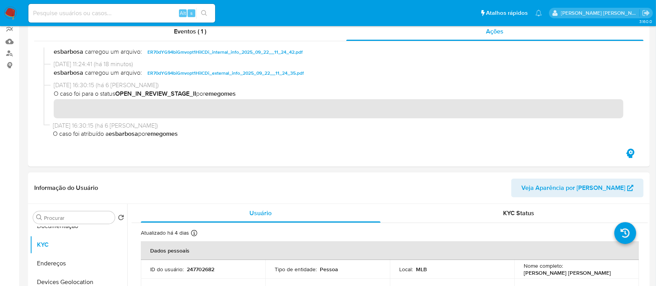
scroll to position [207, 0]
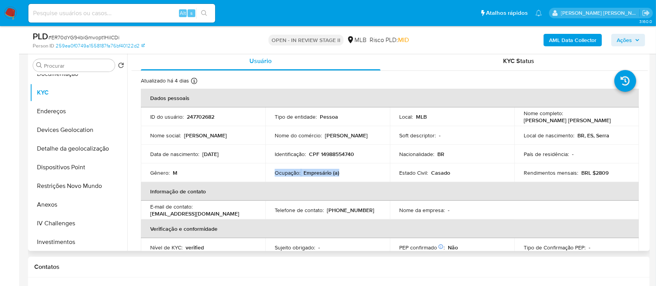
drag, startPoint x: 344, startPoint y: 176, endPoint x: 270, endPoint y: 174, distance: 73.2
click at [270, 174] on td "Ocupação : Empresário (a)" at bounding box center [327, 172] width 125 height 19
copy div "Ocupação : Empresário (a)"
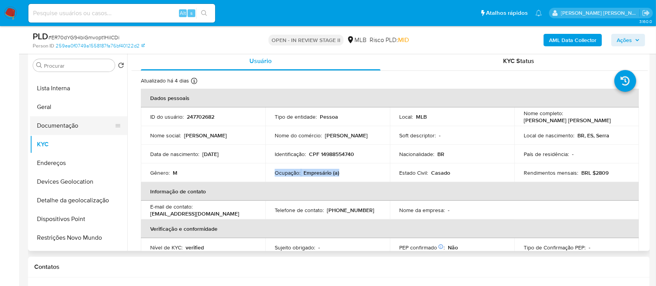
click at [68, 125] on button "Documentação" at bounding box center [75, 125] width 91 height 19
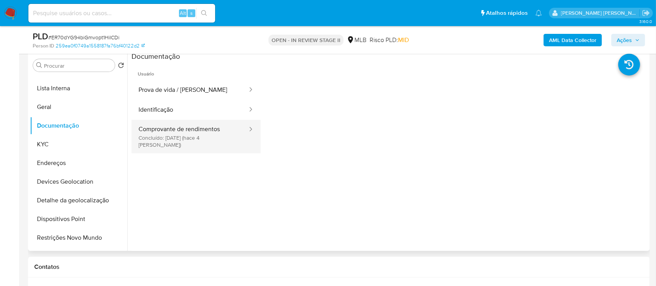
click at [208, 134] on button "Comprovante de rendimentos Concluído: [DATE] (hace 4 [PERSON_NAME])" at bounding box center [190, 136] width 117 height 33
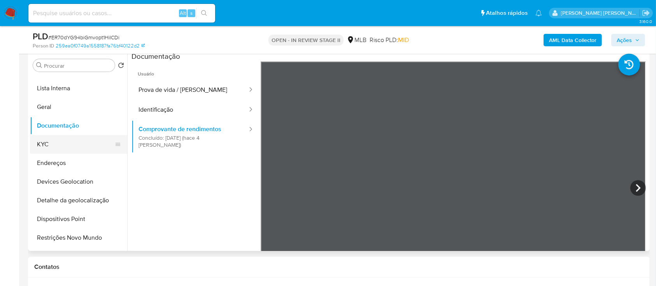
click at [74, 145] on button "KYC" at bounding box center [75, 144] width 91 height 19
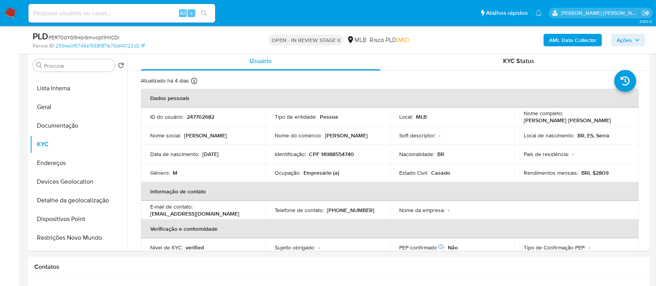
click at [623, 39] on span "Ações" at bounding box center [624, 40] width 15 height 12
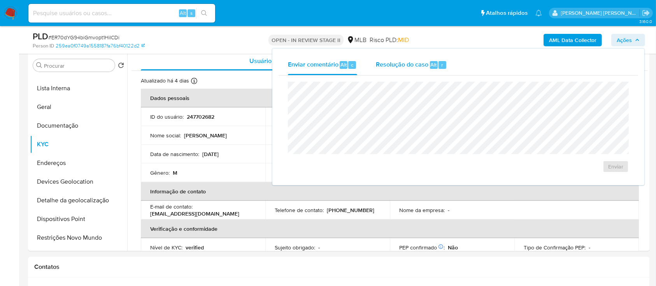
click at [411, 67] on span "Resolução do caso" at bounding box center [402, 64] width 53 height 9
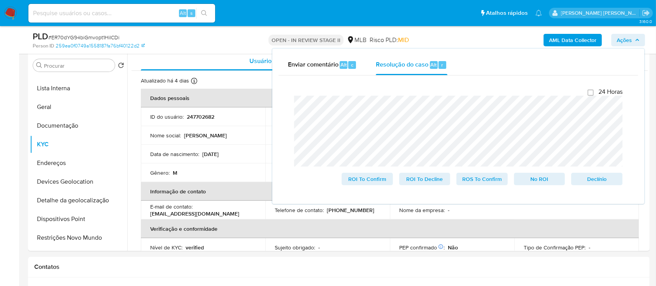
click at [0, 0] on lt-em "Aparentemente" at bounding box center [0, 0] width 0 height 0
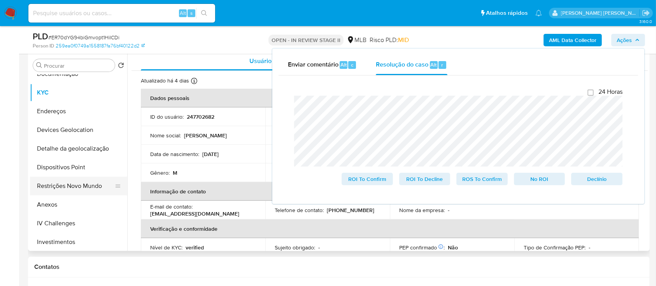
click at [56, 188] on button "Restrições Novo Mundo" at bounding box center [75, 186] width 91 height 19
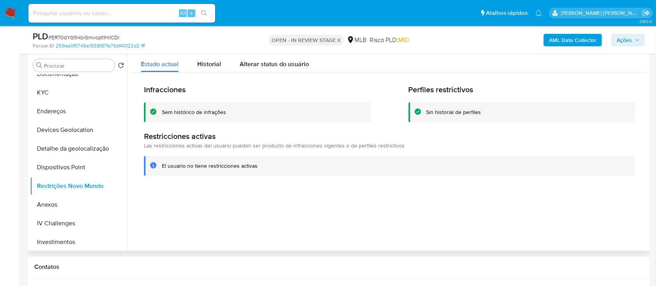
click at [214, 112] on div "Sem histórico de infrações" at bounding box center [194, 112] width 64 height 7
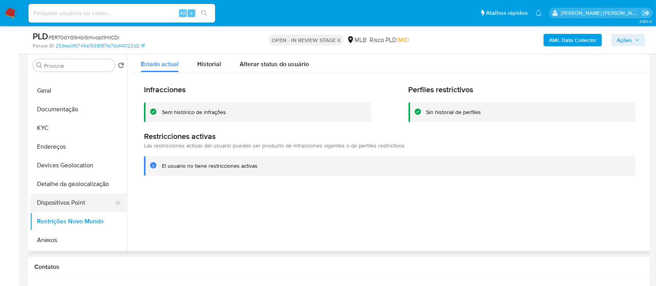
scroll to position [52, 0]
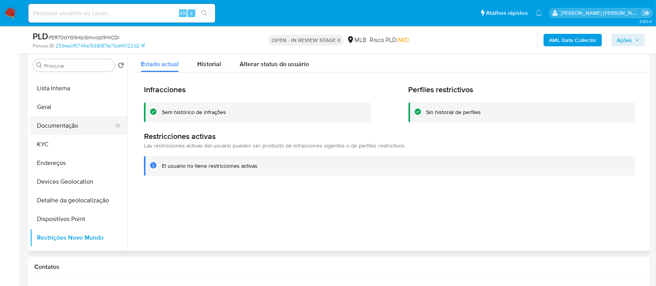
click at [67, 126] on button "Documentação" at bounding box center [75, 125] width 91 height 19
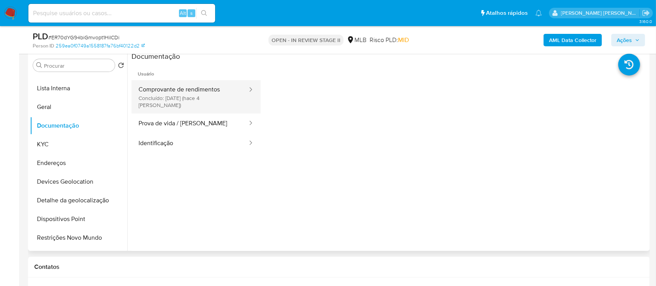
click at [186, 93] on button "Comprovante de rendimentos Concluído: 18/09/2025 (hace 4 días)" at bounding box center [190, 96] width 117 height 33
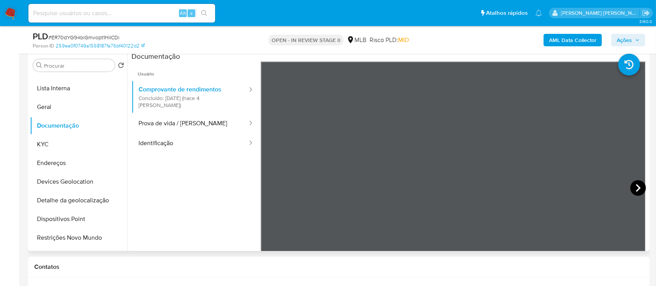
click at [636, 191] on icon at bounding box center [638, 188] width 16 height 16
click at [44, 143] on button "KYC" at bounding box center [75, 144] width 91 height 19
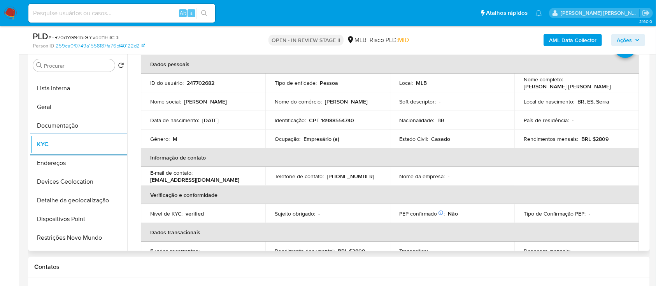
scroll to position [19, 0]
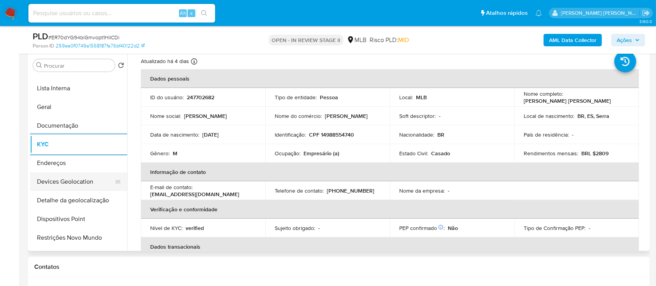
click at [87, 182] on button "Devices Geolocation" at bounding box center [75, 181] width 91 height 19
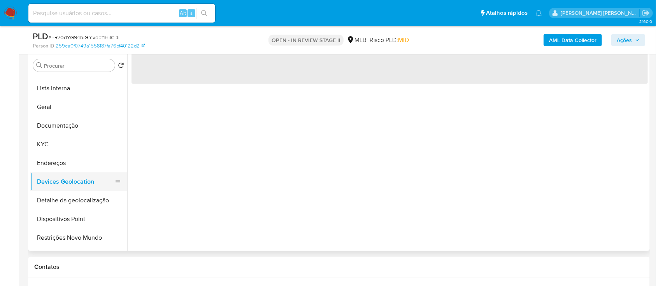
scroll to position [0, 0]
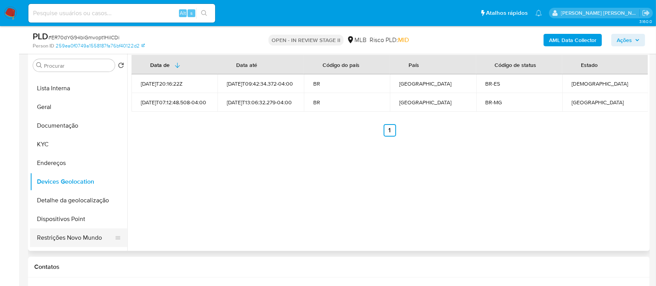
click at [81, 240] on button "Restrições Novo Mundo" at bounding box center [75, 237] width 91 height 19
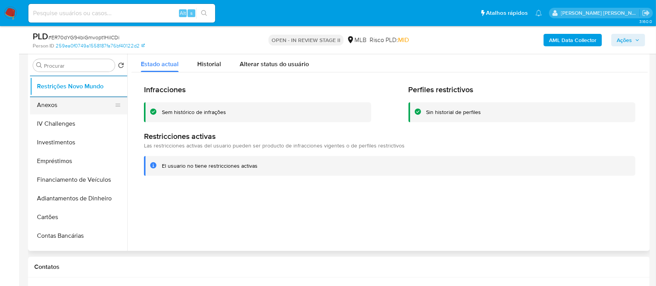
scroll to position [156, 0]
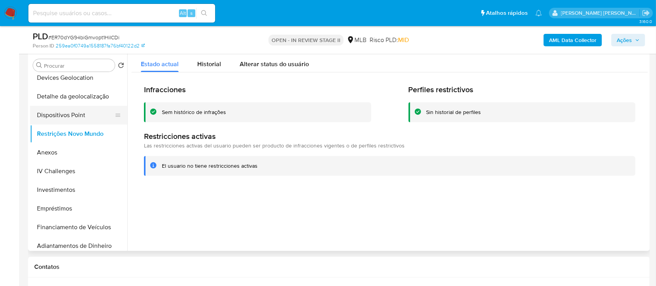
click at [83, 119] on button "Dispositivos Point" at bounding box center [75, 115] width 91 height 19
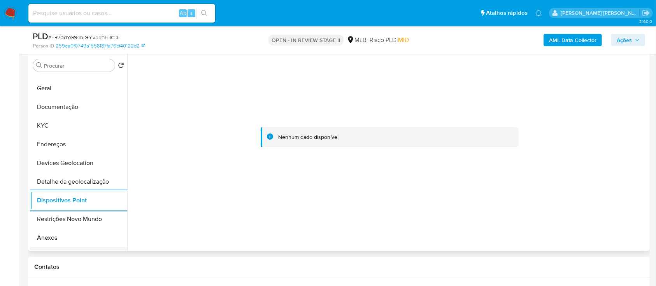
scroll to position [0, 0]
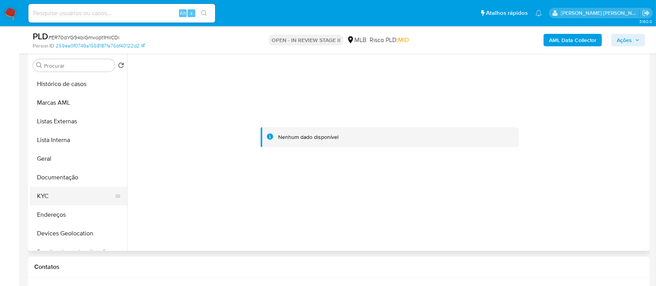
click at [59, 192] on button "KYC" at bounding box center [75, 196] width 91 height 19
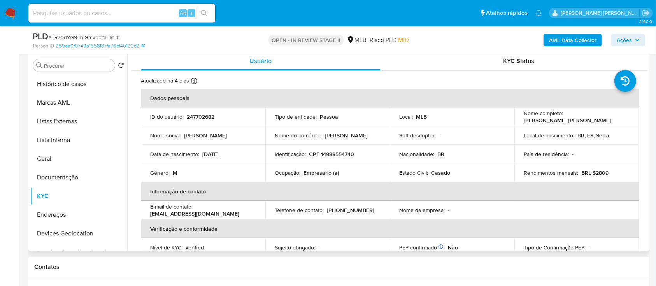
click at [339, 149] on td "Identificação : CPF 14988554740" at bounding box center [327, 154] width 125 height 19
drag, startPoint x: 612, startPoint y: 119, endPoint x: 563, endPoint y: 117, distance: 49.1
click at [563, 117] on div "Nome completo : Stefan Almeida Melo" at bounding box center [577, 117] width 106 height 14
copy p "Stefan Almeida Melo"
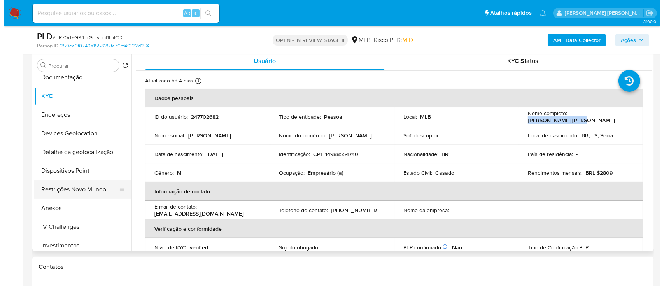
scroll to position [104, 0]
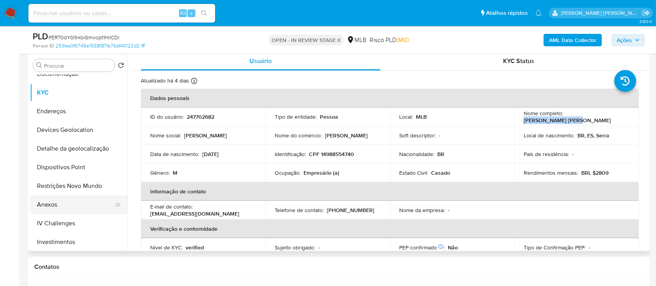
click at [56, 204] on button "Anexos" at bounding box center [75, 204] width 91 height 19
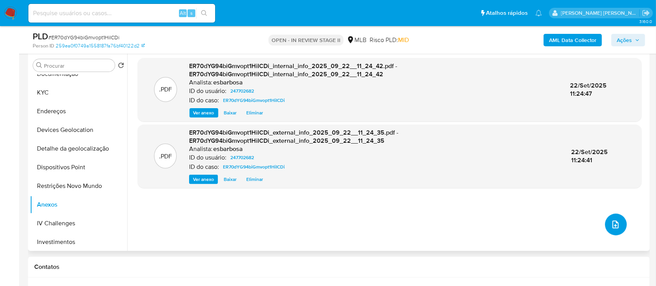
click at [614, 230] on button "upload-file" at bounding box center [616, 225] width 22 height 22
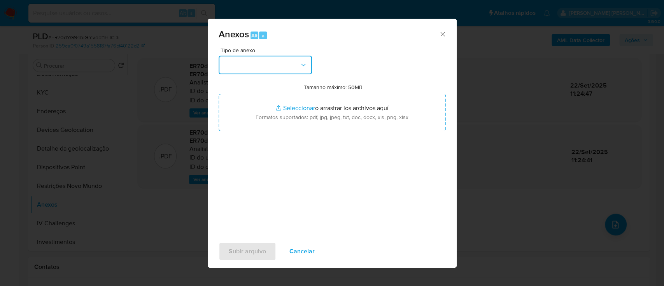
click at [274, 70] on button "button" at bounding box center [265, 65] width 93 height 19
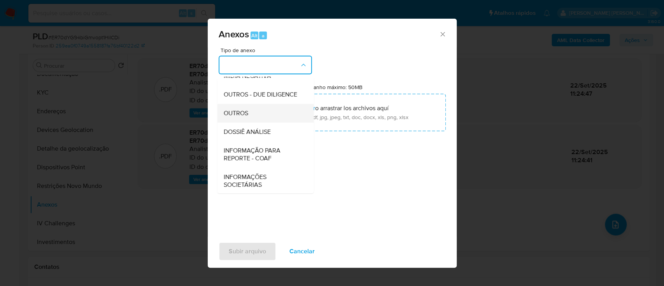
click at [247, 117] on span "OUTROS" at bounding box center [235, 113] width 25 height 8
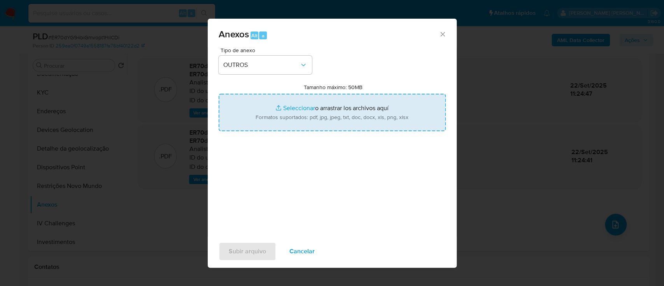
click at [304, 112] on input "Tamanho máximo: 50MB Seleccionar archivos" at bounding box center [332, 112] width 227 height 37
type input "C:\fakepath\Declinio SAR - ER70dYG94biGmvopt1HiICDi - CPF 14988554740 - STEFAN …"
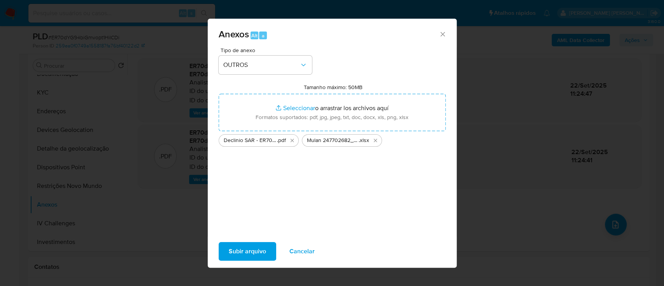
drag, startPoint x: 304, startPoint y: 112, endPoint x: 250, endPoint y: 251, distance: 149.3
click at [250, 251] on span "Subir arquivo" at bounding box center [247, 251] width 37 height 17
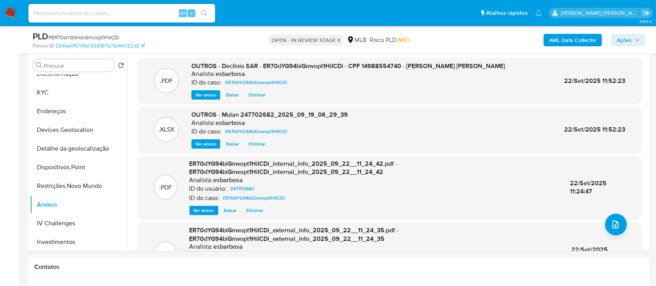
click at [630, 37] on span "Ações" at bounding box center [624, 40] width 15 height 12
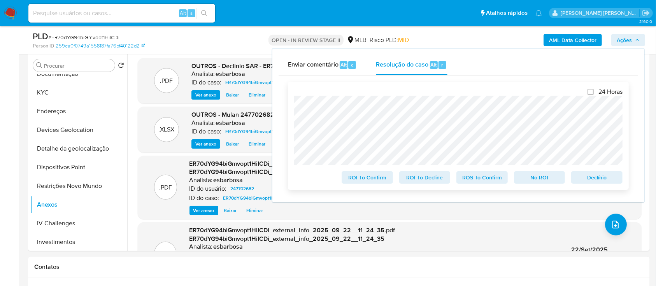
click at [539, 182] on span "No ROI" at bounding box center [539, 177] width 40 height 11
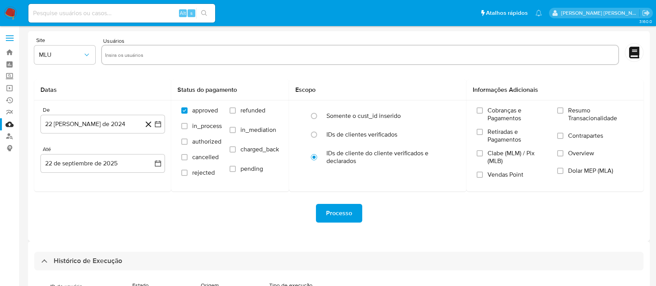
select select "10"
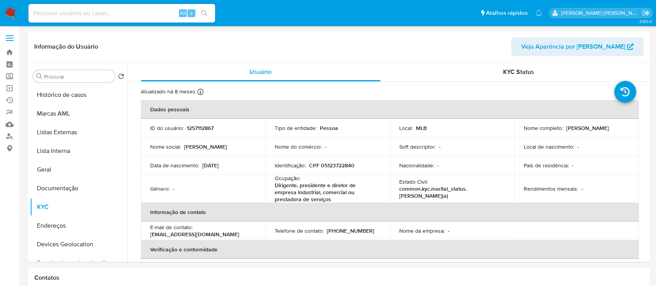
select select "10"
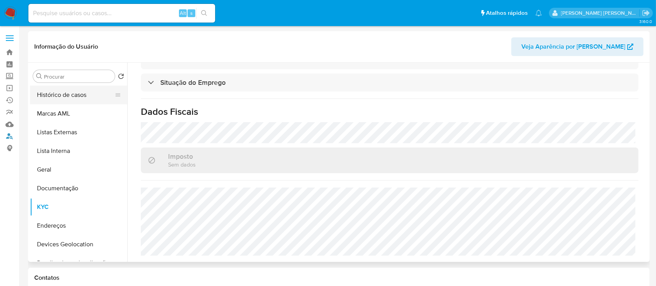
drag, startPoint x: 11, startPoint y: 137, endPoint x: 39, endPoint y: 102, distance: 44.8
click at [11, 137] on link "Localizador de pessoas" at bounding box center [46, 136] width 93 height 12
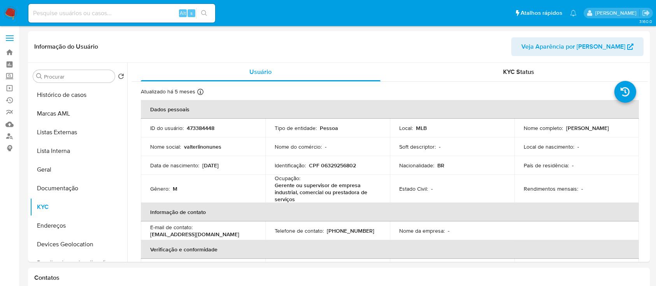
select select "10"
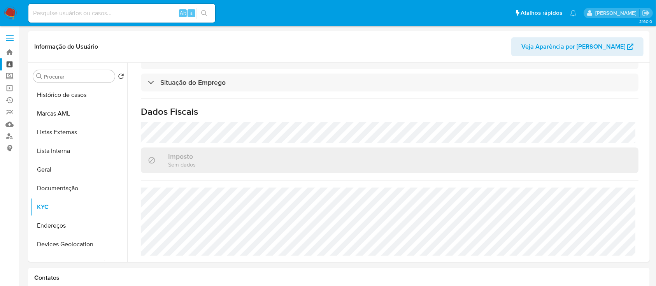
click at [11, 64] on link "Painel" at bounding box center [46, 64] width 93 height 12
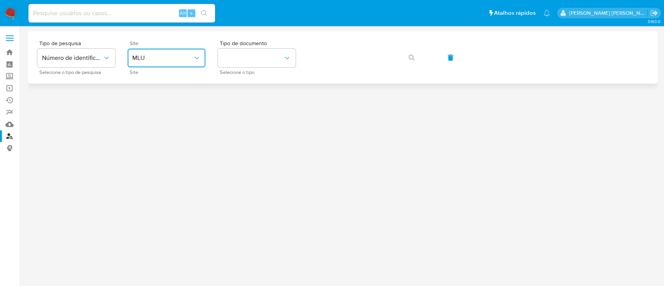
click at [157, 59] on span "MLU" at bounding box center [162, 58] width 61 height 8
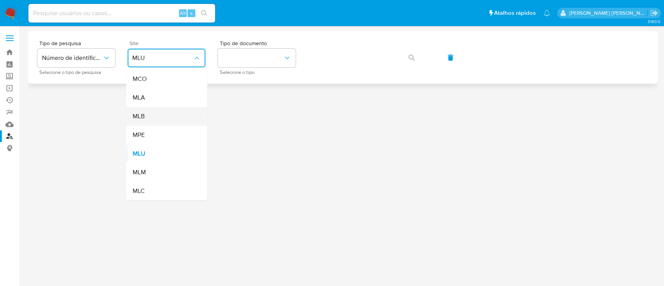
click at [141, 114] on span "MLB" at bounding box center [138, 116] width 12 height 8
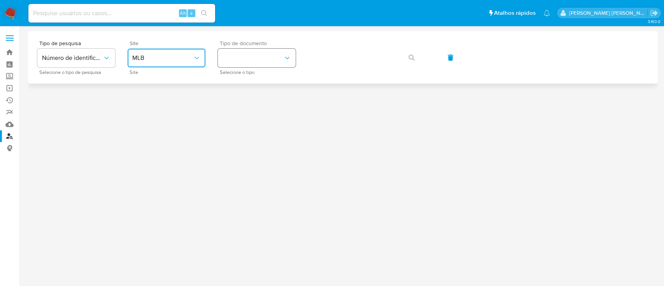
click at [260, 61] on button "identificationType" at bounding box center [257, 58] width 78 height 19
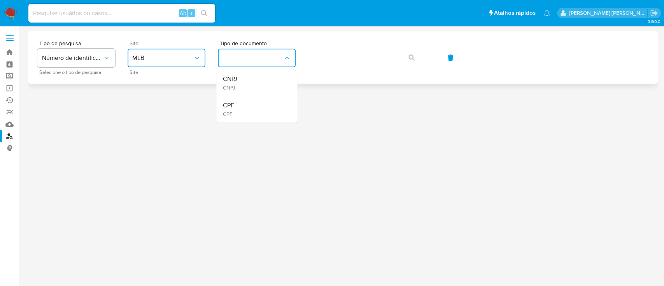
drag, startPoint x: 258, startPoint y: 84, endPoint x: 305, endPoint y: 60, distance: 52.0
click at [258, 84] on div "CNPJ CNPJ" at bounding box center [255, 83] width 64 height 26
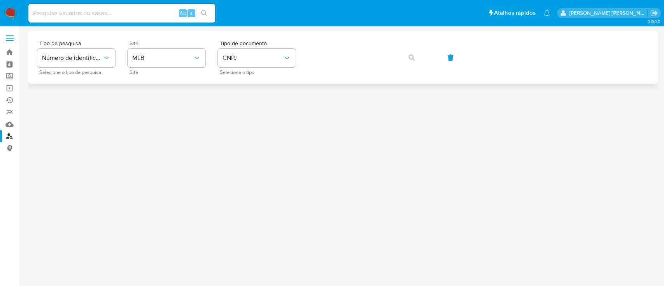
click at [337, 44] on div "Tipo de pesquisa Número de identificação Selecione o tipo de pesquisa Site MLB …" at bounding box center [342, 57] width 611 height 34
click at [407, 54] on button "button" at bounding box center [411, 57] width 26 height 19
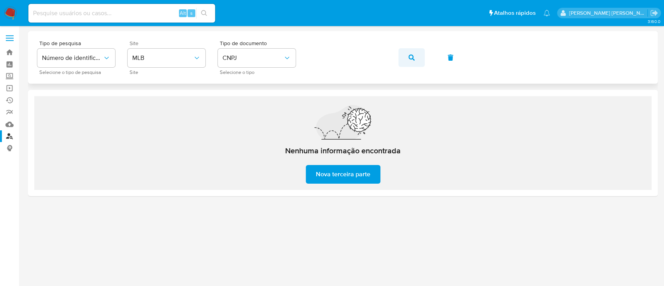
click at [414, 59] on button "button" at bounding box center [411, 57] width 26 height 19
click at [411, 59] on icon "button" at bounding box center [412, 57] width 6 height 6
click at [411, 62] on span "button" at bounding box center [412, 57] width 6 height 17
click at [258, 59] on span "CNPJ" at bounding box center [253, 58] width 61 height 8
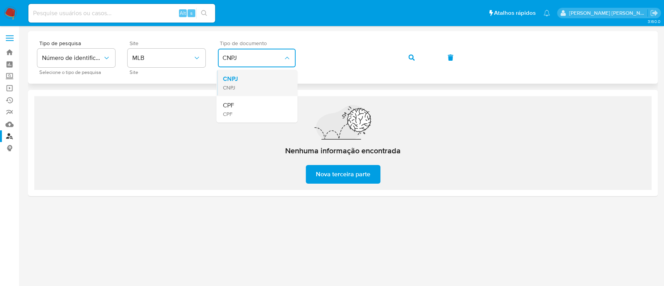
click at [257, 91] on div "CNPJ CNPJ" at bounding box center [255, 83] width 64 height 26
click at [265, 56] on span "CNPJ" at bounding box center [253, 58] width 61 height 8
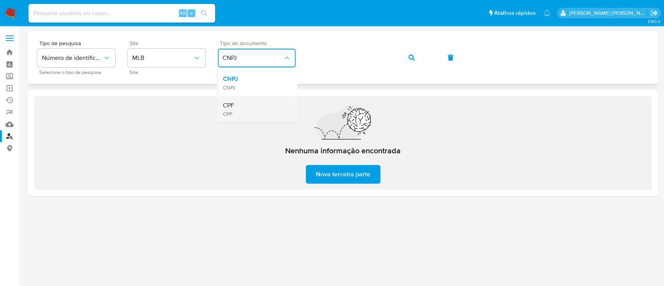
click at [261, 105] on div "CPF CPF" at bounding box center [255, 109] width 64 height 26
click at [423, 57] on button "button" at bounding box center [411, 57] width 26 height 19
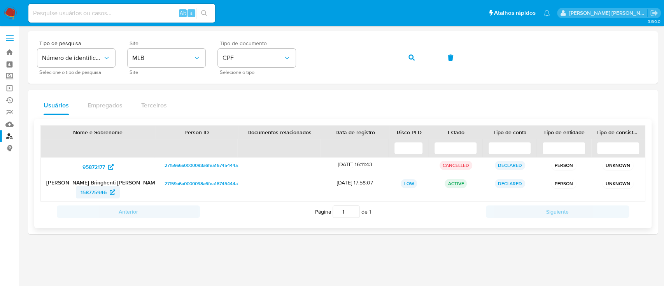
click at [86, 190] on span "158775946" at bounding box center [94, 192] width 26 height 12
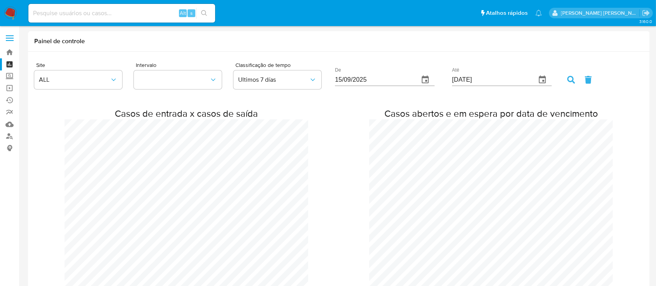
scroll to position [1388, 656]
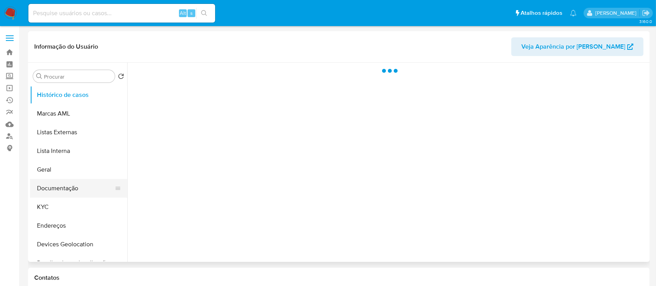
select select "10"
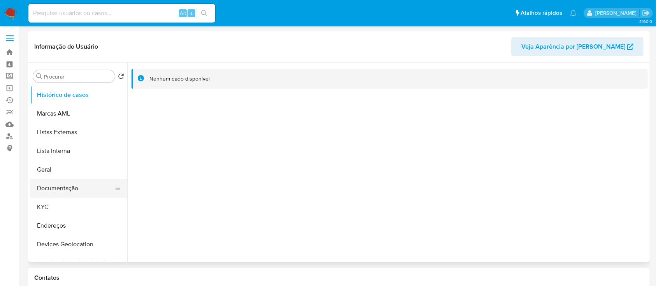
click at [67, 187] on button "Documentação" at bounding box center [75, 188] width 91 height 19
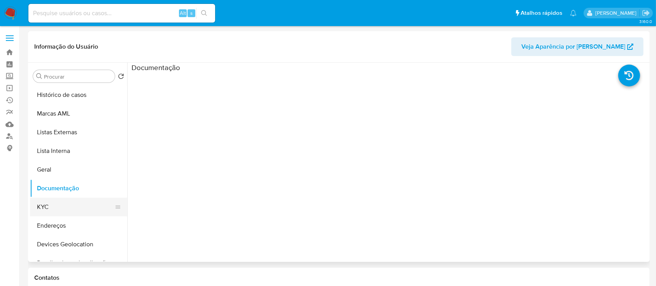
click at [65, 203] on button "KYC" at bounding box center [75, 207] width 91 height 19
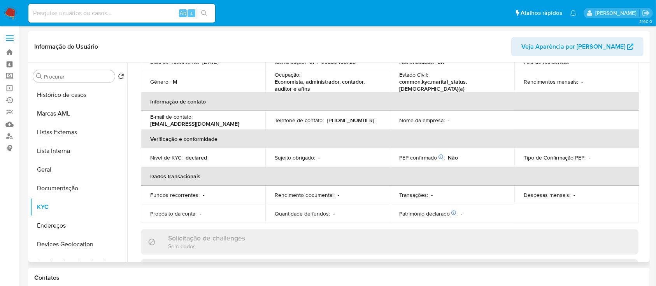
scroll to position [207, 0]
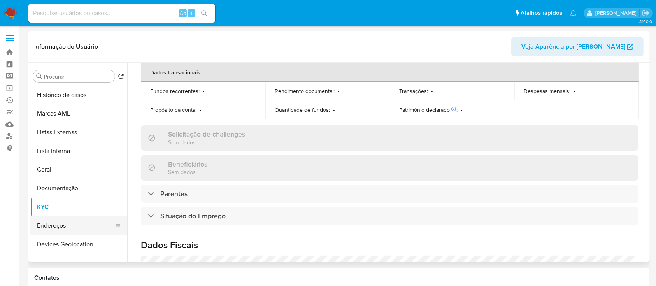
click at [58, 228] on button "Endereços" at bounding box center [75, 225] width 91 height 19
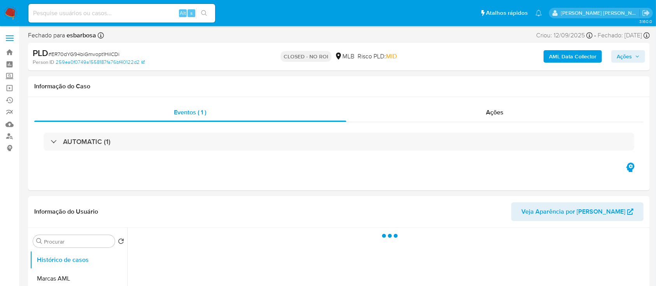
select select "10"
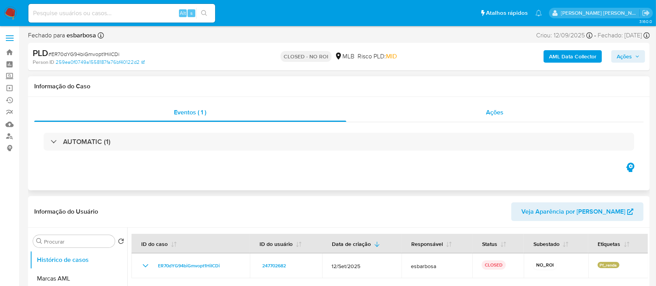
click at [436, 117] on div "Ações" at bounding box center [494, 112] width 297 height 19
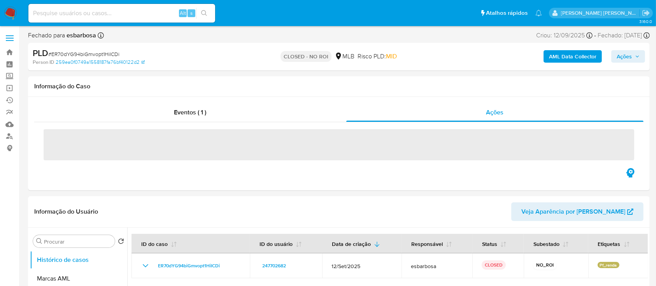
click at [91, 53] on span "# ER70dYG94biGmvopt1HiICDi" at bounding box center [83, 54] width 71 height 8
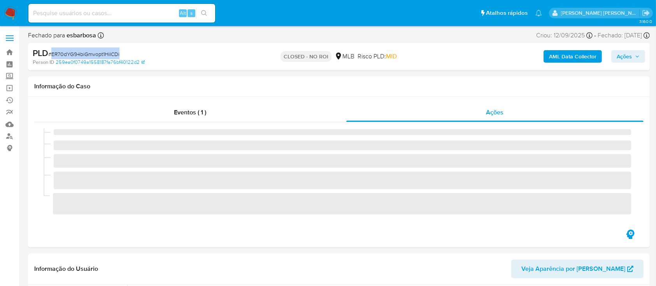
click at [91, 53] on span "# ER70dYG94biGmvopt1HiICDi" at bounding box center [83, 54] width 71 height 8
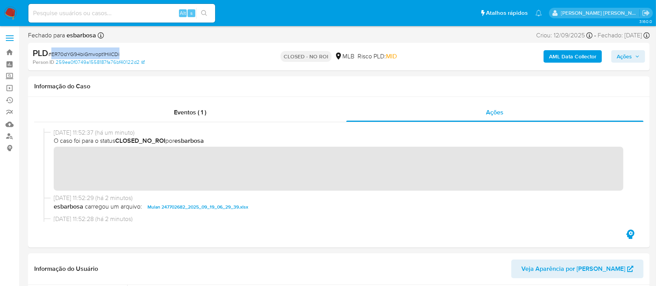
copy span "ER70dYG94biGmvopt1HiICDi"
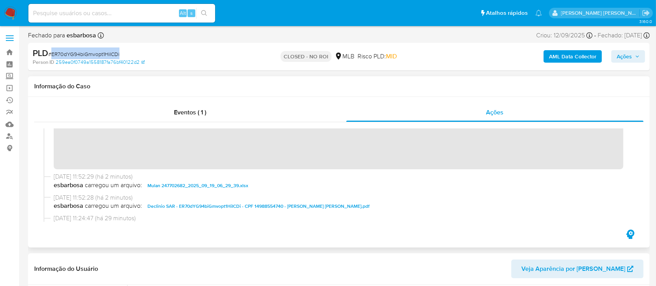
scroll to position [52, 0]
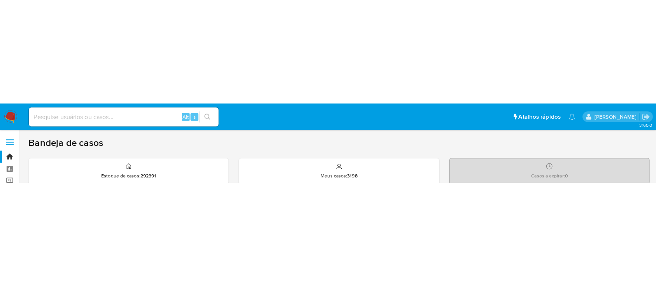
scroll to position [8, 0]
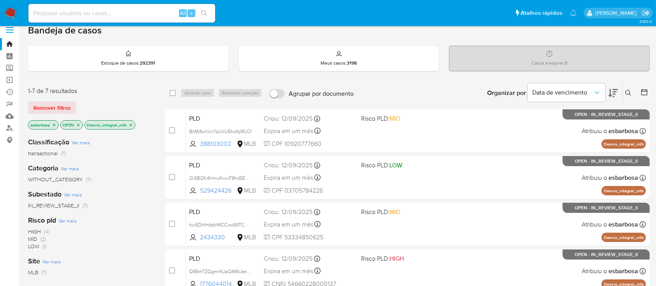
click at [132, 77] on icon "close-filter" at bounding box center [130, 125] width 5 height 5
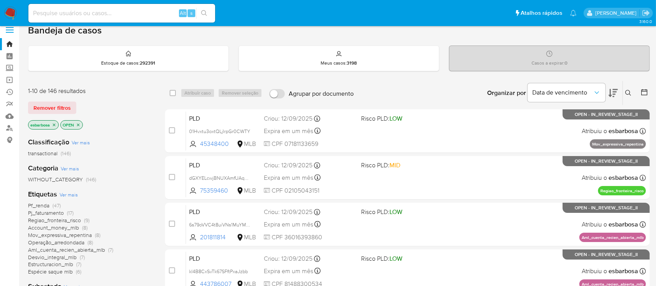
scroll to position [60, 0]
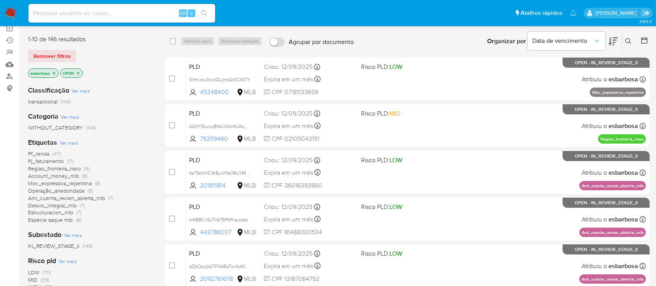
click at [59, 77] on span "Operação_arredondada" at bounding box center [56, 191] width 56 height 8
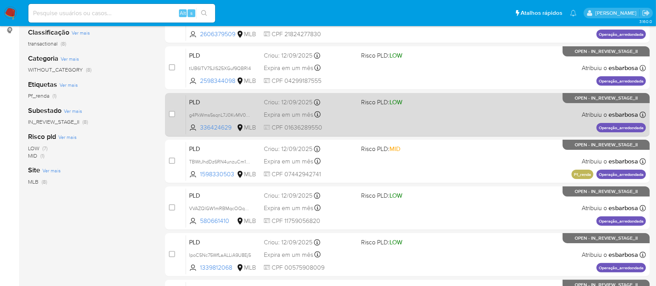
scroll to position [55, 0]
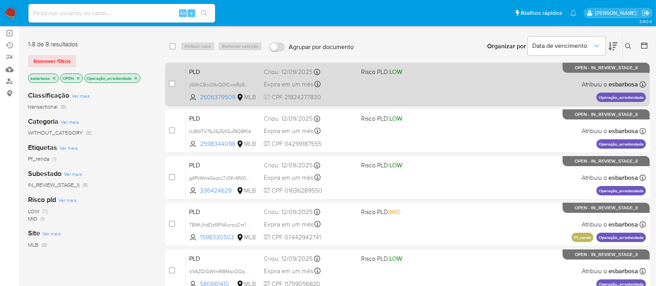
click at [470, 77] on div "PLD jl66hCBoi09xQ0fCwoRpSasz 2606379509 MLB Risco PLD: LOW Criou: 12/09/2025 Cr…" at bounding box center [416, 84] width 460 height 39
click at [440, 77] on div "PLD jl66hCBoi09xQ0fCwoRpSasz 2606379509 MLB Risco PLD: LOW Criou: 12/09/2025 Cr…" at bounding box center [416, 84] width 460 height 39
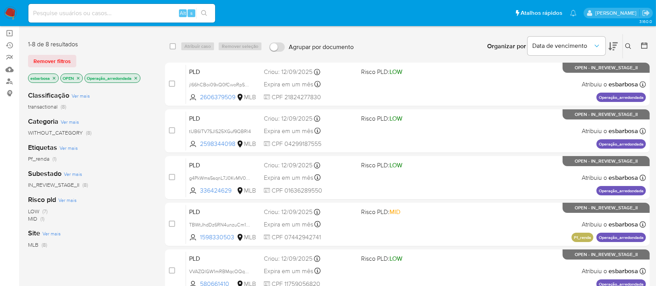
click at [137, 77] on icon "close-filter" at bounding box center [136, 78] width 3 height 3
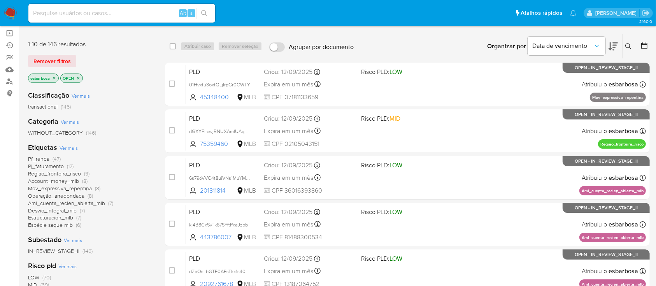
click at [46, 77] on span "Operação_arredondada" at bounding box center [56, 196] width 56 height 8
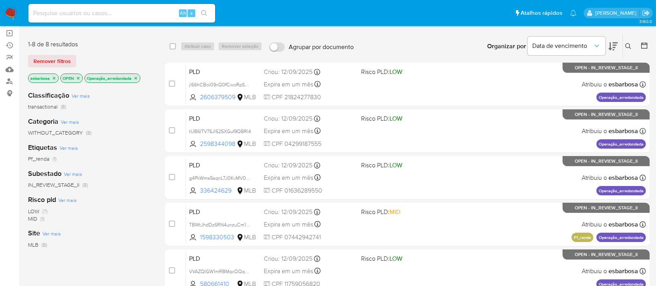
click at [135, 77] on icon "close-filter" at bounding box center [135, 78] width 5 height 5
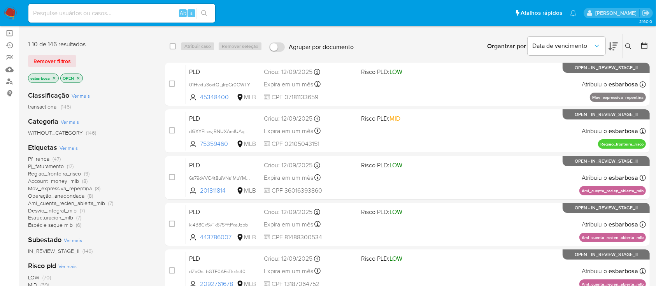
click at [44, 77] on span "Pf_renda" at bounding box center [38, 159] width 21 height 8
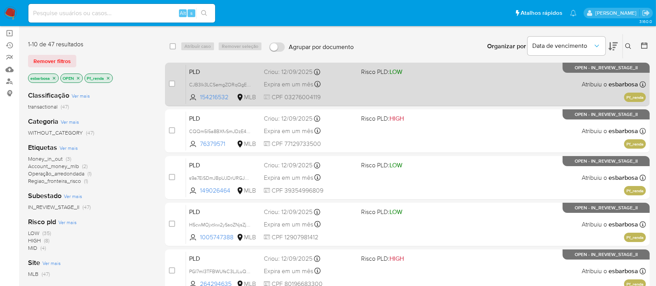
click at [446, 77] on div "PLD CJB3Ik3LCSemgZORqQgE7IN5 154216532 MLB Risco PLD: LOW Criou: 12/09/2025 Cri…" at bounding box center [416, 84] width 460 height 39
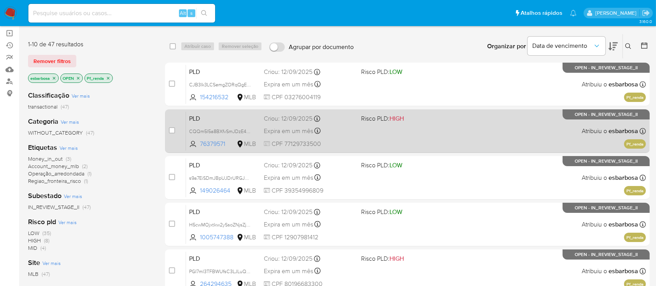
click at [424, 77] on div "PLD CQQm5l5a8BXfvSmJDzE4lYoV 76379571 MLB Risco PLD: HIGH Criou: 12/09/2025 Cri…" at bounding box center [416, 130] width 460 height 39
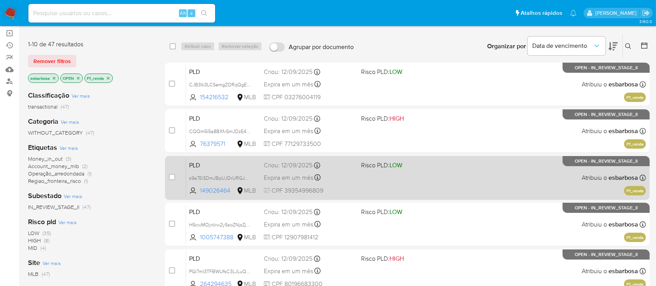
click at [427, 77] on div "PLD s9a7EiSDmJBpUJDrURGJSP45 149026464 MLB Risco PLD: LOW Criou: 12/09/2025 Cri…" at bounding box center [416, 177] width 460 height 39
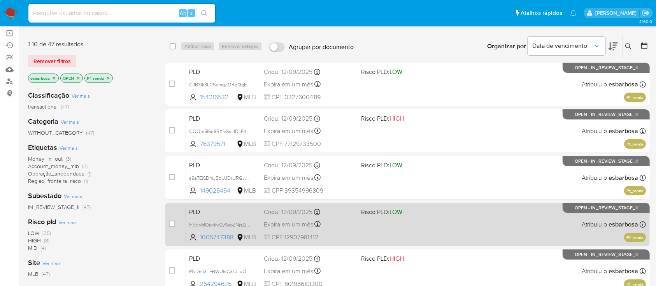
click at [491, 77] on div "PLD H5cwMOjxtkw2ySsoZNjsZjzW 1005747388 MLB Risco PLD: LOW Criou: 12/09/2025 Cr…" at bounding box center [416, 224] width 460 height 39
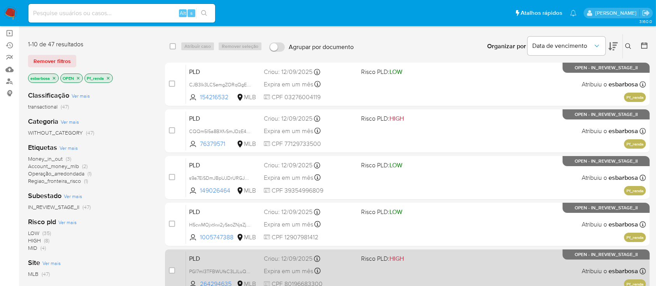
click at [452, 77] on div "PLD PGI7ml3TFBWUfsC3LJLuQqSg 264294635 MLB Risco PLD: HIGH Criou: 12/09/2025 Cr…" at bounding box center [416, 270] width 460 height 39
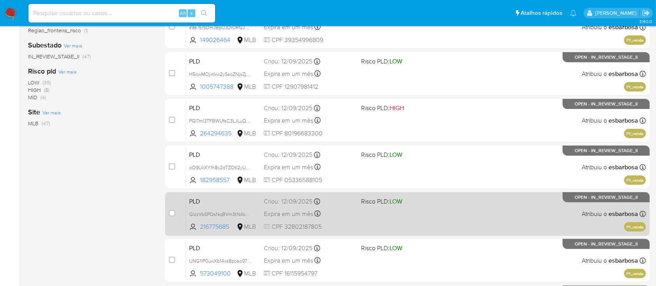
scroll to position [211, 0]
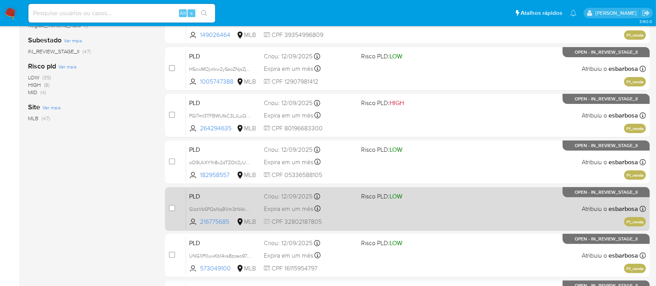
click at [457, 77] on div "PLD GIzzVbSPQsNqBVm3tNAkqZ6U 216775685 MLB Risco PLD: LOW Criou: 12/09/2025 Cri…" at bounding box center [416, 208] width 460 height 39
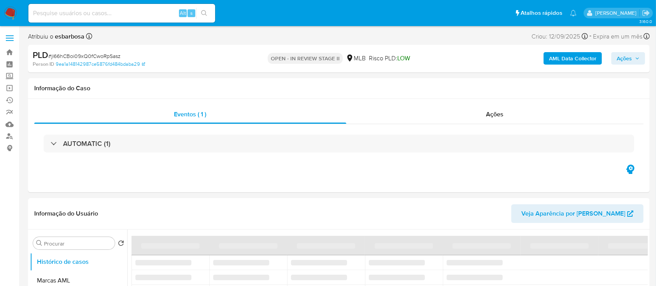
select select "10"
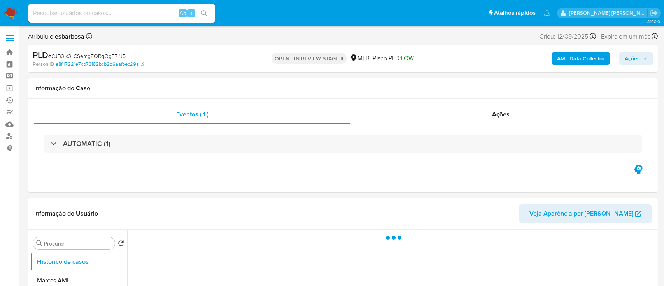
select select "10"
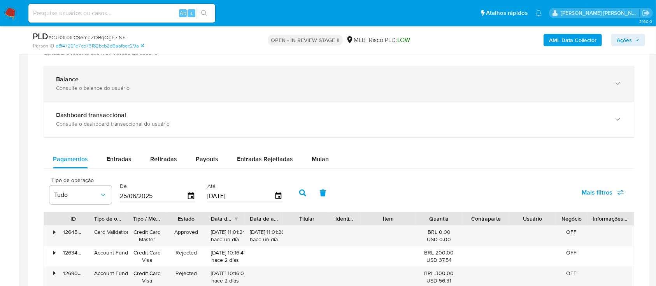
scroll to position [570, 0]
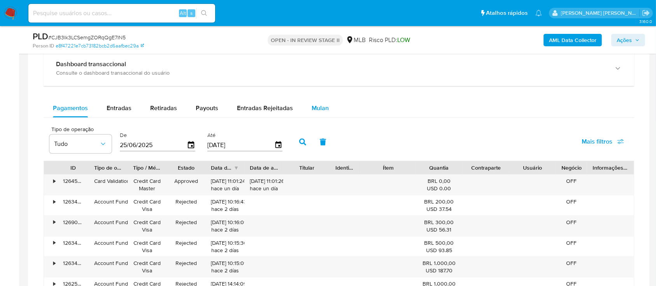
click at [321, 111] on span "Mulan" at bounding box center [320, 108] width 17 height 9
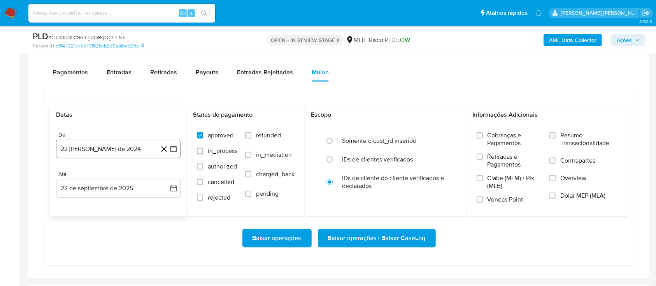
scroll to position [623, 0]
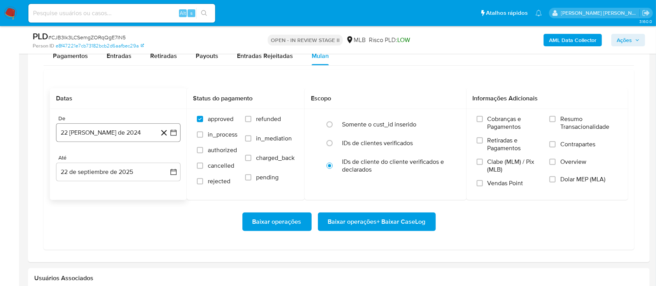
drag, startPoint x: 107, startPoint y: 127, endPoint x: 114, endPoint y: 132, distance: 8.3
click at [107, 128] on button "22 [PERSON_NAME] de 2024" at bounding box center [118, 132] width 125 height 19
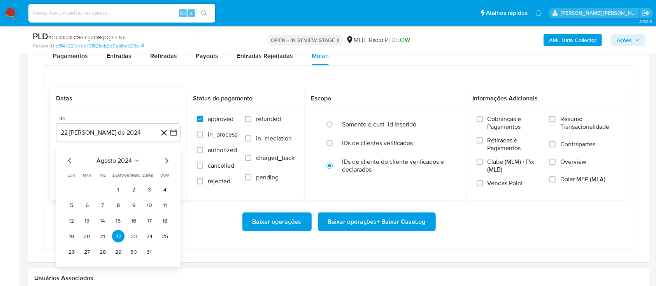
click at [122, 158] on span "agosto 2024" at bounding box center [114, 161] width 35 height 8
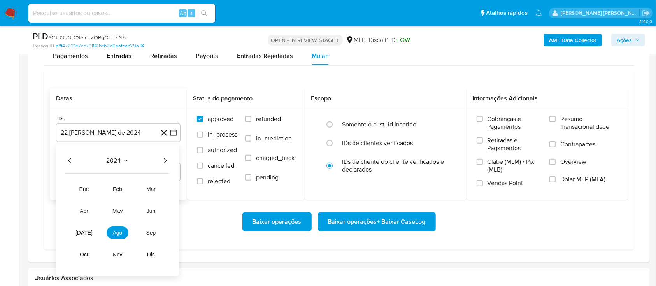
click at [170, 158] on div "2024 2024 ene feb mar abr may jun [DATE] ago sep oct nov dic" at bounding box center [117, 211] width 123 height 132
click at [163, 160] on icon "Año siguiente" at bounding box center [164, 160] width 9 height 9
click at [114, 237] on button "ago" at bounding box center [118, 233] width 22 height 12
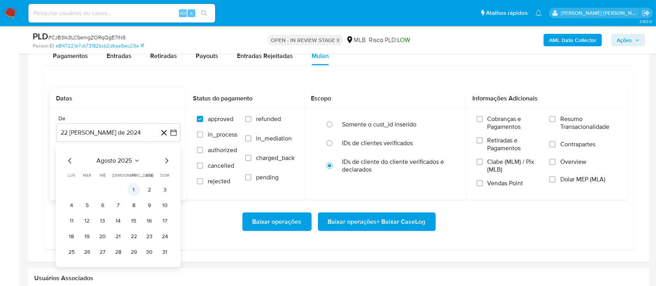
click at [135, 189] on button "1" at bounding box center [134, 190] width 12 height 12
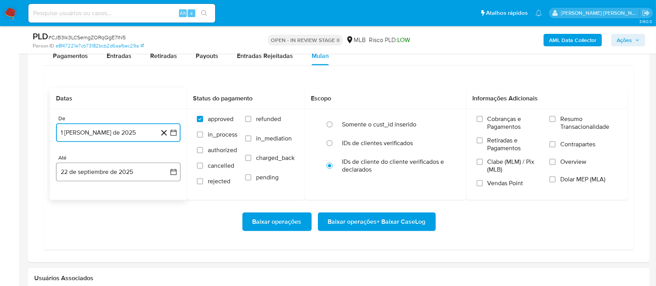
click at [137, 172] on button "22 de septiembre de 2025" at bounding box center [118, 172] width 125 height 19
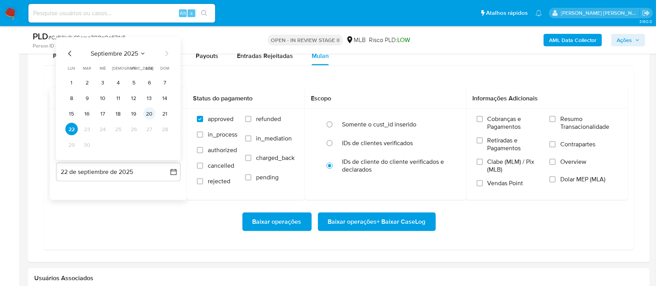
click at [146, 113] on button "20" at bounding box center [149, 113] width 12 height 12
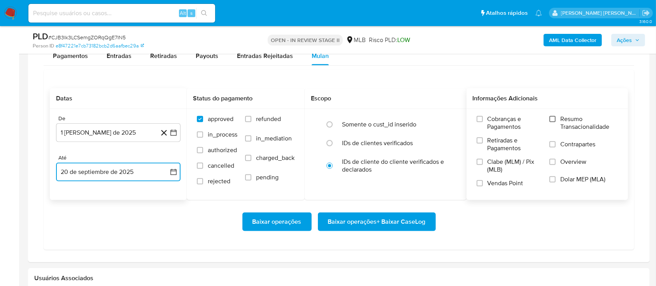
click at [553, 121] on input "Resumo Transacionalidade" at bounding box center [552, 119] width 6 height 6
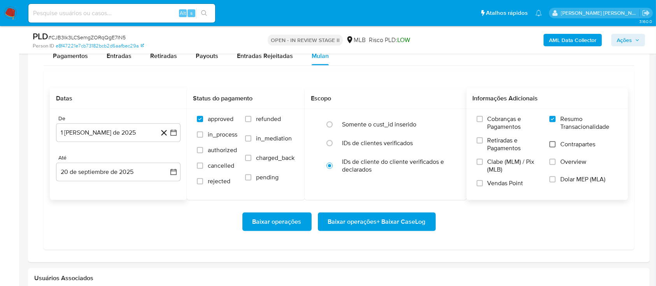
click at [553, 146] on input "Contrapartes" at bounding box center [552, 144] width 6 height 6
click at [481, 185] on input "Vendas Point" at bounding box center [480, 183] width 6 height 6
click at [381, 226] on span "Baixar operações + Baixar CaseLog" at bounding box center [377, 221] width 98 height 17
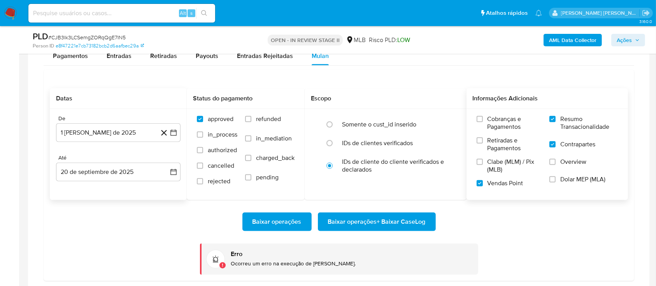
click at [372, 224] on span "Baixar operações + Baixar CaseLog" at bounding box center [377, 221] width 98 height 17
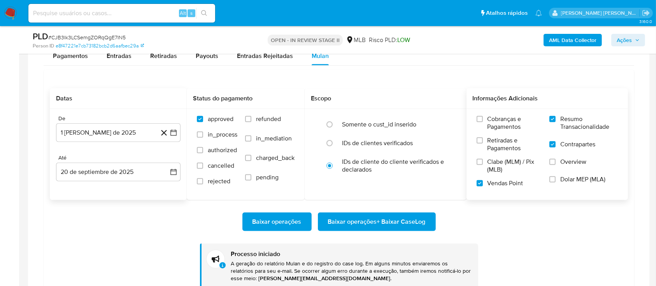
click at [105, 38] on span "# CJB3Ik3LCSemgZORqQgE7IN5" at bounding box center [86, 37] width 77 height 8
copy span "CJB3Ik3LCSemgZORqQgE7IN5"
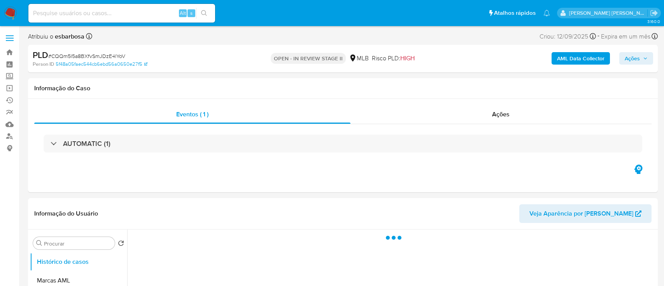
select select "10"
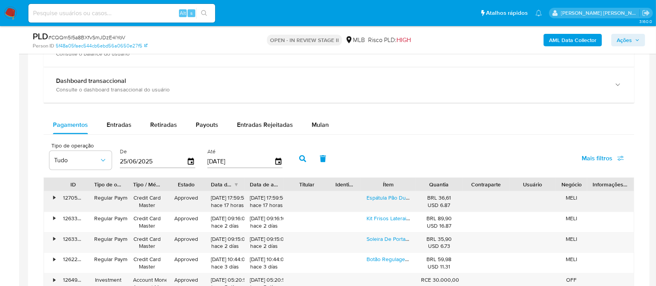
scroll to position [623, 0]
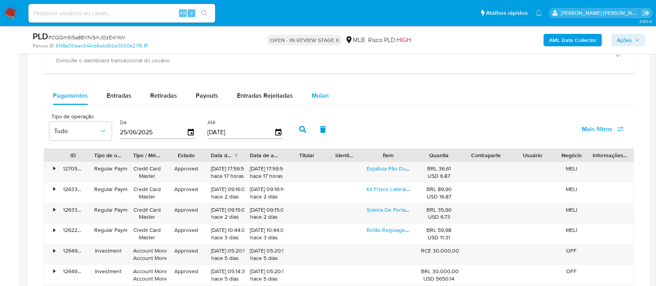
click at [319, 97] on span "Mulan" at bounding box center [320, 95] width 17 height 9
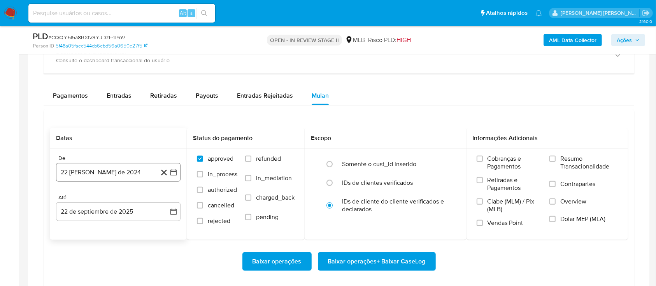
click at [124, 176] on button "22 de agosto de 2024" at bounding box center [118, 172] width 125 height 19
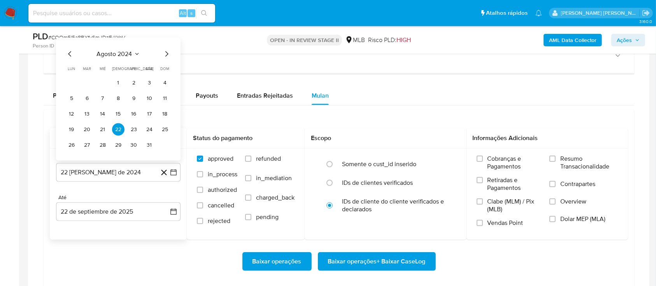
click at [122, 57] on span "agosto 2024" at bounding box center [114, 54] width 35 height 8
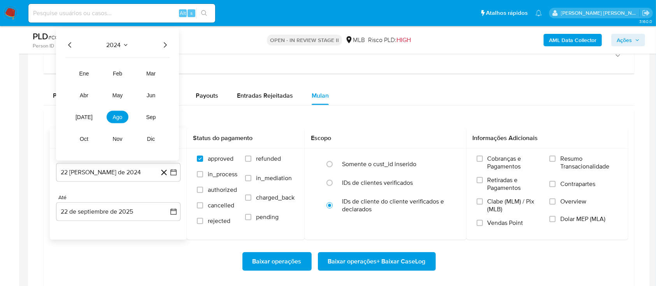
click at [160, 44] on icon "Año siguiente" at bounding box center [164, 44] width 9 height 9
drag, startPoint x: 102, startPoint y: 116, endPoint x: 107, endPoint y: 117, distance: 5.1
click at [105, 117] on tr "ene feb mar abr may jun jul ago sep oct nov dic" at bounding box center [117, 106] width 89 height 78
click at [110, 117] on button "ago" at bounding box center [118, 117] width 22 height 12
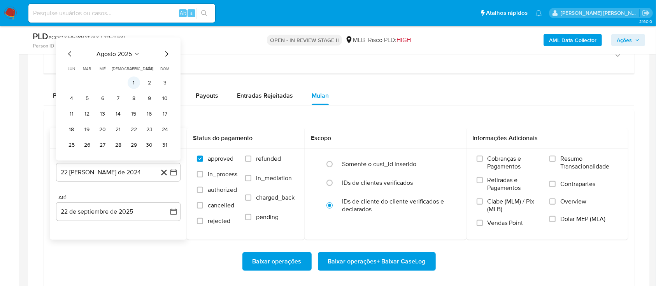
click at [135, 84] on button "1" at bounding box center [134, 83] width 12 height 12
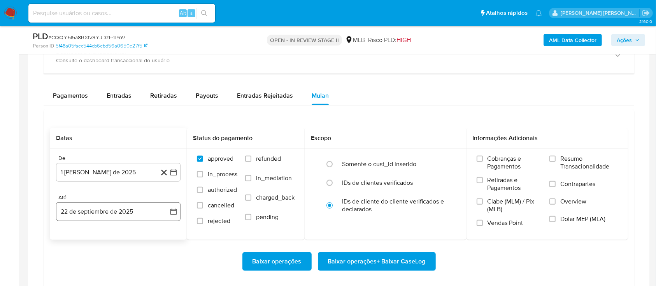
click at [119, 221] on div "De 1 de agosto de 2025 1-08-2025 Até 22 de septiembre de 2025 22-09-2025" at bounding box center [118, 194] width 137 height 91
click at [119, 211] on button "22 de septiembre de 2025" at bounding box center [118, 211] width 125 height 19
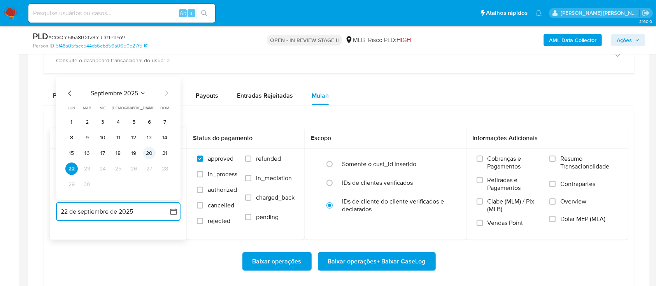
drag, startPoint x: 153, startPoint y: 154, endPoint x: 401, endPoint y: 154, distance: 248.3
click at [154, 154] on button "20" at bounding box center [149, 153] width 12 height 12
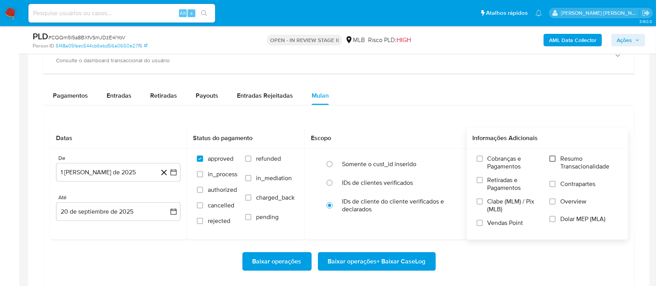
click at [556, 160] on label "Resumo Transacionalidade" at bounding box center [583, 167] width 68 height 25
click at [556, 160] on input "Resumo Transacionalidade" at bounding box center [552, 159] width 6 height 6
click at [554, 187] on label "Contrapartes" at bounding box center [583, 189] width 68 height 18
click at [554, 187] on input "Contrapartes" at bounding box center [552, 184] width 6 height 6
click at [482, 222] on input "Vendas Point" at bounding box center [480, 223] width 6 height 6
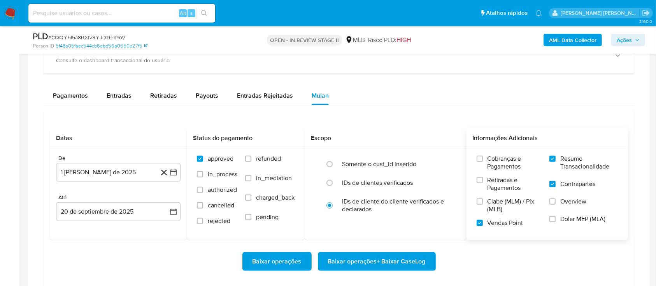
click at [384, 263] on span "Baixar operações + Baixar CaseLog" at bounding box center [377, 261] width 98 height 17
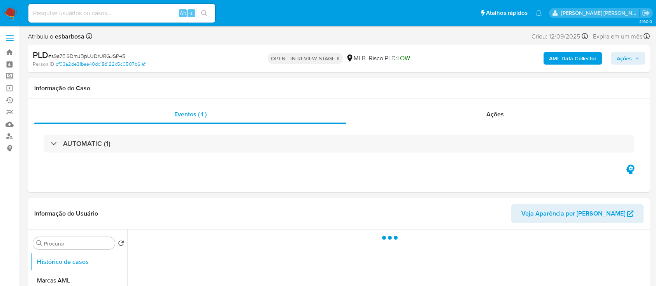
select select "10"
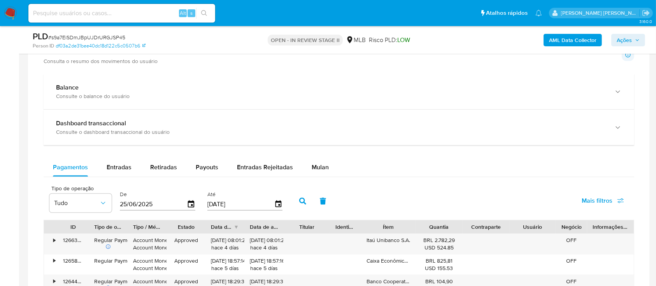
scroll to position [623, 0]
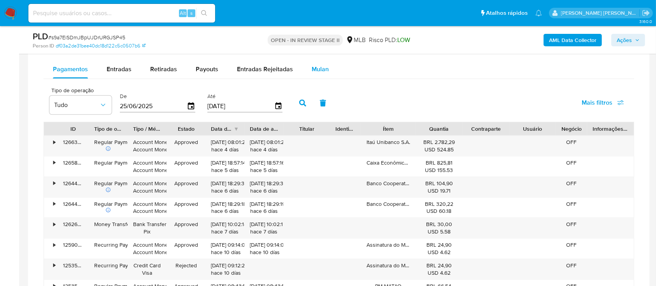
click at [317, 64] on div "Mulan" at bounding box center [320, 69] width 17 height 19
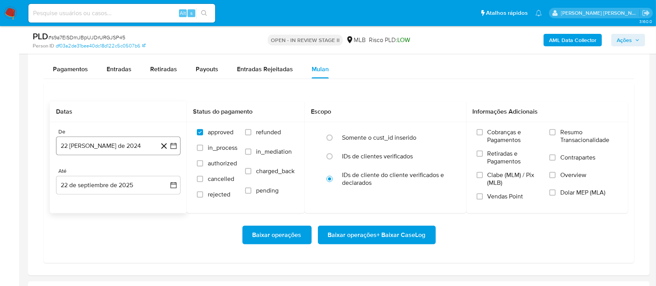
click at [122, 150] on button "22 [PERSON_NAME] de 2024" at bounding box center [118, 146] width 125 height 19
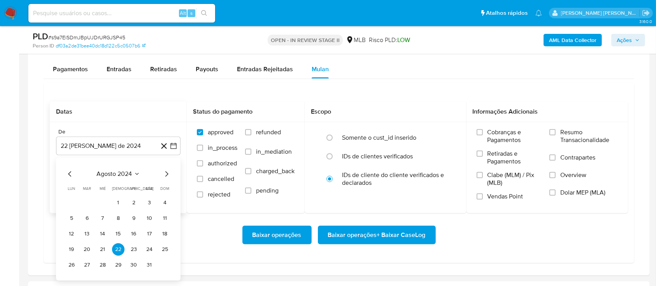
click at [112, 173] on span "agosto 2024" at bounding box center [114, 174] width 35 height 8
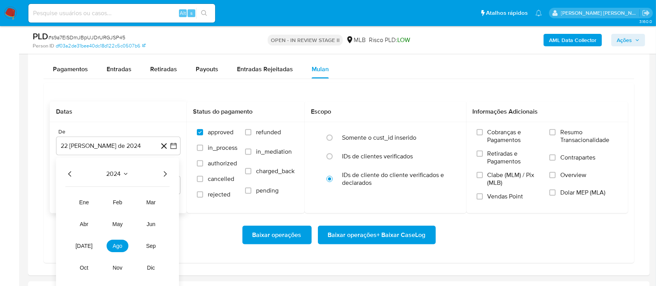
click at [163, 175] on icon "Año siguiente" at bounding box center [164, 173] width 9 height 9
click at [121, 245] on span "ago" at bounding box center [118, 246] width 10 height 6
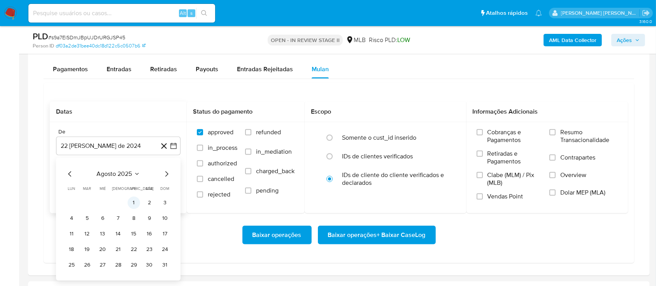
click at [135, 202] on button "1" at bounding box center [134, 203] width 12 height 12
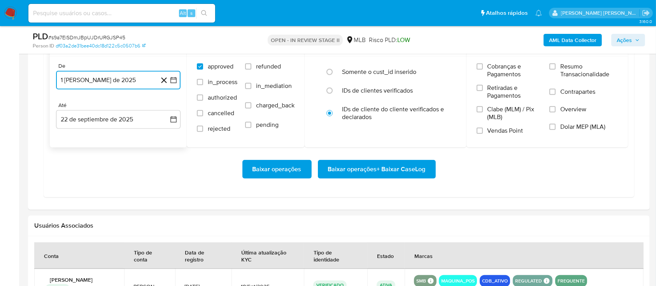
scroll to position [726, 0]
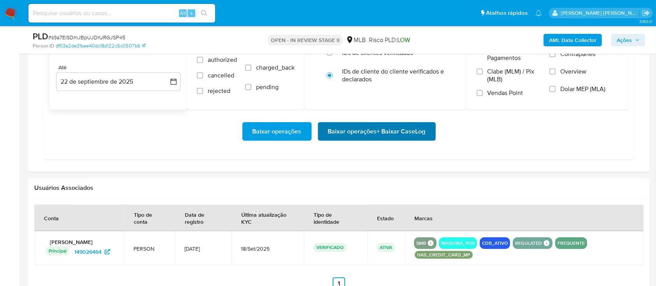
click at [367, 129] on span "Baixar operações + Baixar CaseLog" at bounding box center [377, 131] width 98 height 17
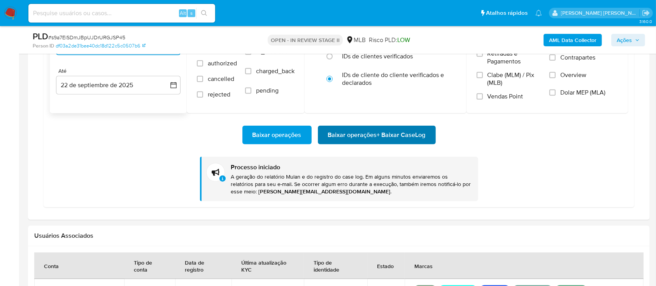
scroll to position [623, 0]
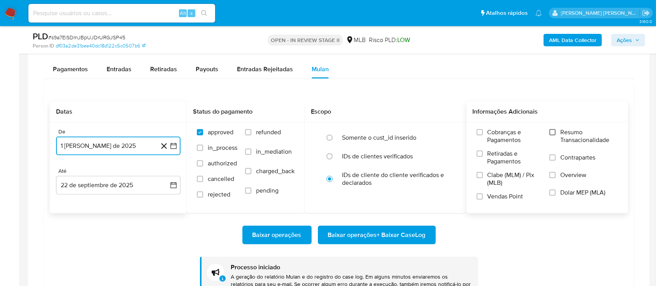
click at [554, 135] on input "Resumo Transacionalidade" at bounding box center [552, 132] width 6 height 6
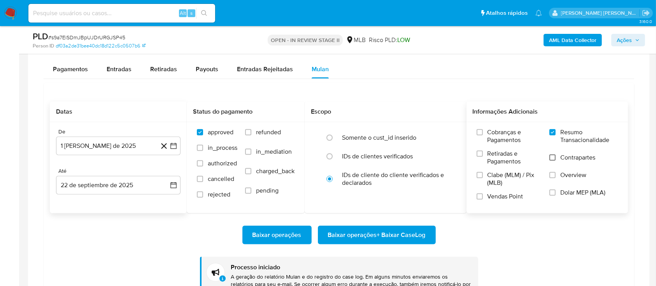
click at [554, 157] on input "Contrapartes" at bounding box center [552, 157] width 6 height 6
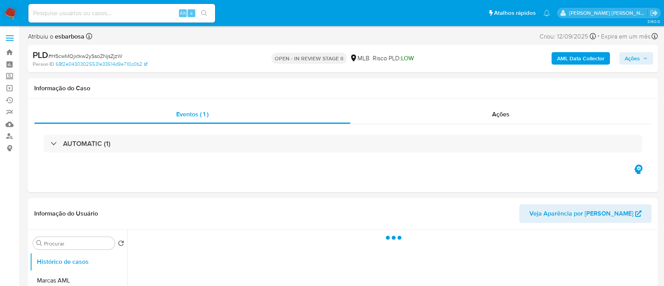
select select "10"
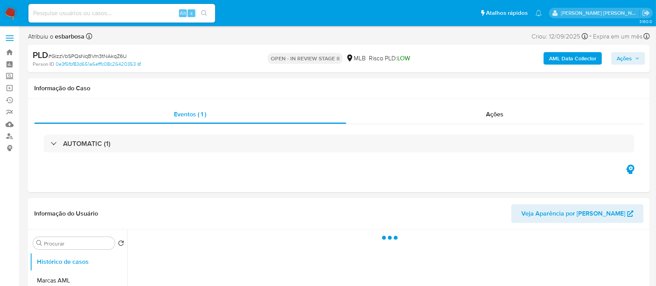
select select "10"
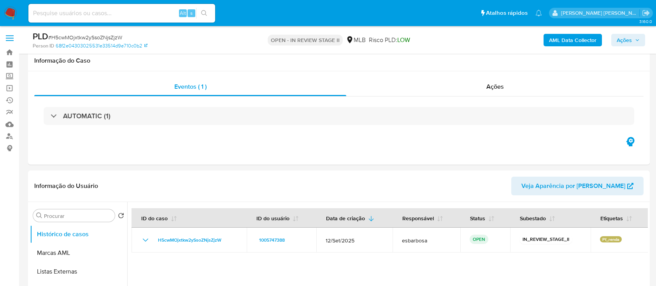
select select "10"
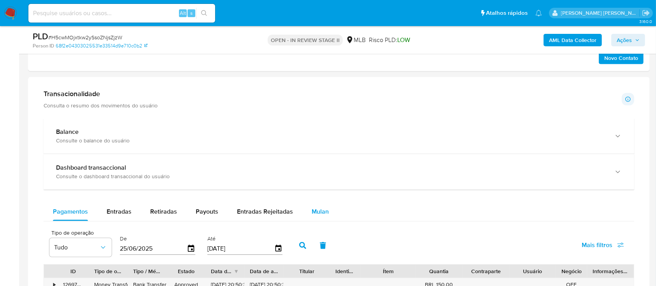
click at [321, 208] on span "Mulan" at bounding box center [320, 211] width 17 height 9
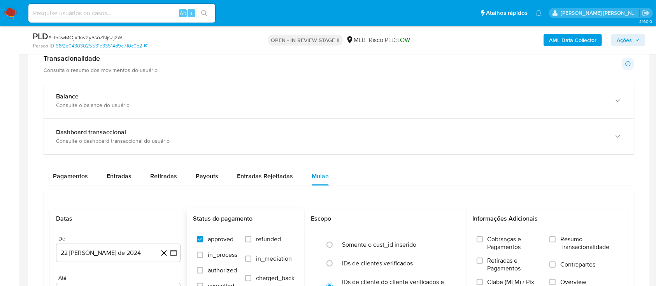
scroll to position [519, 0]
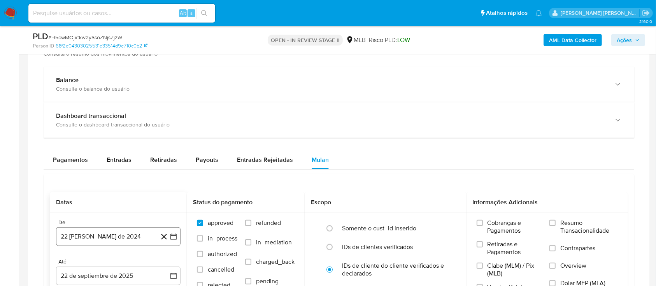
click at [125, 240] on button "22 [PERSON_NAME] de 2024" at bounding box center [118, 236] width 125 height 19
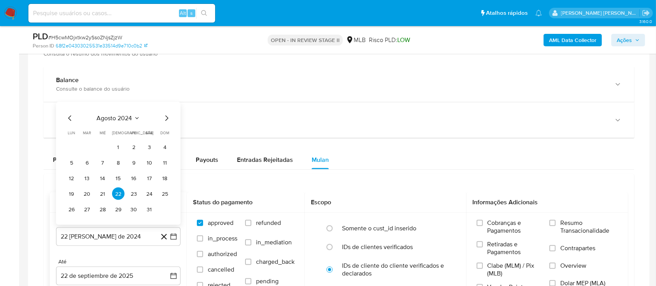
click at [127, 112] on div "agosto 2024 agosto 2024 lun lunes mar martes mié miércoles jue jueves vie viern…" at bounding box center [118, 163] width 125 height 123
click at [128, 115] on span "agosto 2024" at bounding box center [114, 118] width 35 height 8
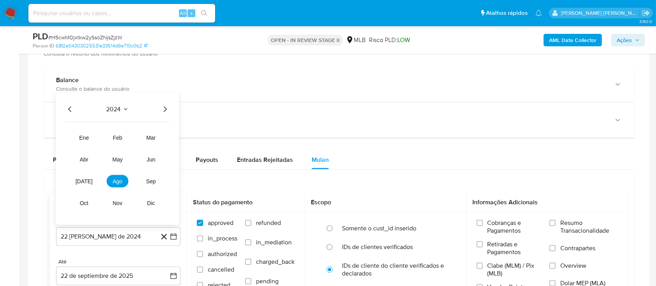
click at [167, 108] on icon "Año siguiente" at bounding box center [164, 109] width 9 height 9
click at [120, 183] on span "ago" at bounding box center [118, 181] width 10 height 6
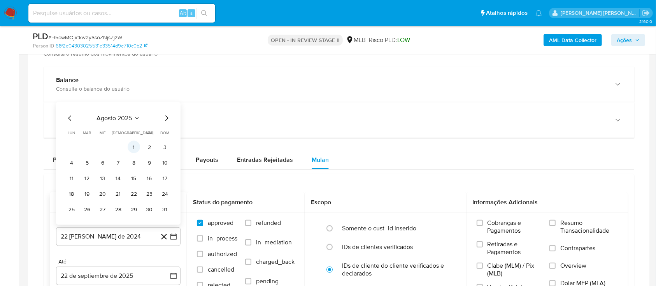
click at [135, 147] on button "1" at bounding box center [134, 147] width 12 height 12
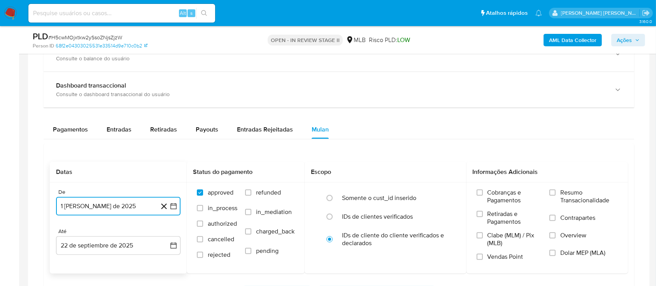
scroll to position [570, 0]
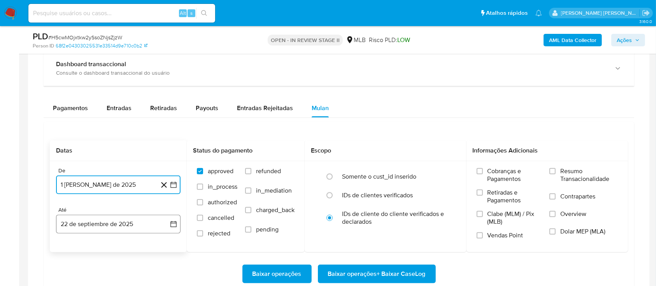
click at [121, 225] on button "22 de septiembre de 2025" at bounding box center [118, 224] width 125 height 19
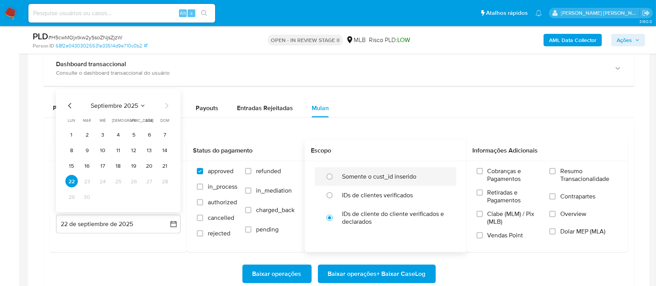
drag, startPoint x: 149, startPoint y: 167, endPoint x: 435, endPoint y: 171, distance: 285.6
click at [153, 167] on button "20" at bounding box center [149, 166] width 12 height 12
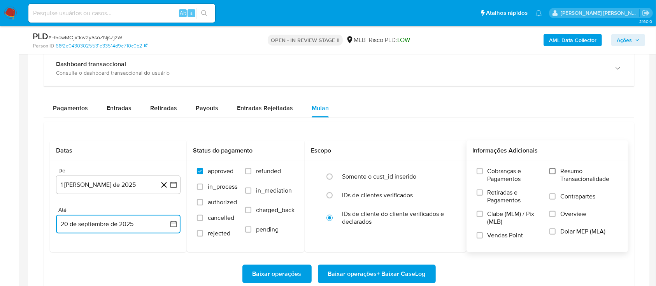
click at [553, 172] on input "Resumo Transacionalidade" at bounding box center [552, 171] width 6 height 6
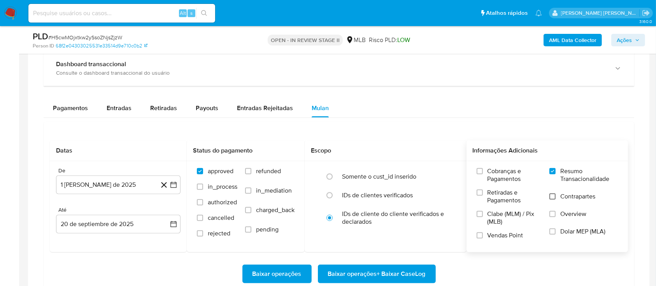
click at [555, 195] on input "Contrapartes" at bounding box center [552, 196] width 6 height 6
click at [482, 237] on input "Vendas Point" at bounding box center [480, 235] width 6 height 6
click at [388, 274] on span "Baixar operações + Baixar CaseLog" at bounding box center [377, 273] width 98 height 17
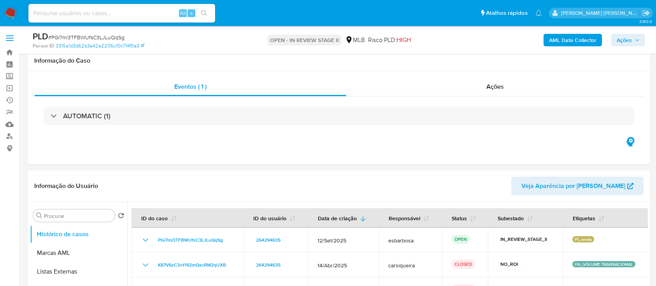
select select "10"
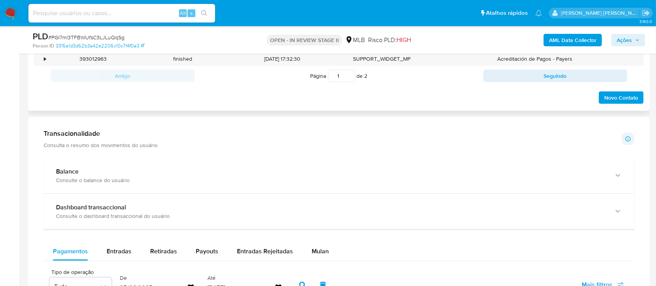
scroll to position [519, 0]
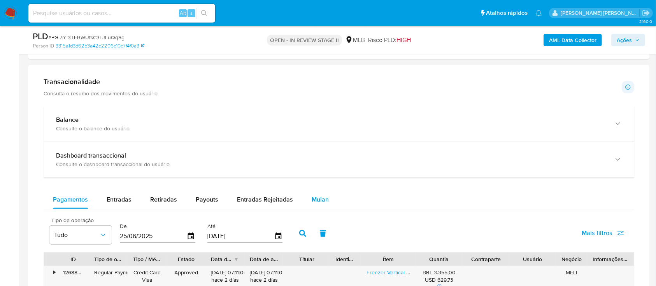
click at [325, 200] on span "Mulan" at bounding box center [320, 199] width 17 height 9
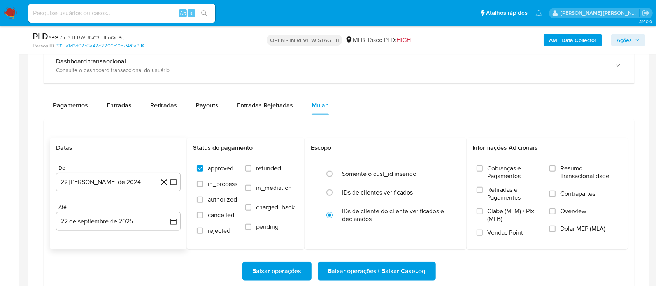
scroll to position [623, 0]
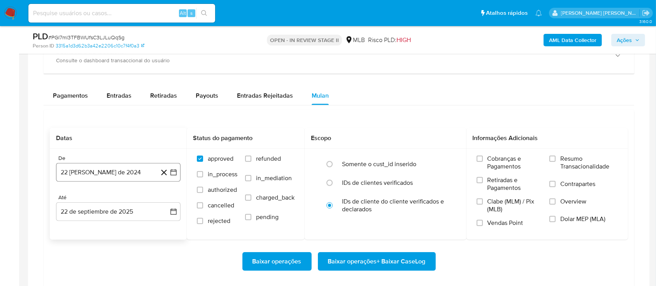
click at [129, 169] on button "22 [PERSON_NAME] de 2024" at bounding box center [118, 172] width 125 height 19
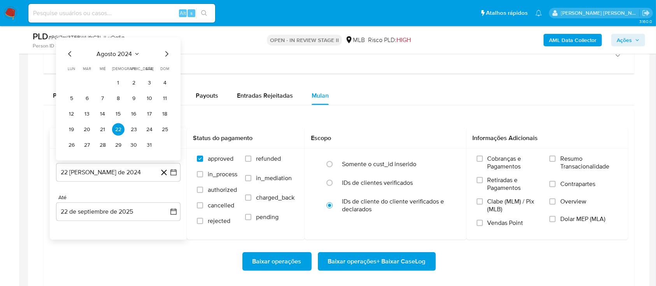
click at [125, 56] on span "agosto 2024" at bounding box center [114, 54] width 35 height 8
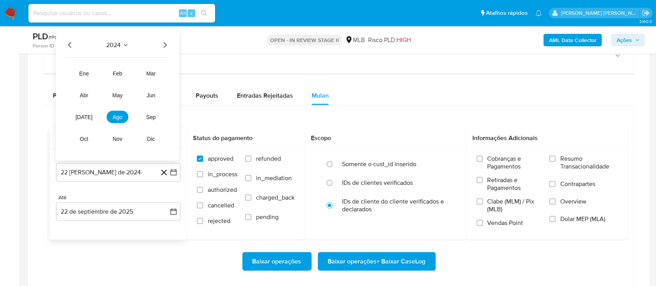
click at [162, 46] on icon "Año siguiente" at bounding box center [164, 44] width 9 height 9
click at [121, 116] on span "ago" at bounding box center [118, 117] width 10 height 6
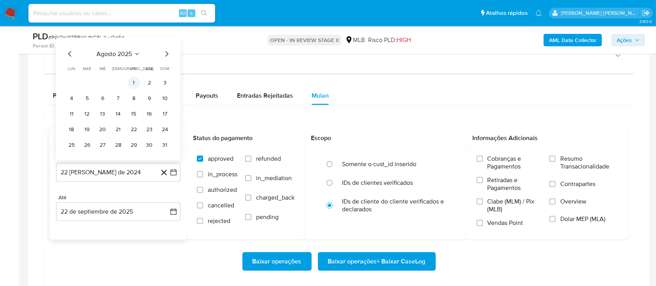
click at [134, 81] on button "1" at bounding box center [134, 83] width 12 height 12
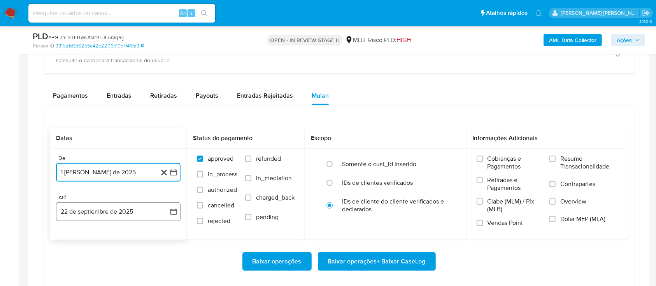
click at [112, 213] on button "22 de septiembre de 2025" at bounding box center [118, 211] width 125 height 19
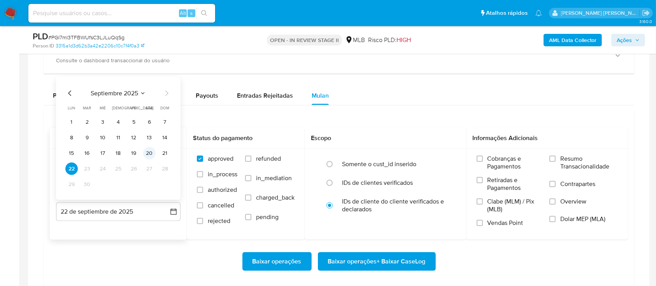
click at [148, 155] on button "20" at bounding box center [149, 153] width 12 height 12
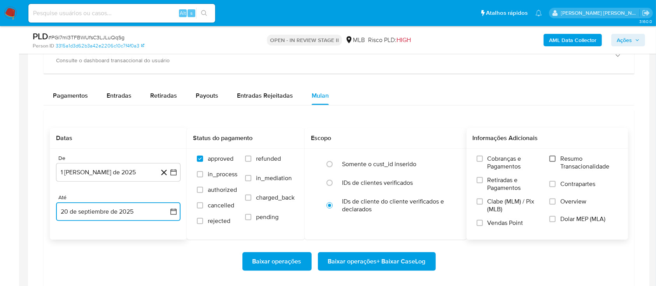
click at [553, 160] on input "Resumo Transacionalidade" at bounding box center [552, 159] width 6 height 6
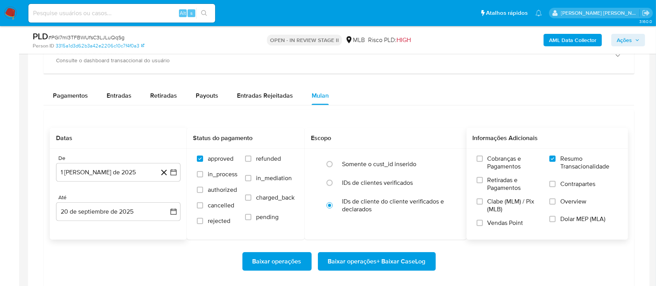
click at [556, 186] on span at bounding box center [552, 184] width 6 height 6
click at [556, 186] on input "Contrapartes" at bounding box center [552, 184] width 6 height 6
click at [481, 226] on input "Vendas Point" at bounding box center [480, 223] width 6 height 6
click at [379, 266] on span "Baixar operações + Baixar CaseLog" at bounding box center [377, 261] width 98 height 17
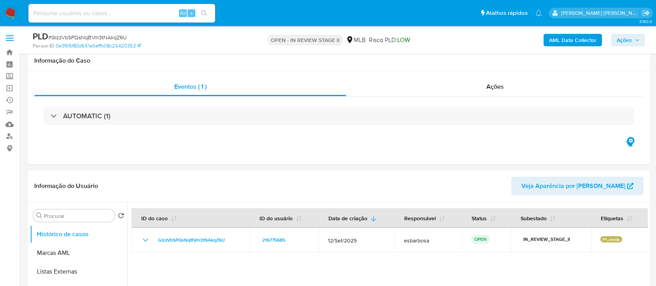
select select "10"
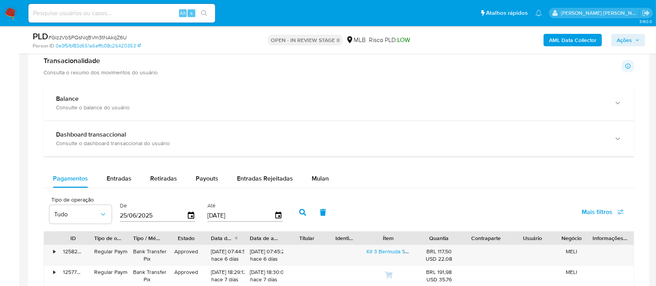
scroll to position [519, 0]
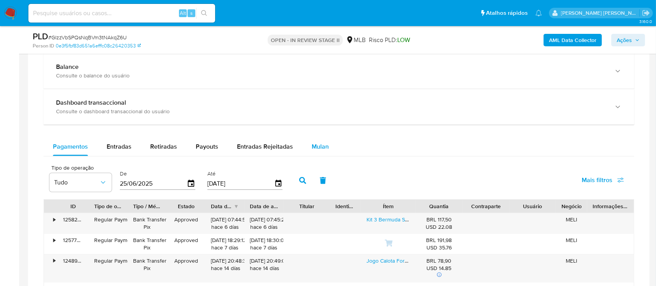
click at [312, 142] on span "Mulan" at bounding box center [320, 146] width 17 height 9
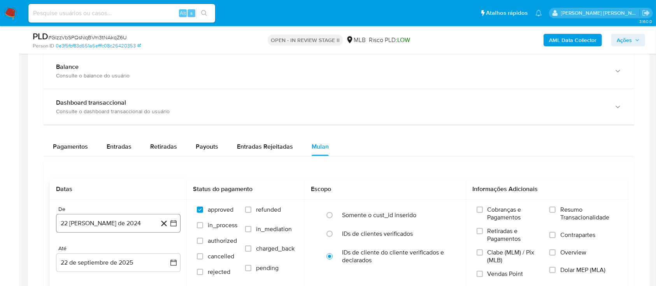
drag, startPoint x: 116, startPoint y: 223, endPoint x: 116, endPoint y: 219, distance: 4.7
click at [116, 224] on button "22 de agosto de 2024" at bounding box center [118, 223] width 125 height 19
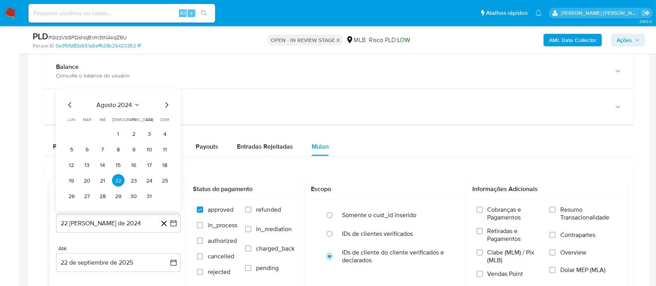
click at [131, 106] on span "agosto 2024" at bounding box center [114, 105] width 35 height 8
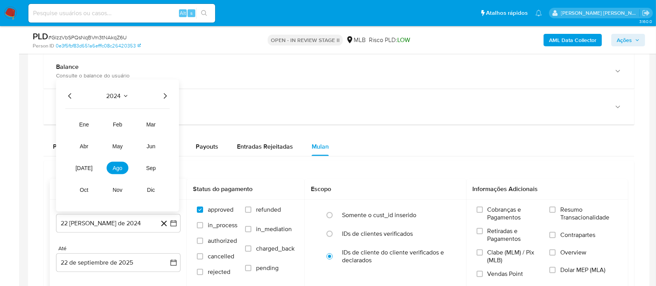
click at [166, 95] on icon "Año siguiente" at bounding box center [164, 95] width 9 height 9
click at [117, 170] on span "ago" at bounding box center [118, 168] width 10 height 6
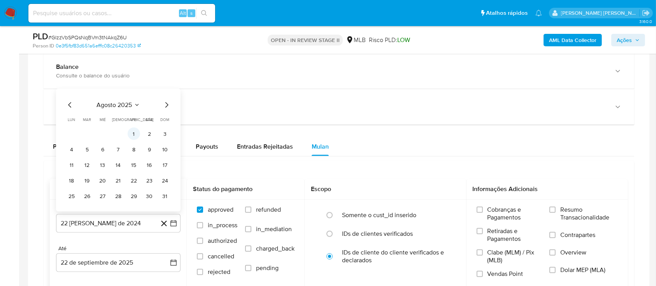
drag, startPoint x: 136, startPoint y: 134, endPoint x: 137, endPoint y: 139, distance: 5.1
click at [137, 134] on button "1" at bounding box center [134, 134] width 12 height 12
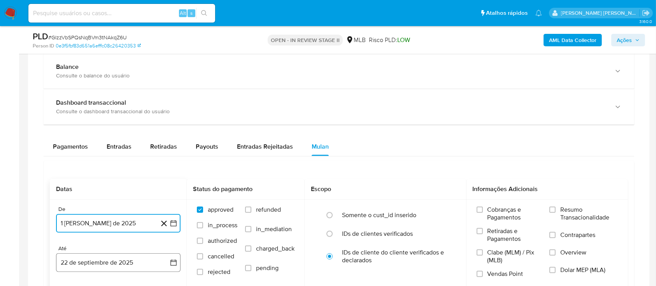
click at [99, 261] on button "22 de septiembre de 2025" at bounding box center [118, 262] width 125 height 19
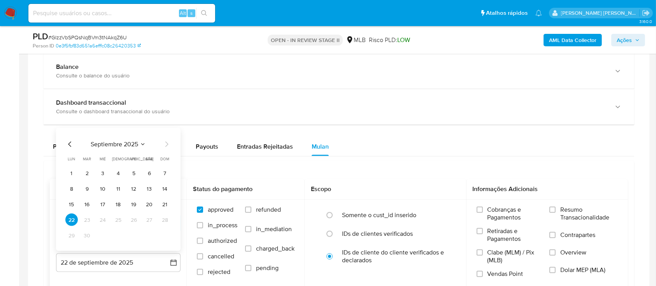
click at [150, 204] on button "20" at bounding box center [149, 204] width 12 height 12
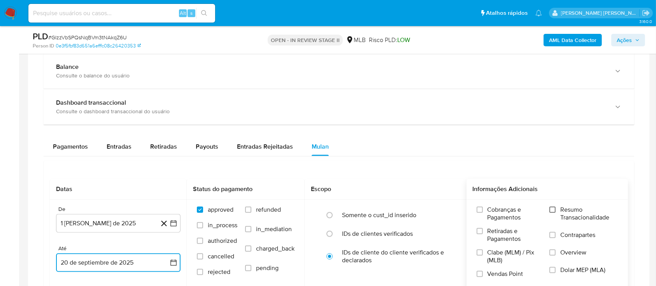
click at [554, 211] on input "Resumo Transacionalidade" at bounding box center [552, 210] width 6 height 6
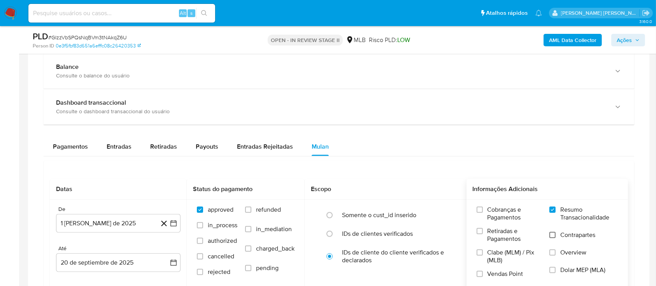
click at [553, 235] on input "Contrapartes" at bounding box center [552, 235] width 6 height 6
click at [483, 270] on label "Vendas Point" at bounding box center [509, 277] width 65 height 14
click at [483, 271] on input "Vendas Point" at bounding box center [480, 274] width 6 height 6
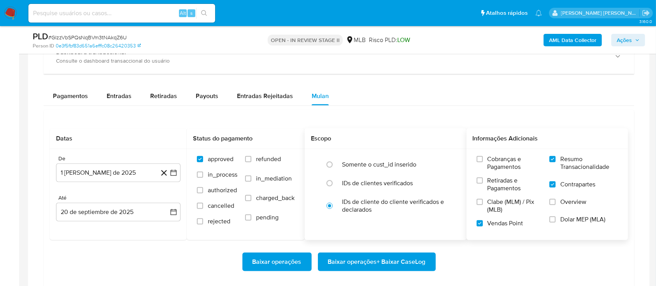
scroll to position [570, 0]
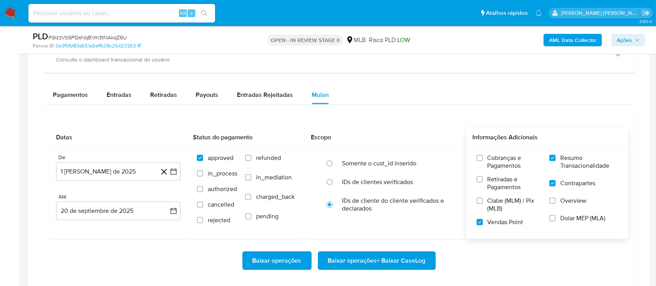
click at [364, 257] on span "Baixar operações + Baixar CaseLog" at bounding box center [377, 260] width 98 height 17
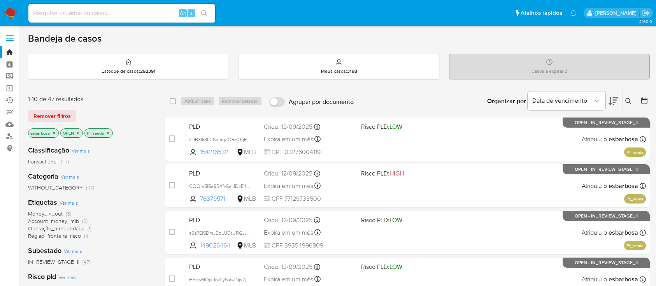
scroll to position [211, 0]
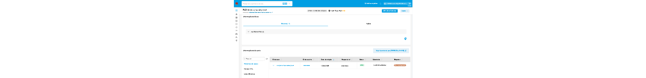
scroll to position [674, 0]
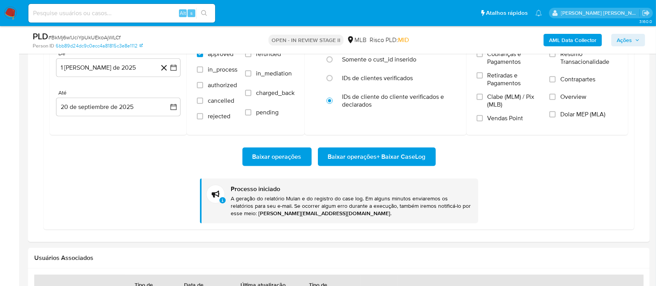
click at [97, 36] on span "# BkMj6w1JciYpUkUEkoAjWLCf" at bounding box center [84, 37] width 72 height 8
copy span "BkMj6w1JciYpUkUEkoAjWLCf"
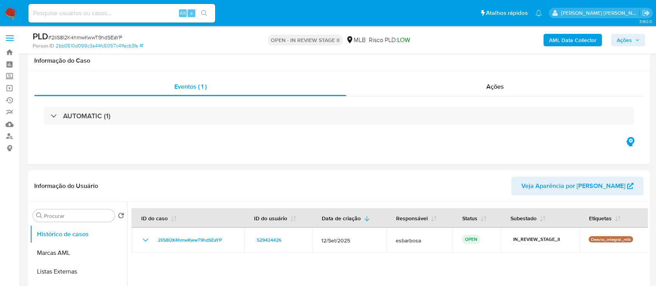
scroll to position [570, 0]
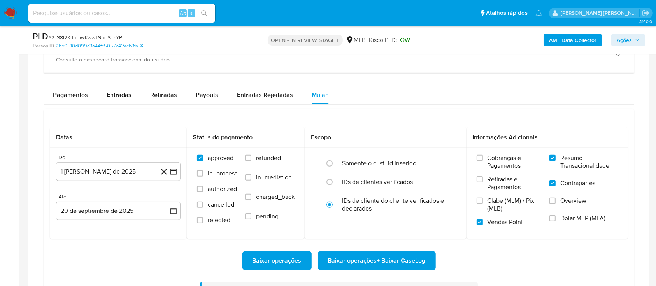
click at [116, 39] on span "# 2IiS8I2K4hmwKwwT9hdSEaYP" at bounding box center [85, 37] width 74 height 8
copy span "2IiS8I2K4hmwKwwT9hdSEaYP"
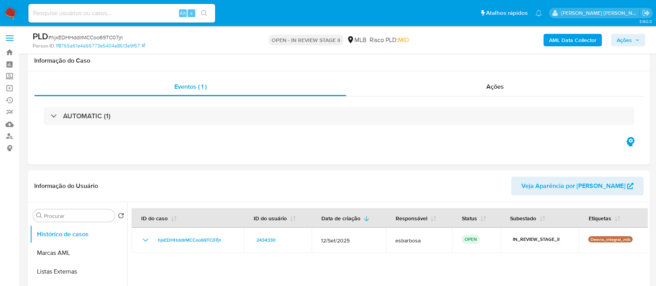
scroll to position [570, 0]
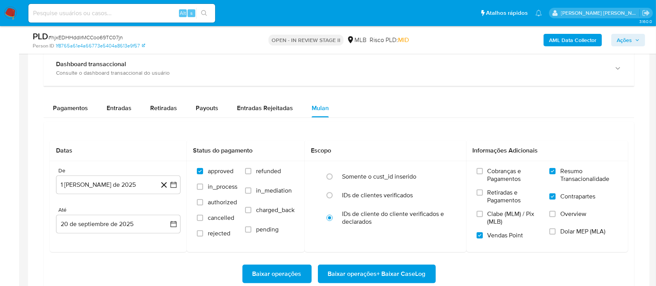
click at [76, 39] on span "# hjxEDHHddIrMCCoo69TC07jn" at bounding box center [85, 37] width 75 height 8
copy span "hjxEDHHddIrMCCoo69TC07jn"
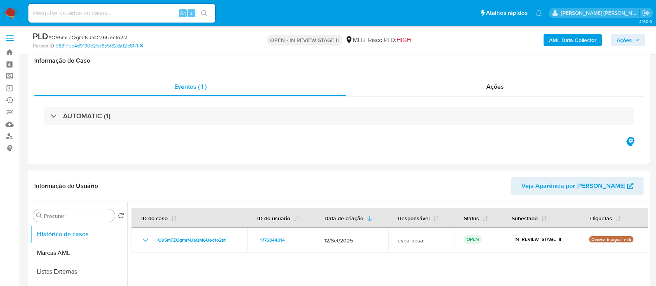
scroll to position [570, 0]
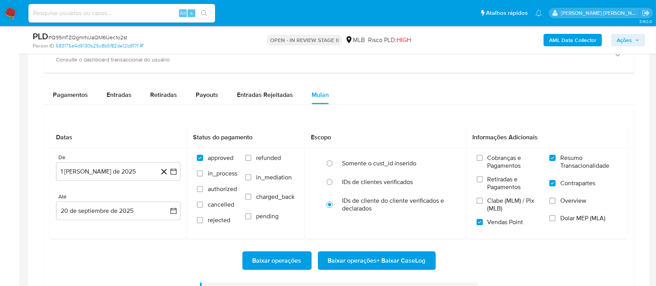
click at [118, 37] on span "# Q95mTZQgmrNJaQM6Uec1o2st" at bounding box center [87, 37] width 79 height 8
copy span "Q95mTZQgmrNJaQM6Uec1o2st"
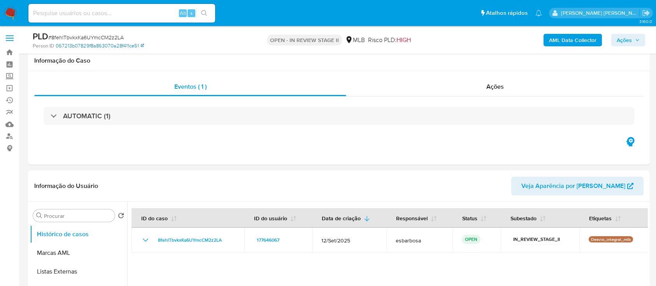
scroll to position [570, 0]
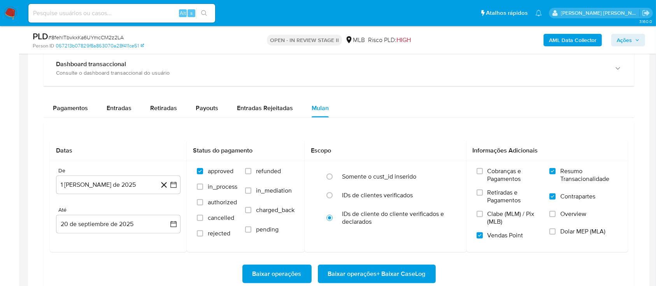
click at [110, 33] on span "# 8fehlTbvkxKa6UYmcCM2z2LA" at bounding box center [85, 37] width 75 height 8
copy span "8fehlTbvkxKa6UYmcCM2z2LA"
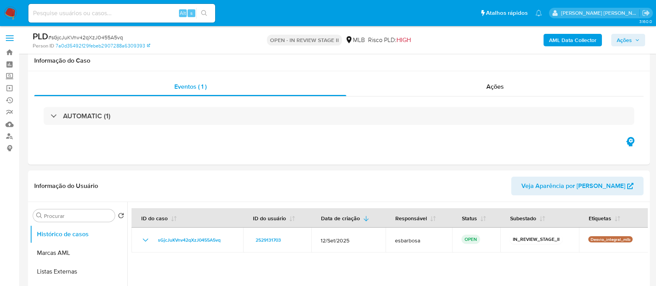
scroll to position [623, 0]
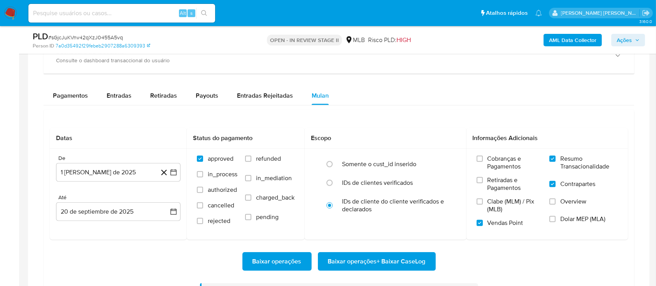
click at [91, 37] on span "# sGjcJuKVnv42qXzJ0455A5vq" at bounding box center [85, 37] width 75 height 8
copy span "sGjcJuKVnv42qXzJ0455A5vq"
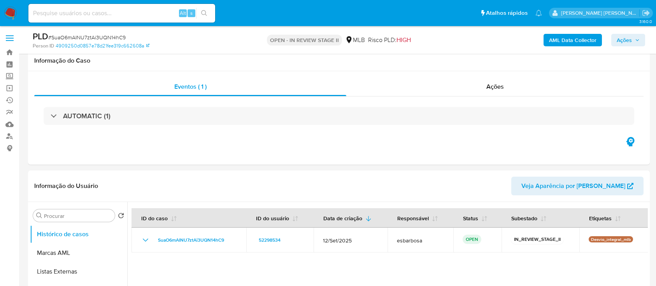
scroll to position [623, 0]
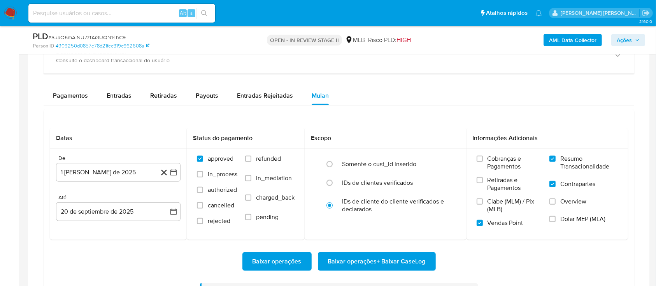
click at [108, 38] on span "# SuaO6mAINU7ztAi3UQN14hC9" at bounding box center [86, 37] width 77 height 8
copy span "SuaO6mAINU7ztAi3UQN14hC9"
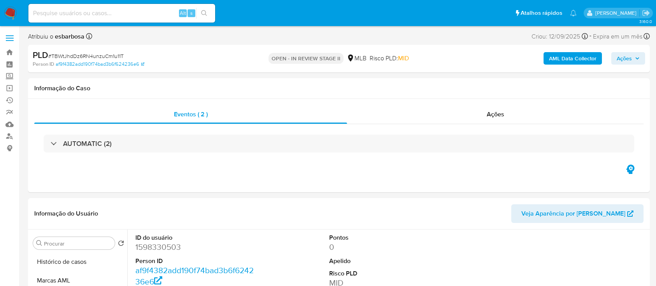
select select "10"
click at [388, 124] on div "AUTOMATIC (2)" at bounding box center [338, 143] width 609 height 39
click at [391, 118] on div "Ações" at bounding box center [495, 114] width 297 height 19
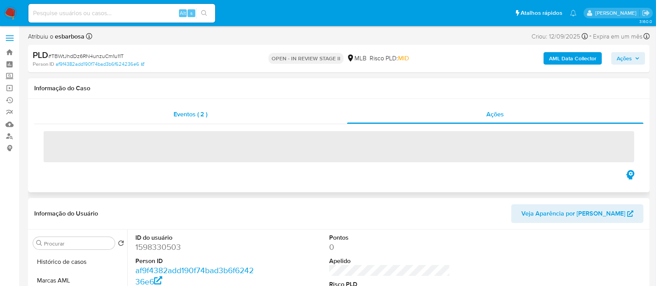
click at [304, 113] on div "Eventos ( 2 )" at bounding box center [190, 114] width 313 height 19
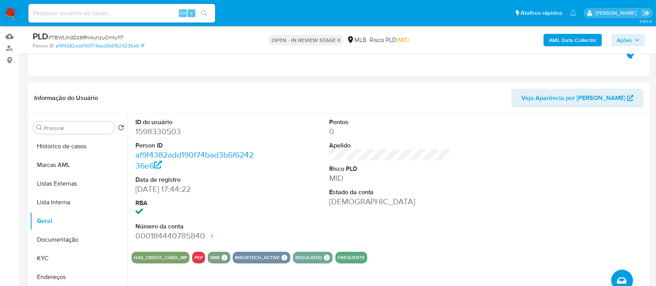
scroll to position [104, 0]
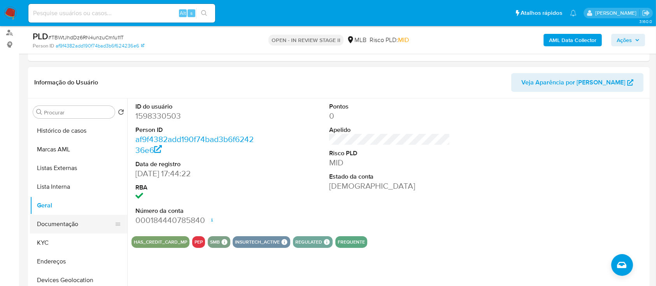
click at [75, 224] on button "Documentação" at bounding box center [75, 224] width 91 height 19
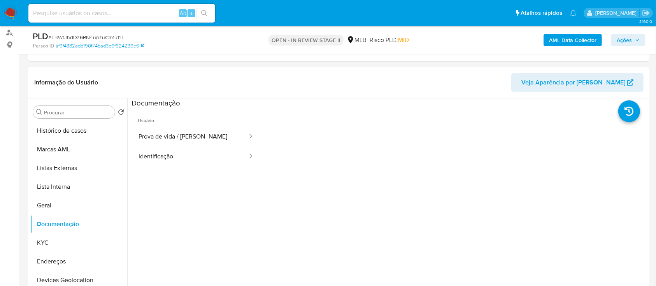
click at [180, 133] on button "Prova de vida / [PERSON_NAME]" at bounding box center [190, 137] width 117 height 20
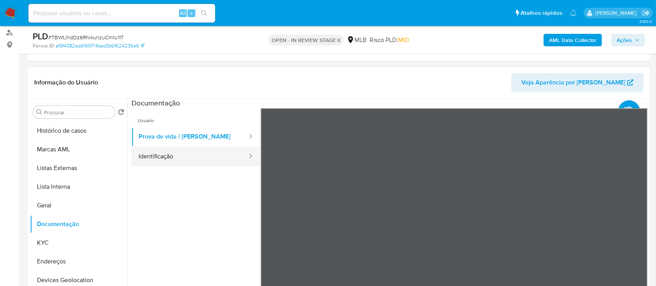
click at [181, 158] on button "Identificação" at bounding box center [190, 157] width 117 height 20
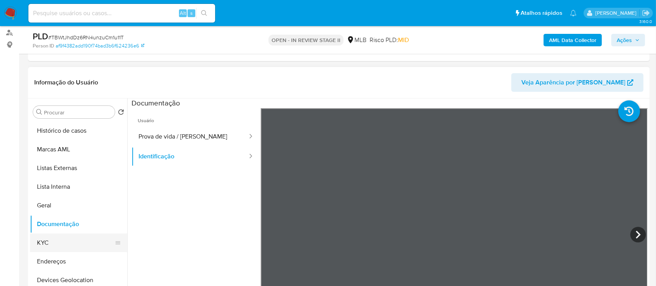
scroll to position [52, 0]
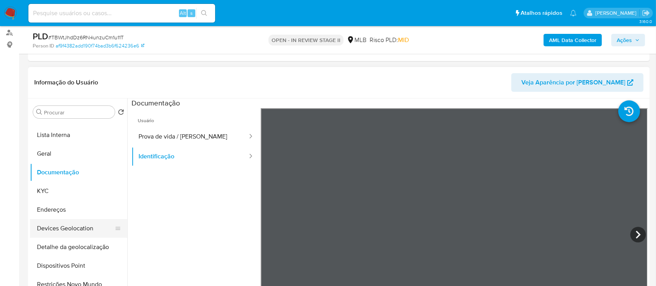
click at [79, 225] on button "Devices Geolocation" at bounding box center [75, 228] width 91 height 19
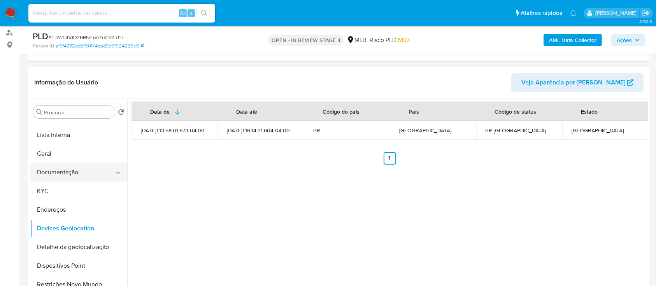
click at [72, 176] on button "Documentação" at bounding box center [75, 172] width 91 height 19
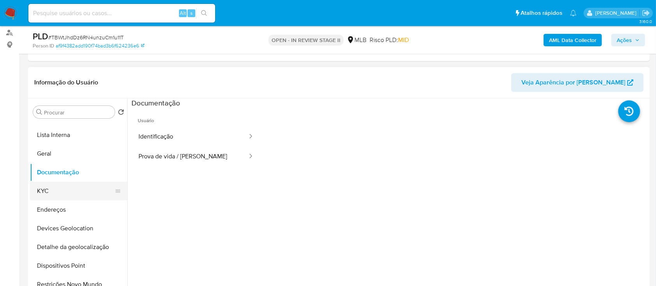
click at [82, 186] on button "KYC" at bounding box center [75, 191] width 91 height 19
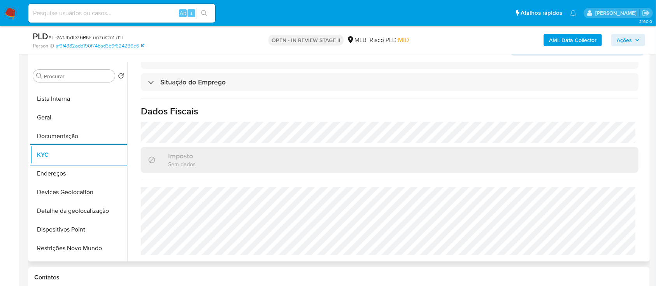
scroll to position [156, 0]
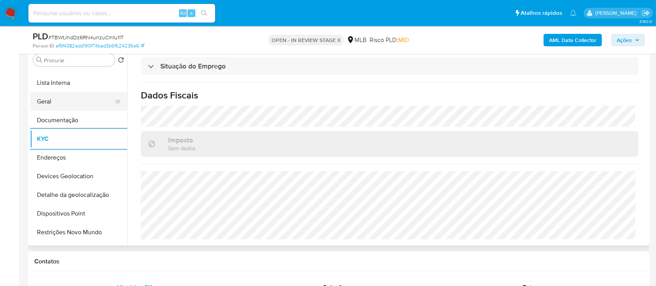
click at [68, 102] on button "Geral" at bounding box center [75, 101] width 91 height 19
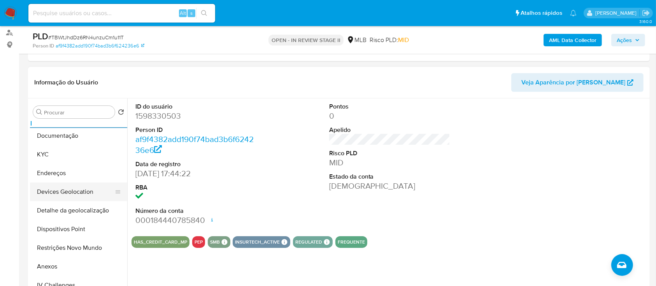
scroll to position [104, 0]
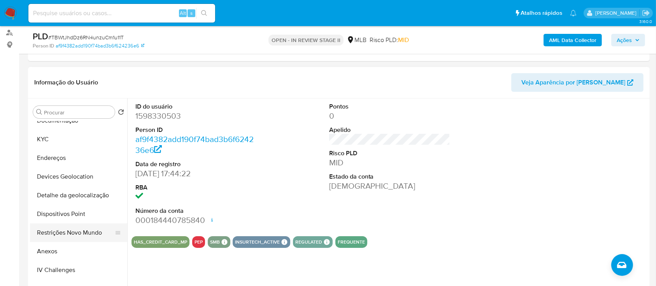
click at [74, 238] on button "Restrições Novo Mundo" at bounding box center [75, 232] width 91 height 19
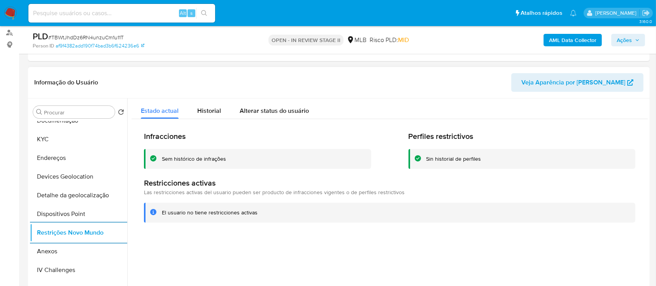
click at [218, 162] on div "Sem histórico de infrações" at bounding box center [194, 158] width 64 height 7
drag, startPoint x: 81, startPoint y: 211, endPoint x: 97, endPoint y: 196, distance: 22.0
click at [81, 210] on button "Dispositivos Point" at bounding box center [78, 214] width 97 height 19
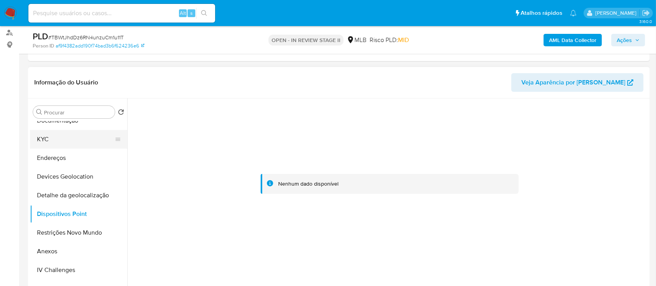
click at [73, 140] on button "KYC" at bounding box center [75, 139] width 91 height 19
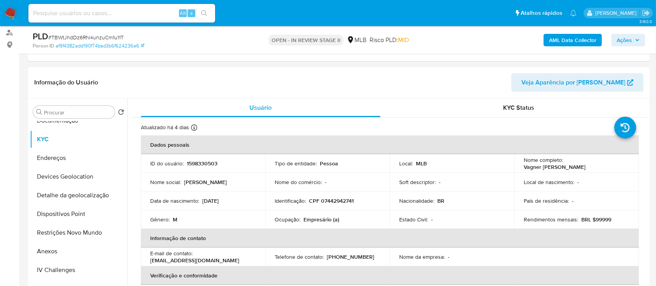
click at [586, 165] on p "Vagner [PERSON_NAME]" at bounding box center [555, 166] width 62 height 7
drag, startPoint x: 565, startPoint y: 163, endPoint x: 622, endPoint y: 163, distance: 57.6
click at [622, 163] on div "Nome completo : [PERSON_NAME]" at bounding box center [577, 163] width 106 height 14
copy p "Vagner [PERSON_NAME]"
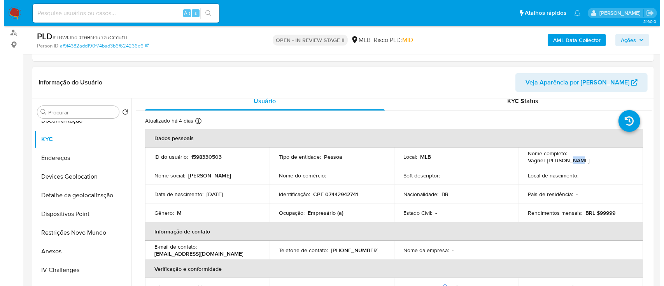
scroll to position [0, 0]
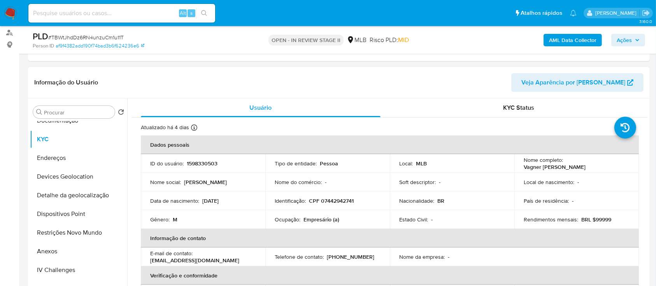
click at [326, 203] on p "CPF 07442942741" at bounding box center [331, 200] width 45 height 7
copy p "07442942741"
click at [567, 40] on b "AML Data Collector" at bounding box center [572, 40] width 47 height 12
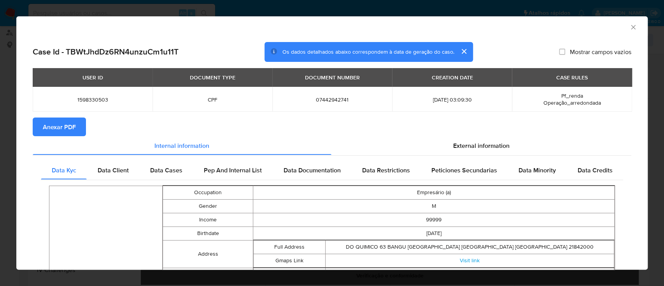
drag, startPoint x: 50, startPoint y: 127, endPoint x: 82, endPoint y: 133, distance: 33.3
click at [50, 127] on span "Anexar PDF" at bounding box center [59, 126] width 33 height 17
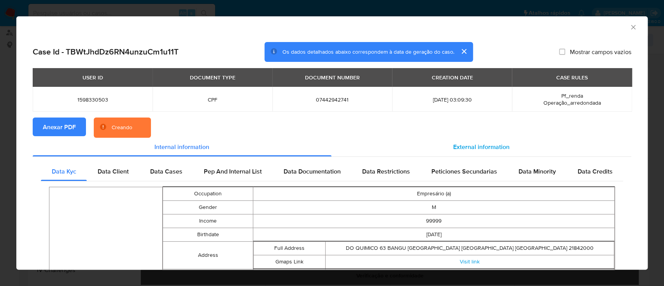
click at [461, 146] on span "External information" at bounding box center [481, 146] width 56 height 9
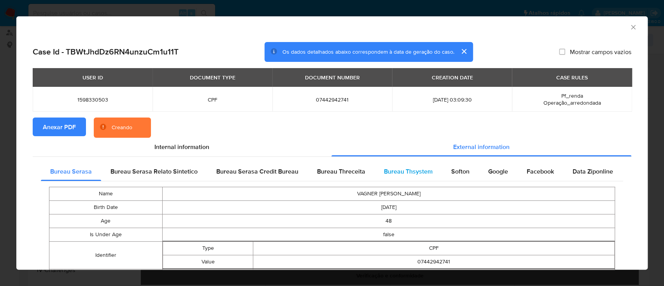
click at [404, 169] on span "Bureau Thsystem" at bounding box center [408, 171] width 49 height 9
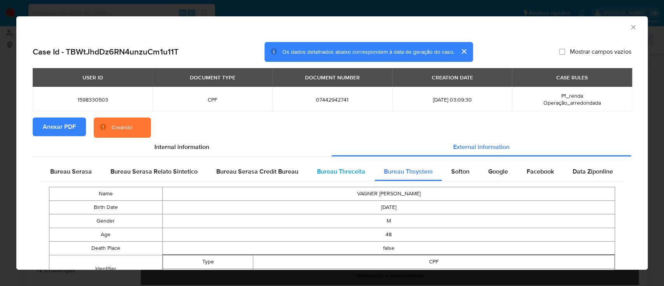
click at [346, 175] on span "Bureau Threceita" at bounding box center [341, 171] width 48 height 9
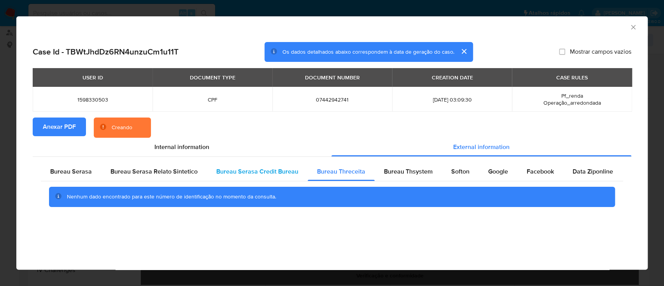
click at [268, 170] on span "Bureau Serasa Credit Bureau" at bounding box center [257, 171] width 82 height 9
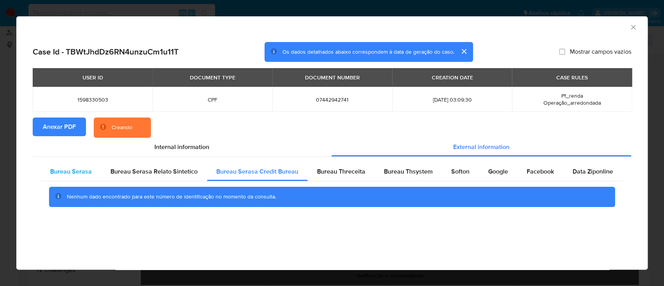
drag, startPoint x: 172, startPoint y: 170, endPoint x: 82, endPoint y: 170, distance: 89.9
click at [170, 170] on span "Bureau Serasa Relato Sintetico" at bounding box center [154, 171] width 87 height 9
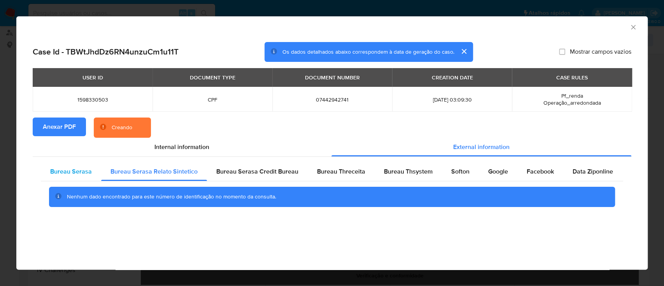
click at [72, 170] on span "Bureau Serasa" at bounding box center [71, 171] width 42 height 9
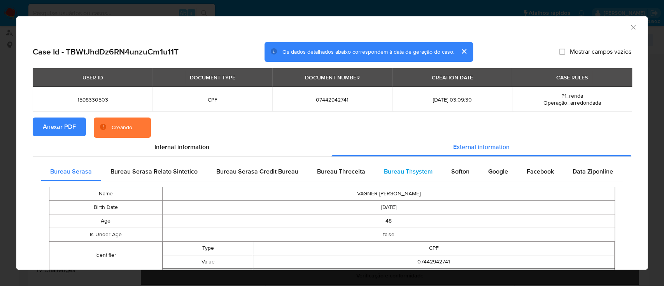
click at [404, 179] on div "Bureau Thsystem" at bounding box center [408, 171] width 67 height 19
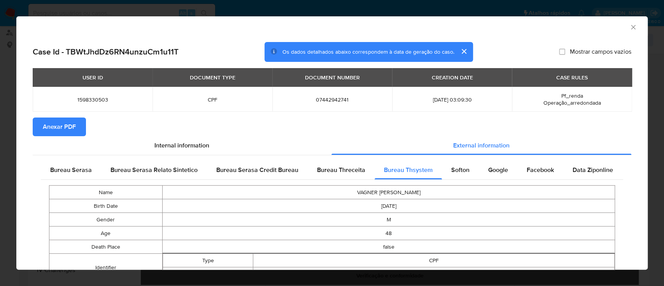
click at [630, 25] on icon "Fechar a janela" at bounding box center [634, 27] width 8 height 8
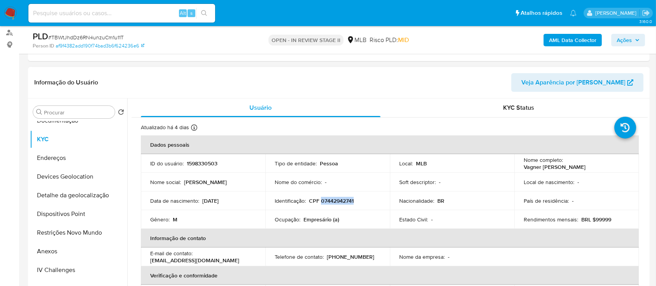
scroll to position [52, 0]
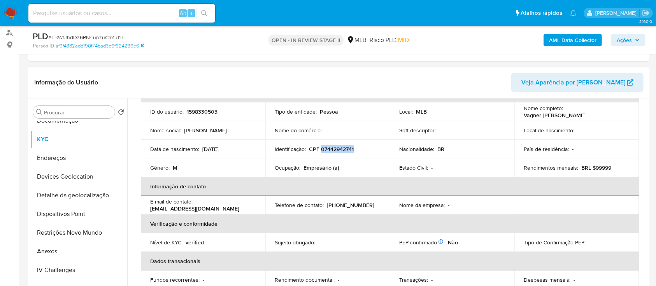
click at [336, 150] on p "CPF 07442942741" at bounding box center [331, 149] width 45 height 7
